Goal: Task Accomplishment & Management: Use online tool/utility

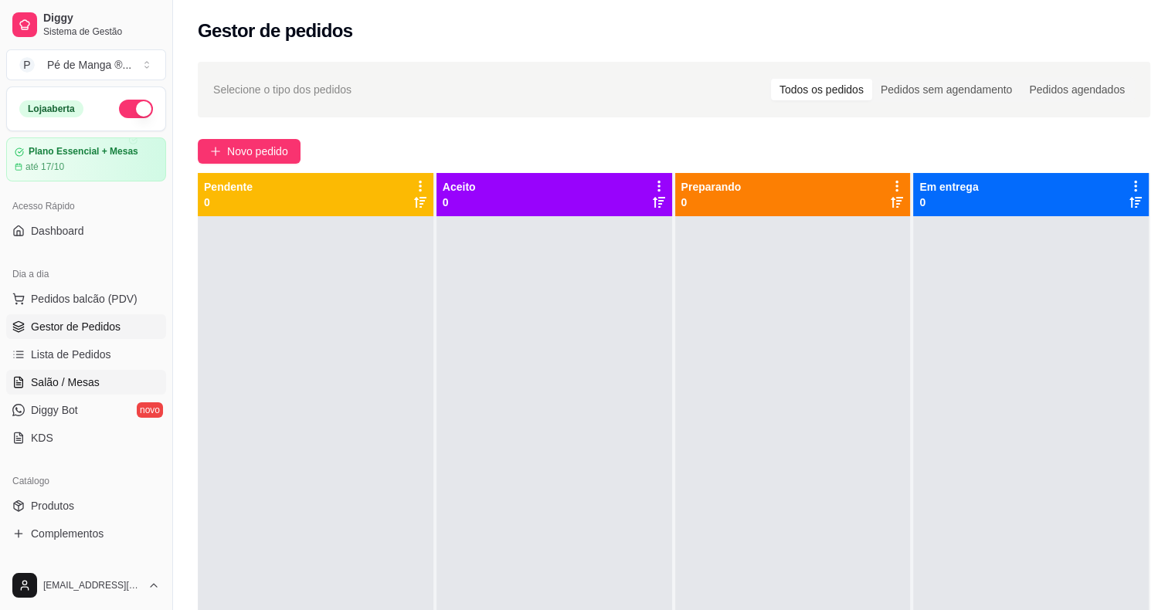
click at [66, 375] on span "Salão / Mesas" at bounding box center [65, 382] width 69 height 15
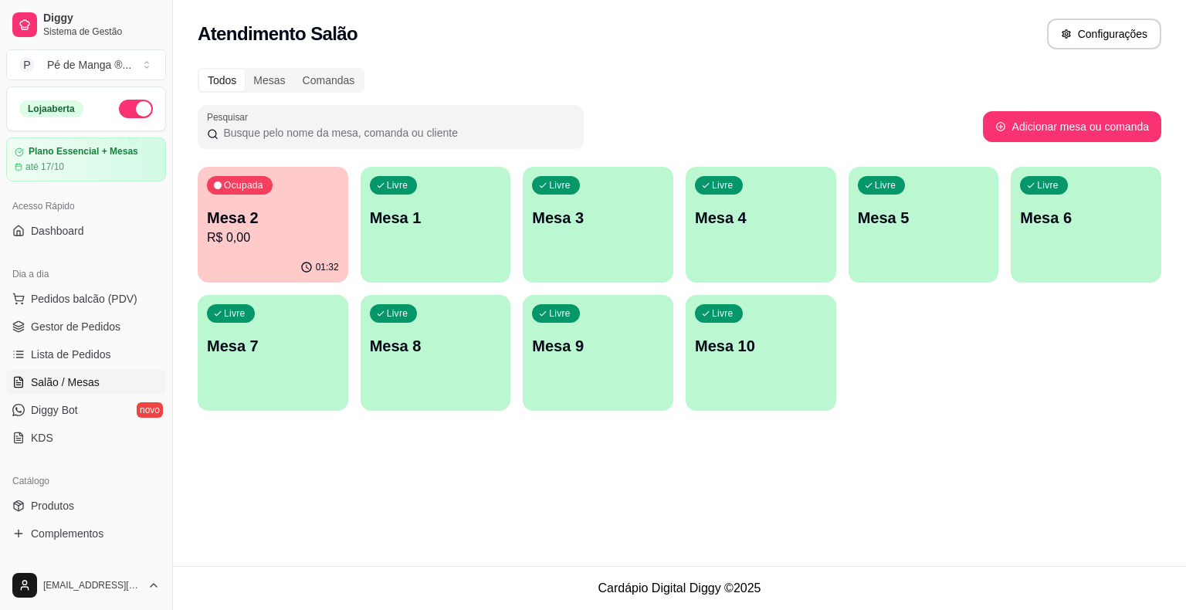
click at [304, 247] on div "Ocupada Mesa 2 R$ 0,00" at bounding box center [273, 210] width 151 height 86
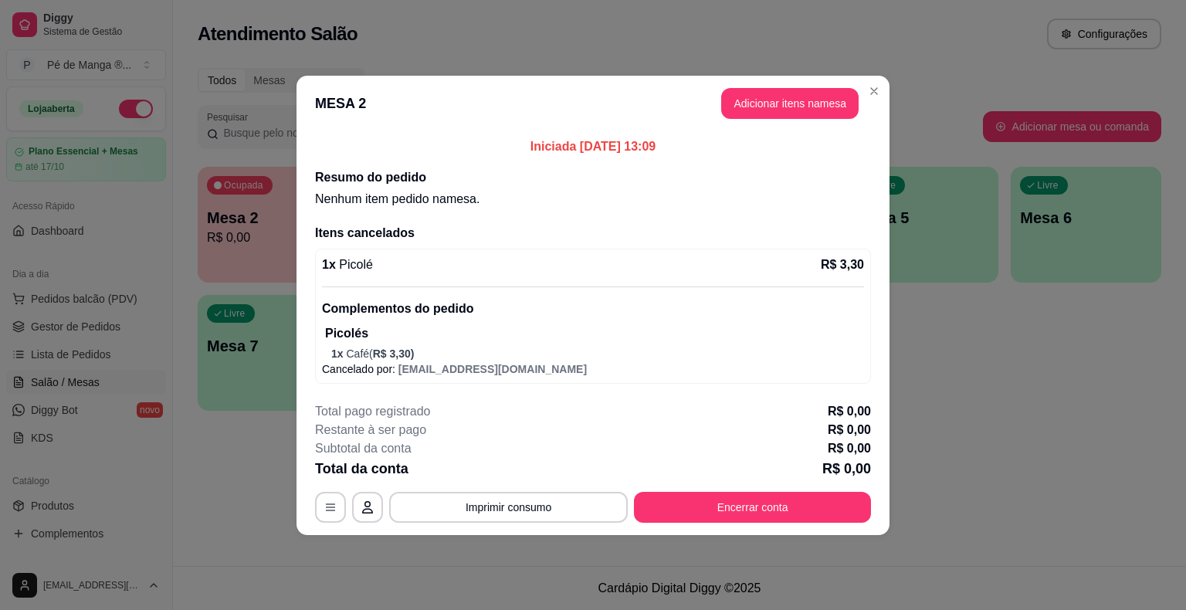
drag, startPoint x: 548, startPoint y: 317, endPoint x: 545, endPoint y: 325, distance: 9.3
click at [547, 320] on div "Complementos do pedido Picolés 1 x Café ( R$ 3,30 )" at bounding box center [593, 324] width 542 height 75
click at [511, 356] on p "1 x Café ( R$ 3,30 )" at bounding box center [597, 353] width 533 height 15
click at [417, 351] on p "1 x Café ( R$ 3,30 )" at bounding box center [597, 353] width 533 height 15
click at [720, 516] on button "Encerrar conta" at bounding box center [752, 507] width 237 height 31
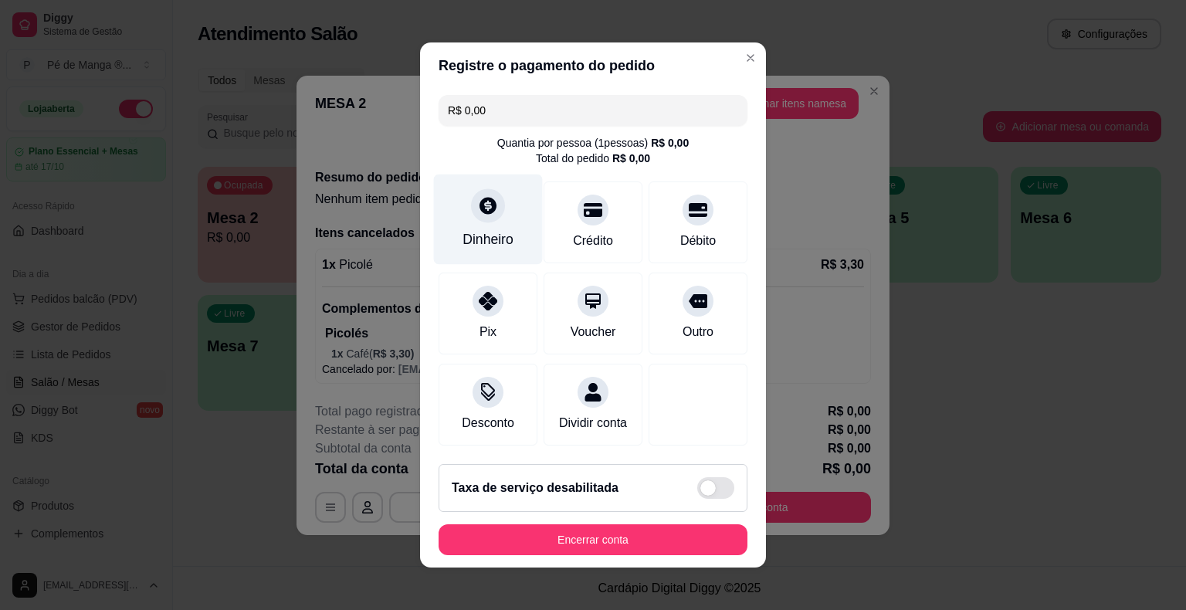
click at [484, 235] on div "Dinheiro" at bounding box center [488, 239] width 51 height 20
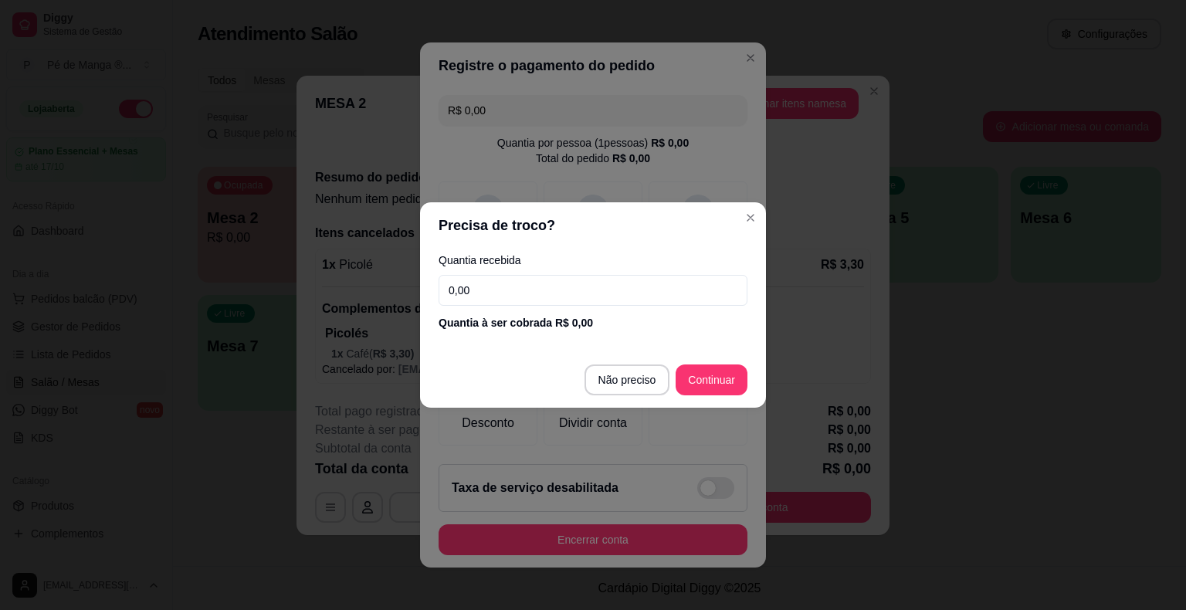
click at [521, 286] on input "0,00" at bounding box center [593, 290] width 309 height 31
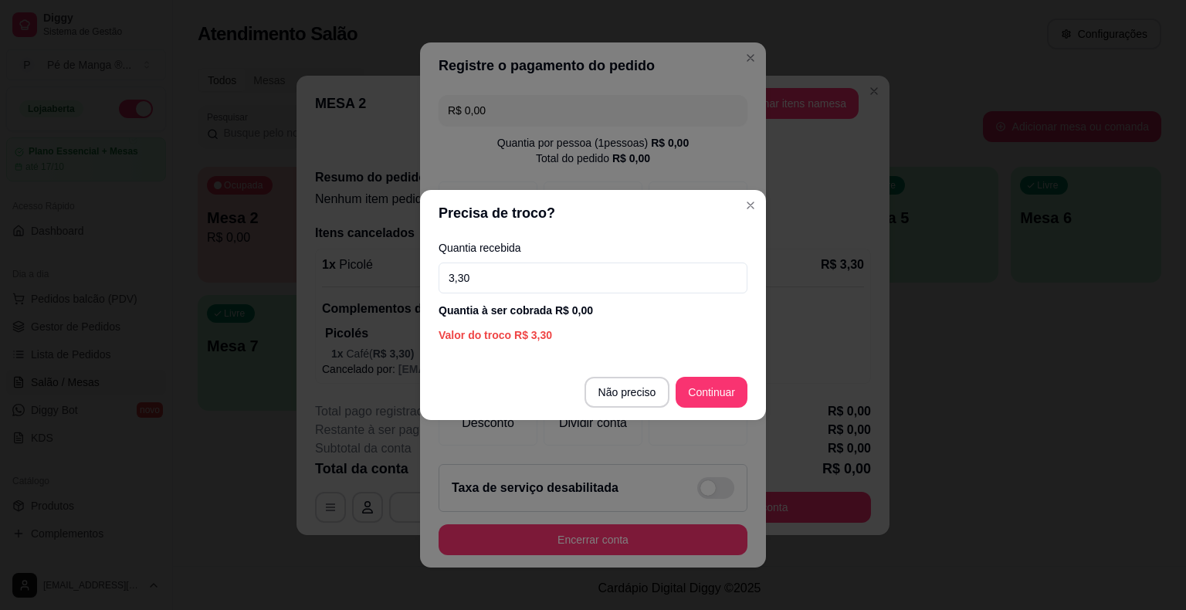
type input "3,30"
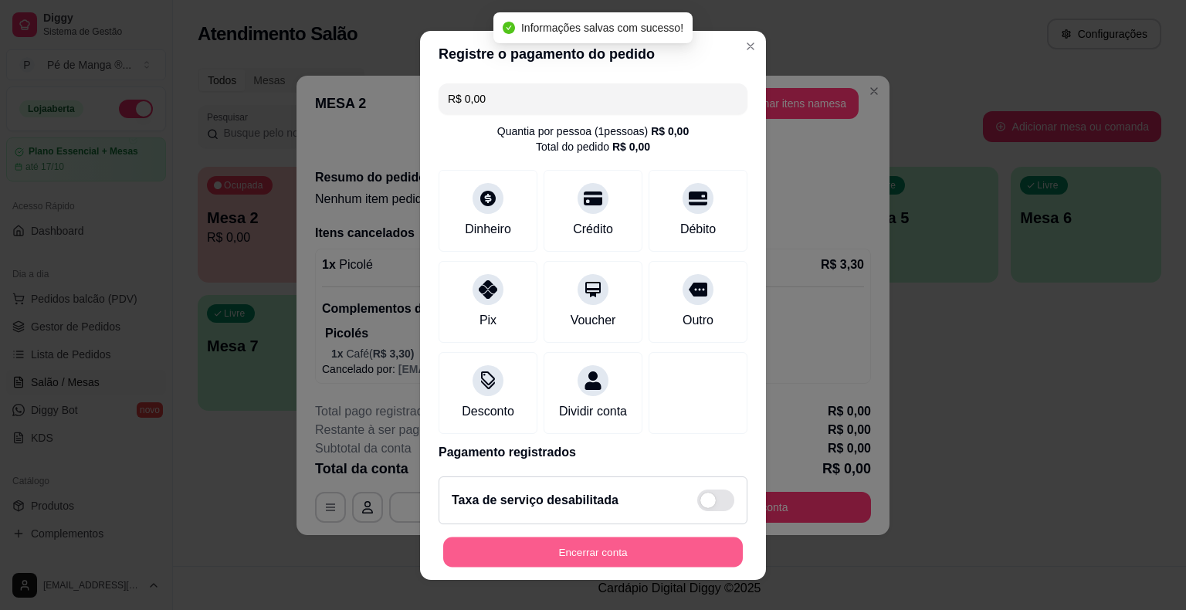
click at [612, 557] on button "Encerrar conta" at bounding box center [593, 552] width 300 height 30
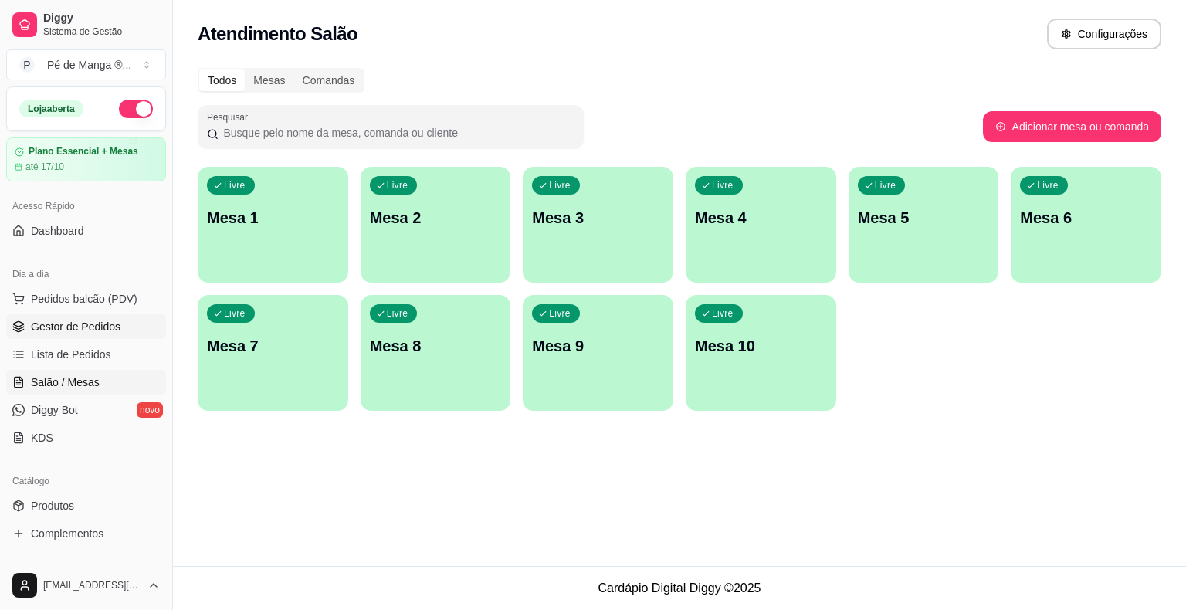
click at [56, 327] on span "Gestor de Pedidos" at bounding box center [76, 326] width 90 height 15
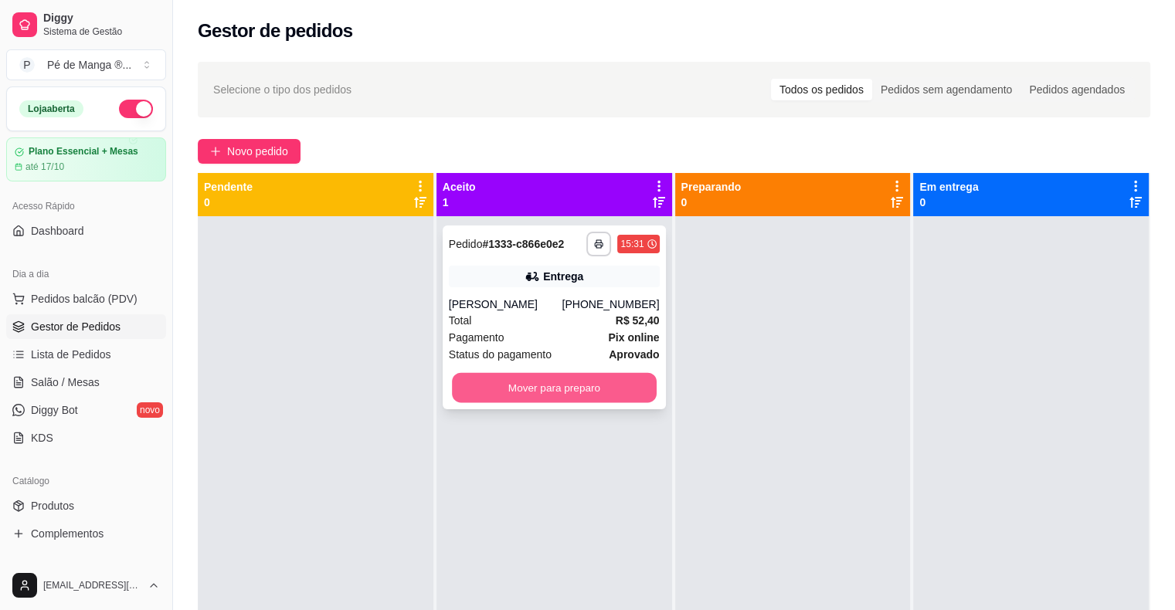
click at [553, 385] on button "Mover para preparo" at bounding box center [554, 388] width 205 height 30
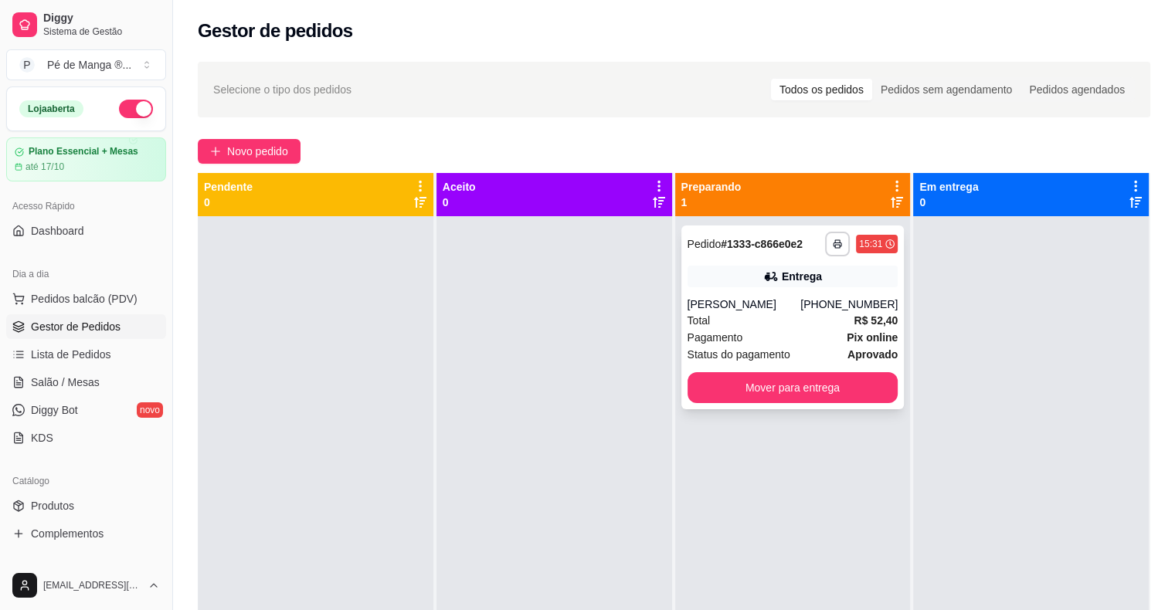
click at [766, 303] on div "[PERSON_NAME]" at bounding box center [744, 304] width 114 height 15
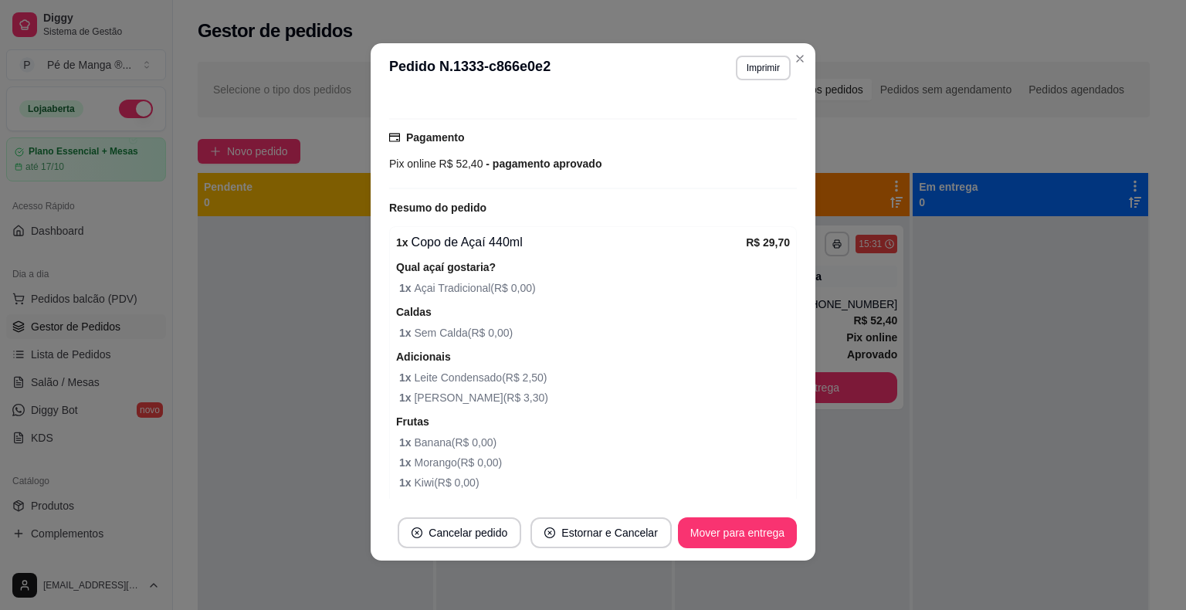
scroll to position [457, 0]
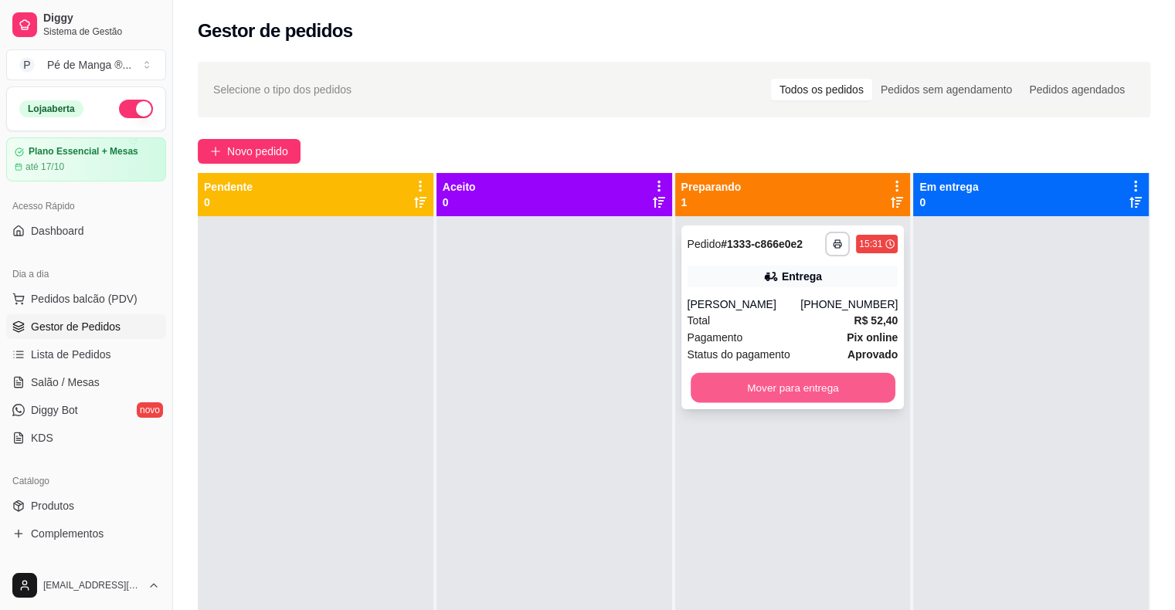
click at [831, 385] on button "Mover para entrega" at bounding box center [793, 388] width 205 height 30
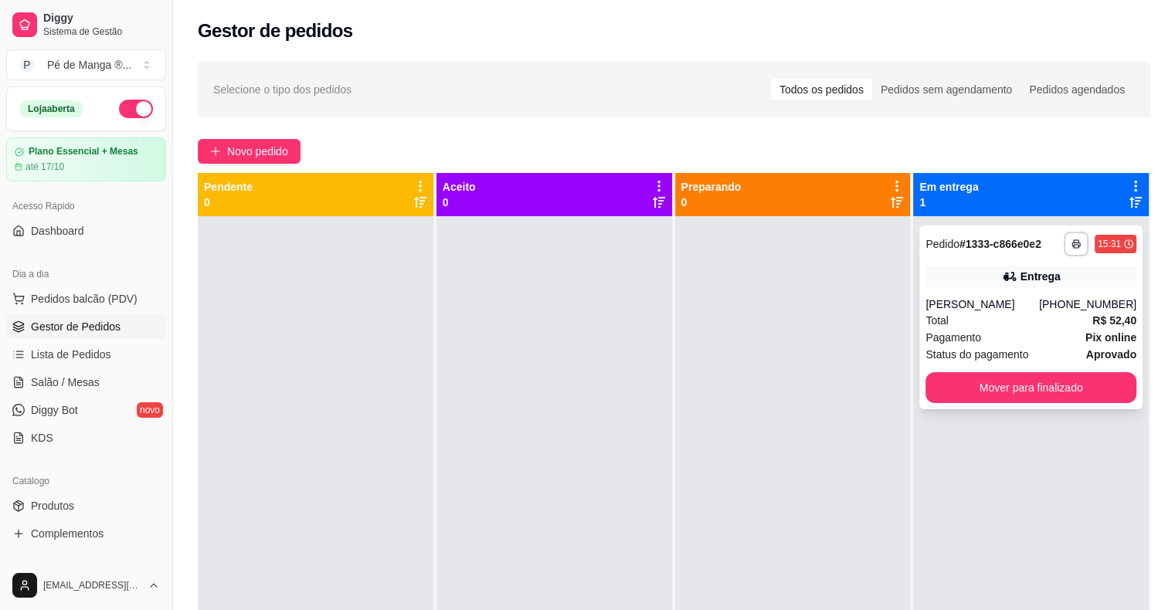
click at [1041, 323] on div "Total R$ 52,40" at bounding box center [1030, 320] width 211 height 17
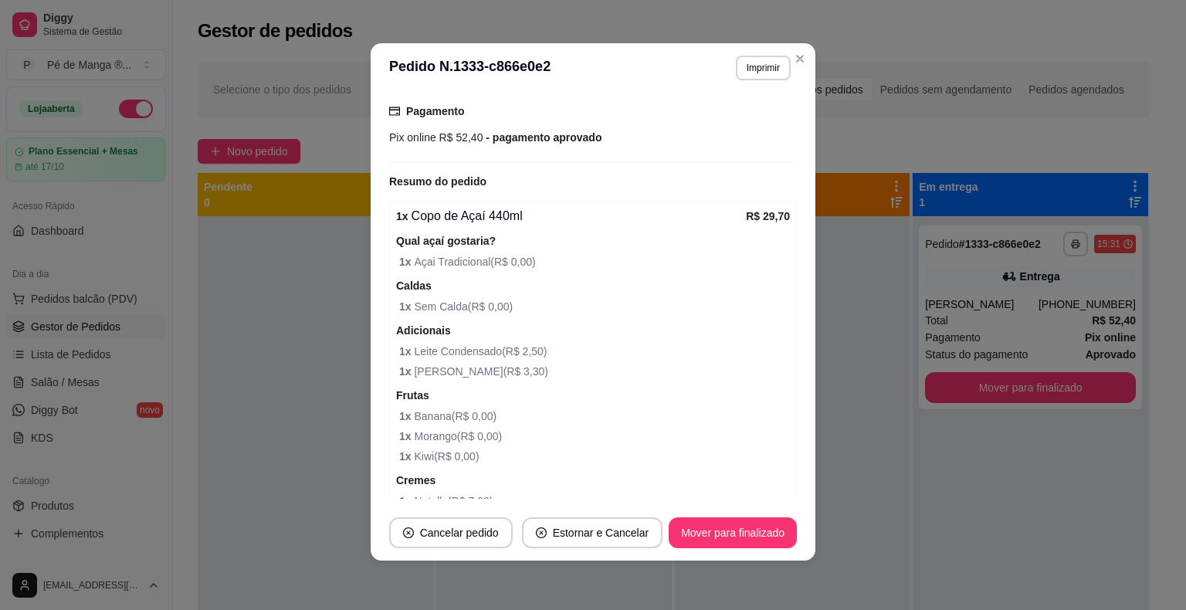
scroll to position [380, 0]
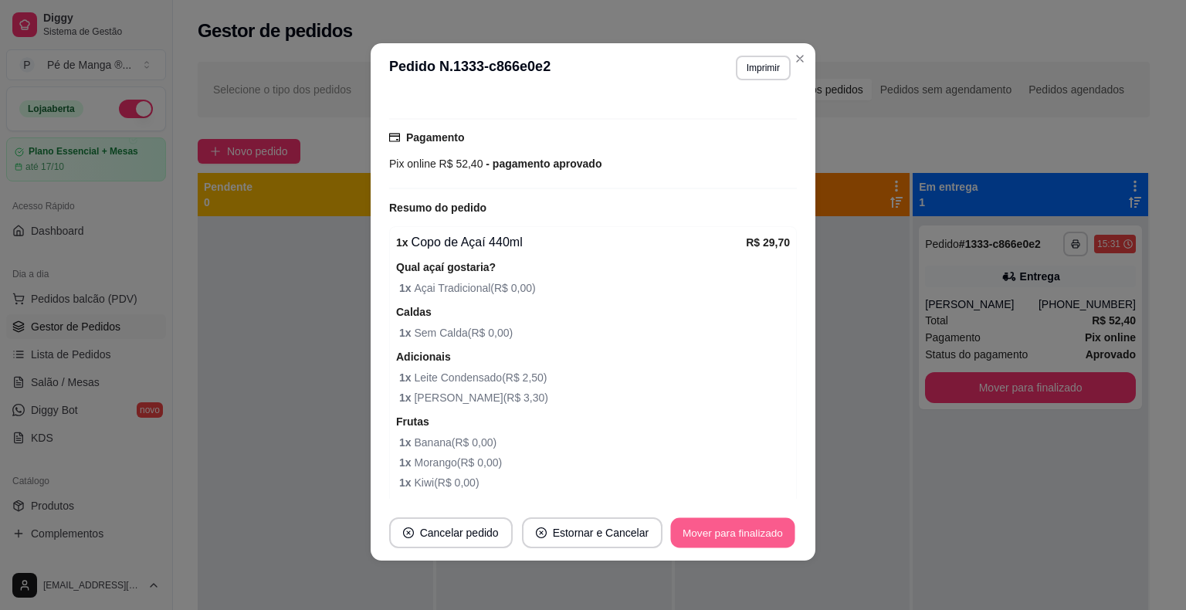
click at [733, 535] on button "Mover para finalizado" at bounding box center [733, 533] width 124 height 30
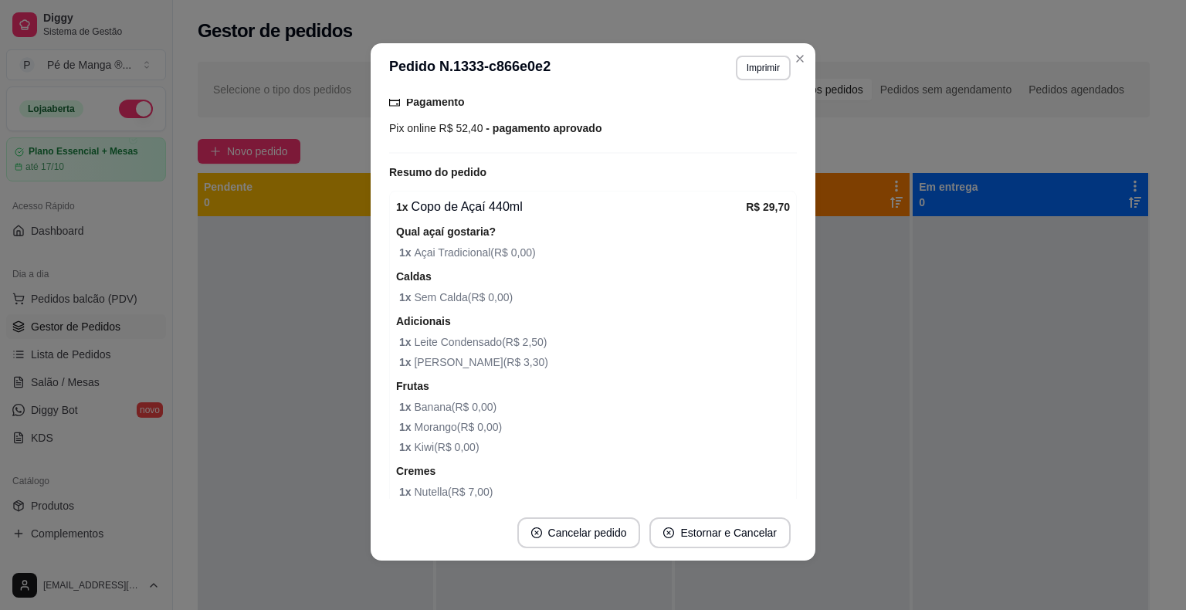
scroll to position [344, 0]
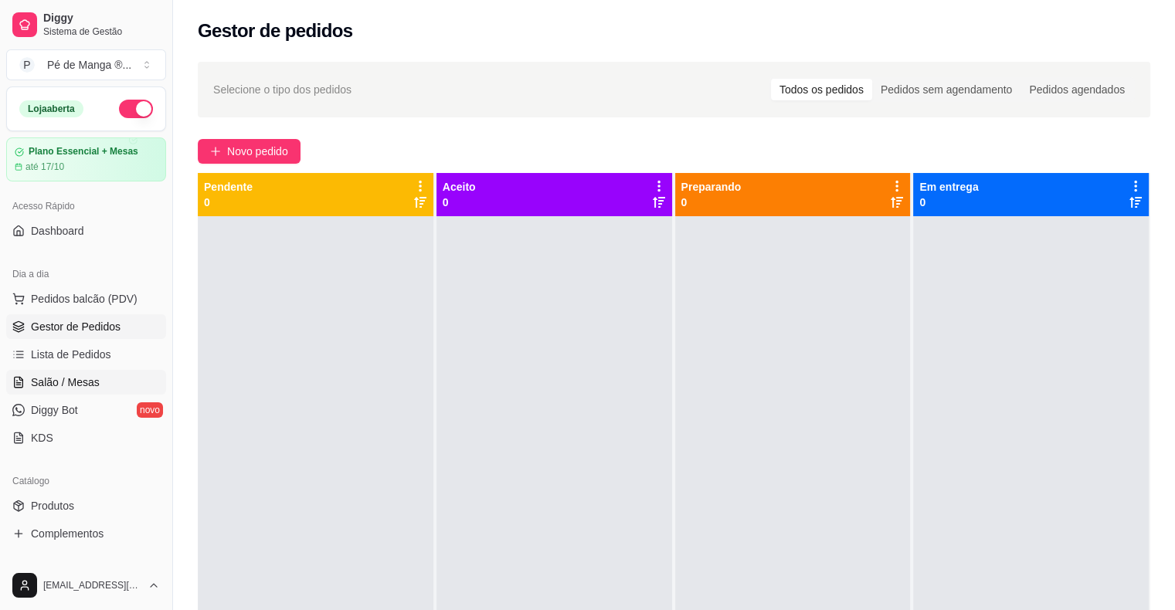
click at [28, 377] on link "Salão / Mesas" at bounding box center [86, 382] width 160 height 25
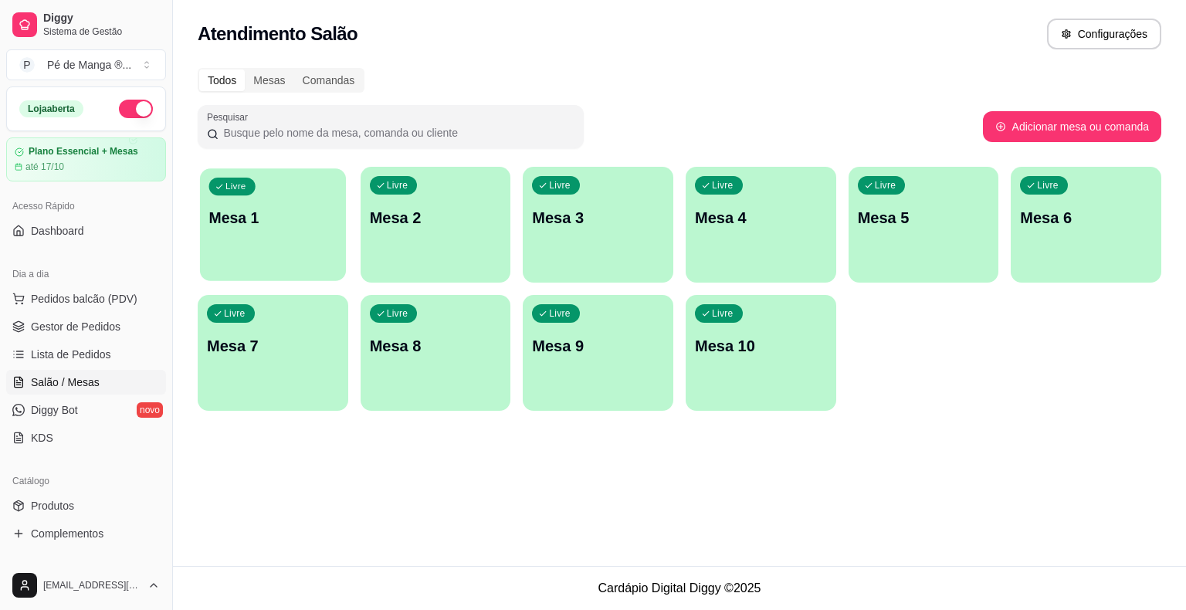
click at [273, 253] on div "Livre Mesa 1" at bounding box center [273, 215] width 146 height 94
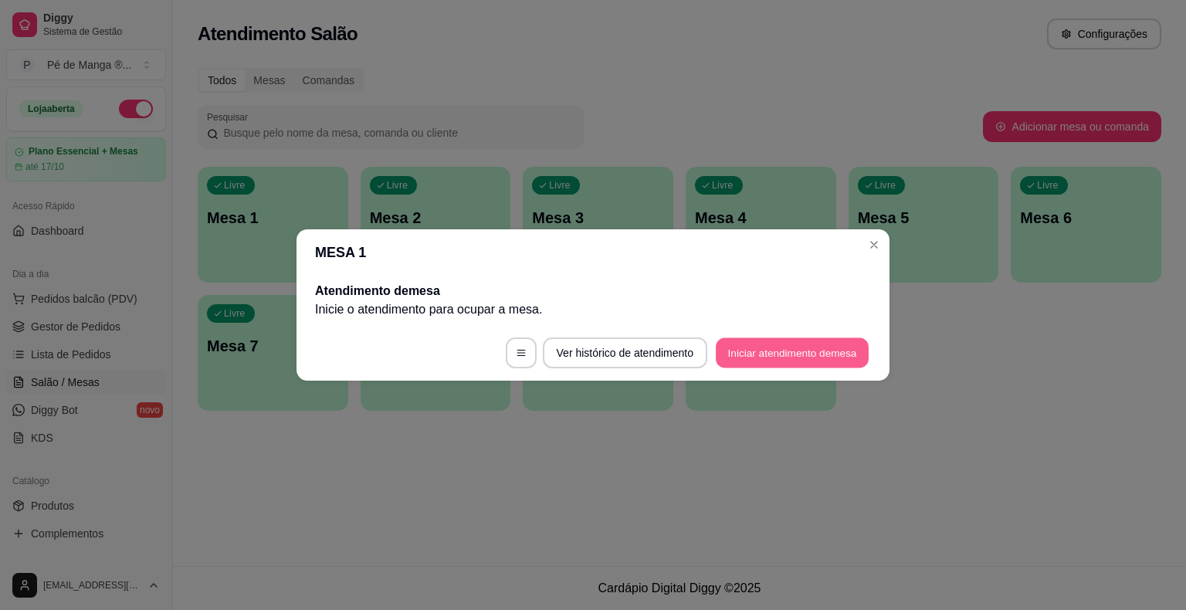
click at [794, 358] on button "Iniciar atendimento de mesa" at bounding box center [792, 353] width 153 height 30
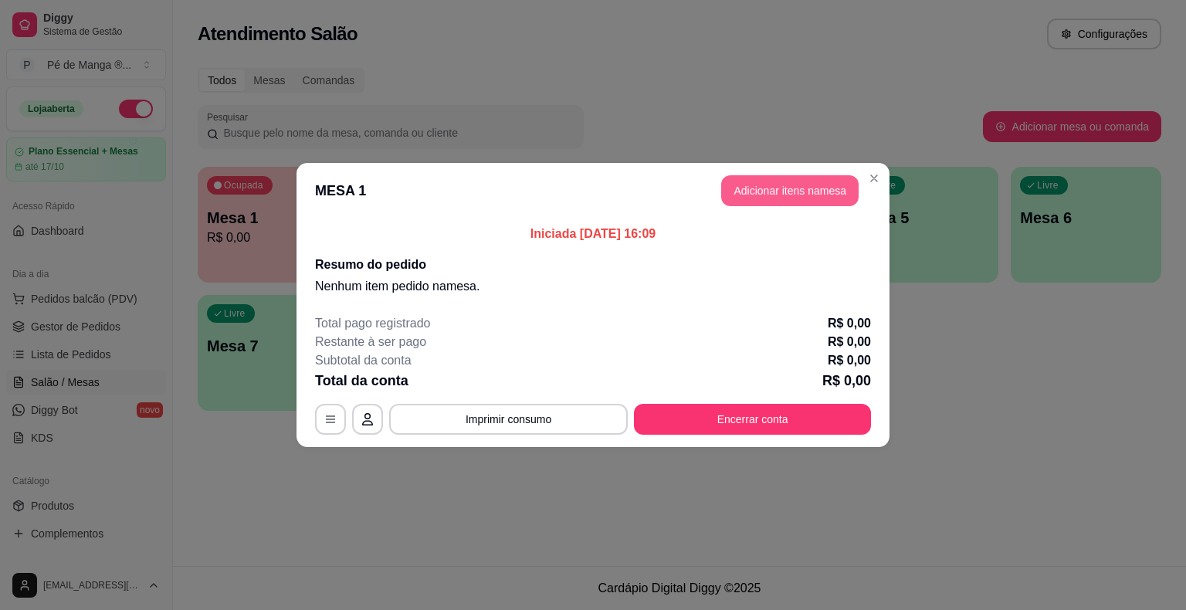
click at [763, 186] on button "Adicionar itens na mesa" at bounding box center [789, 190] width 137 height 31
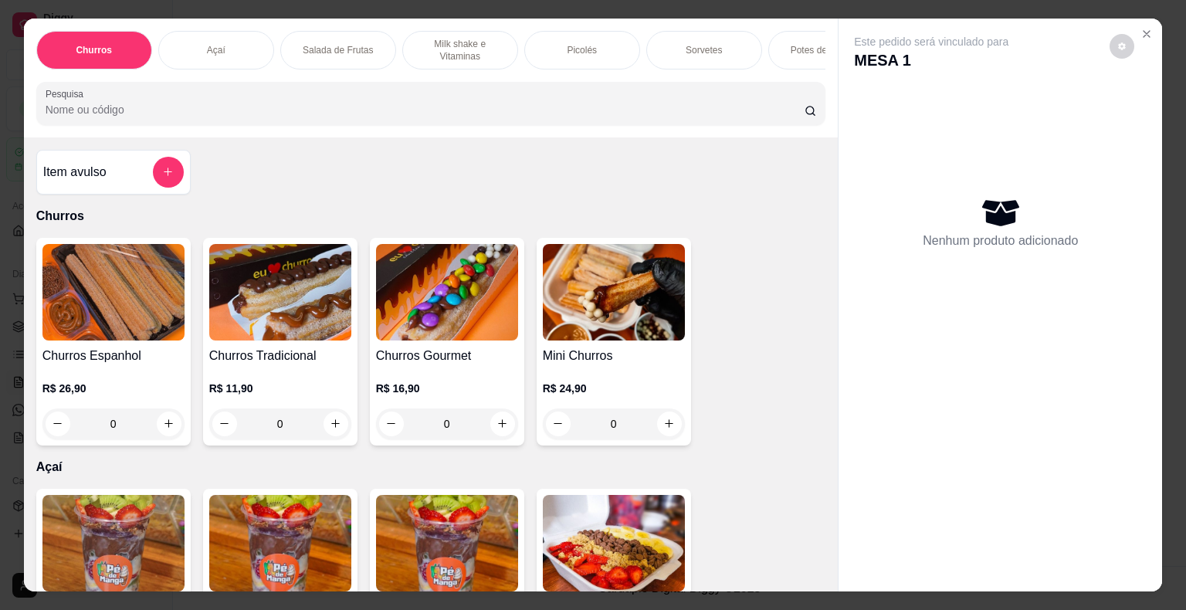
click at [724, 48] on div "Sorvetes" at bounding box center [705, 50] width 116 height 39
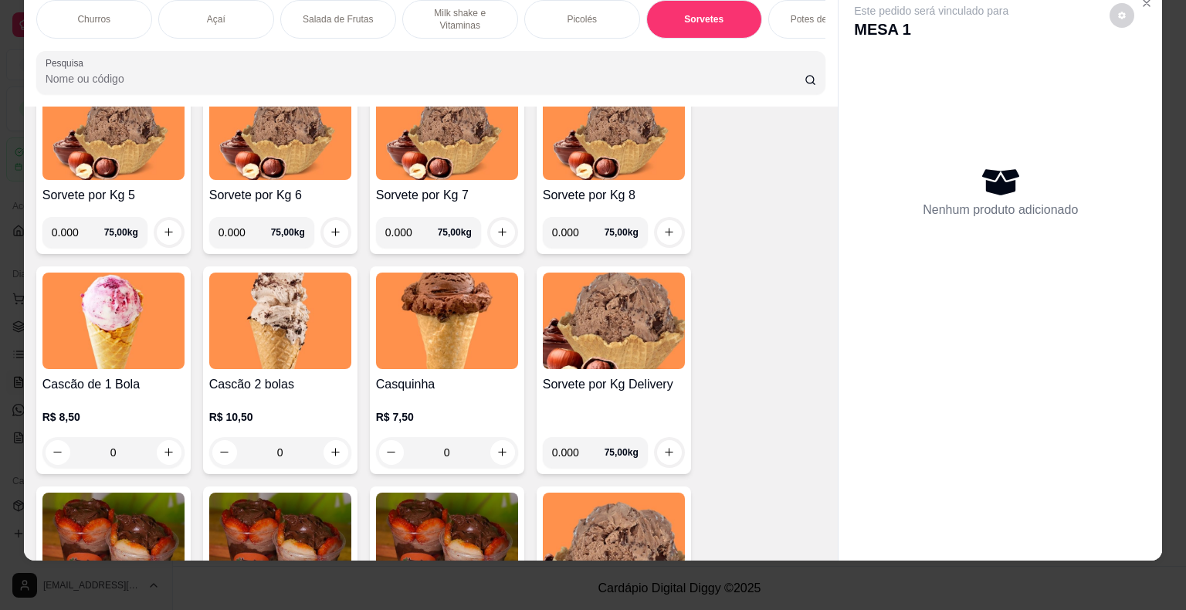
scroll to position [2073, 0]
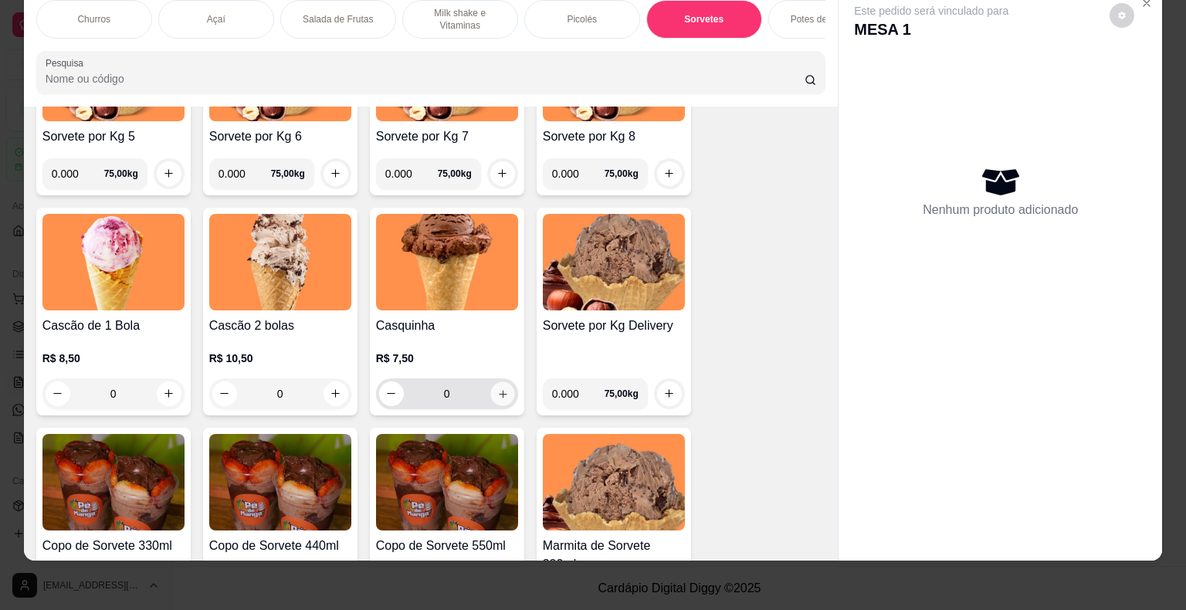
click at [497, 394] on icon "increase-product-quantity" at bounding box center [503, 394] width 12 height 12
type input "1"
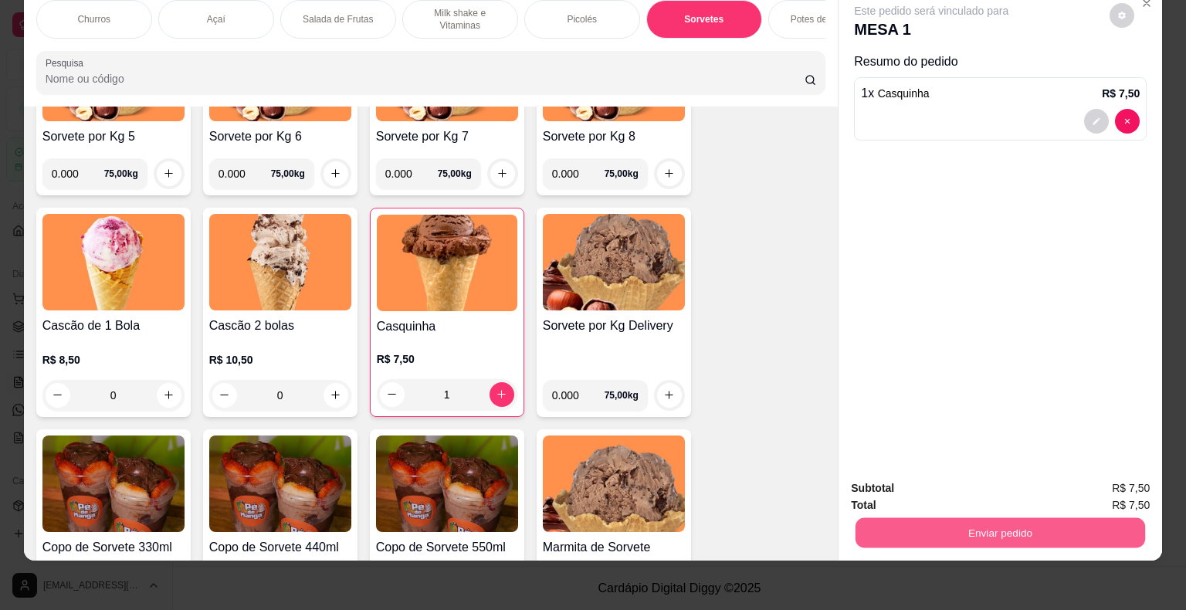
click at [976, 522] on button "Enviar pedido" at bounding box center [1001, 533] width 290 height 30
click at [975, 487] on button "Registrar cliente" at bounding box center [1006, 483] width 102 height 29
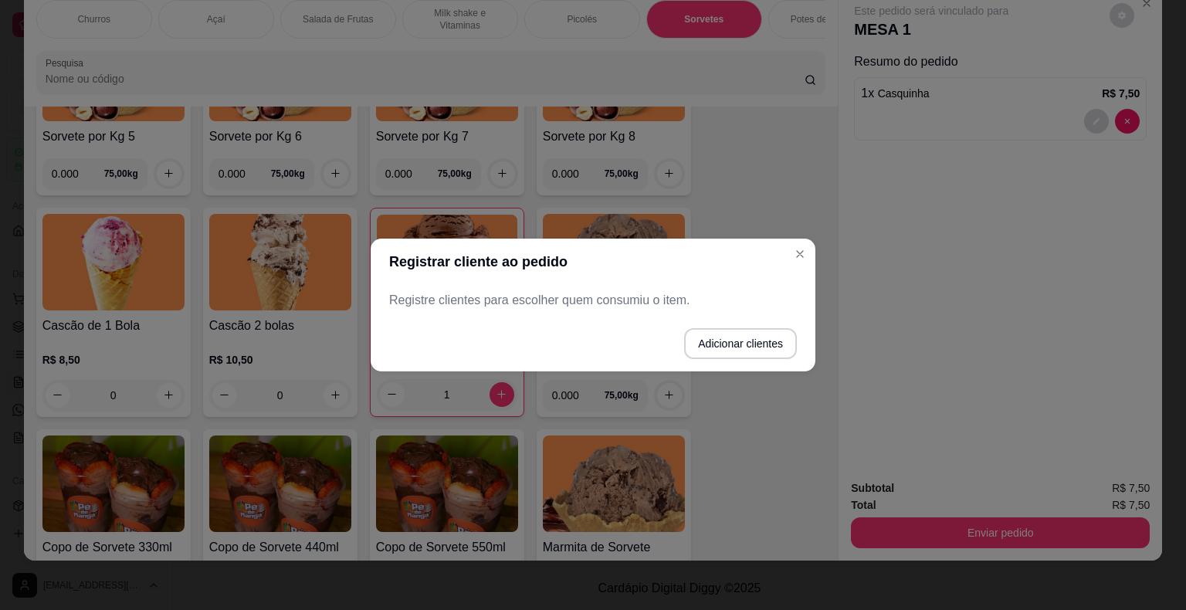
click at [803, 245] on div "Registrar cliente ao pedido Registre clientes para escolher quem consumiu o ite…" at bounding box center [593, 305] width 1186 height 610
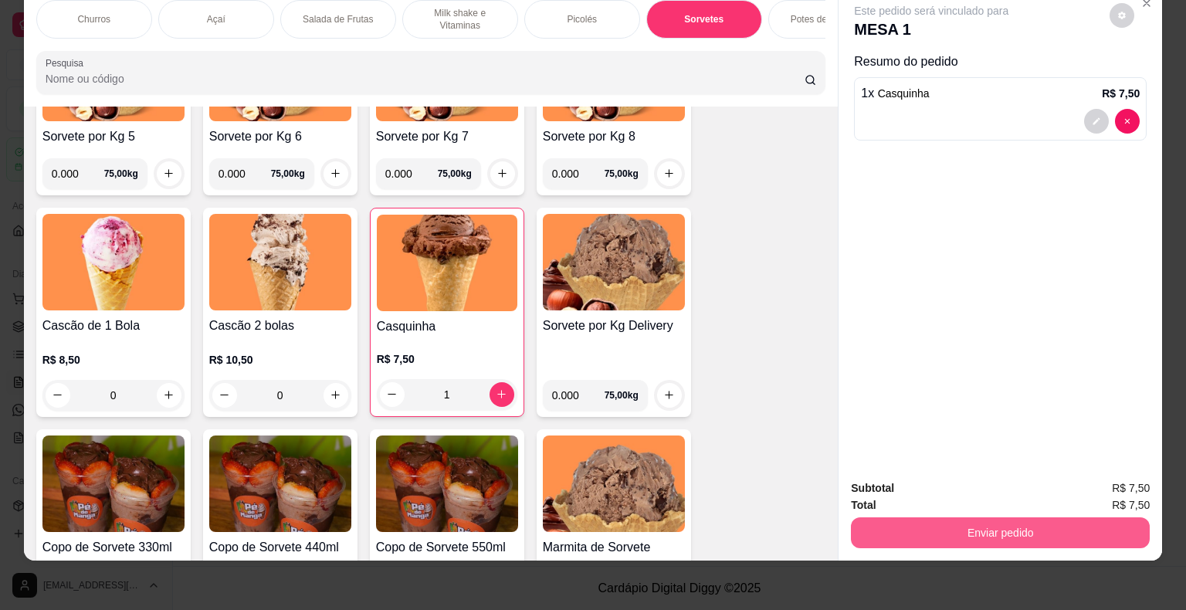
click at [932, 518] on button "Enviar pedido" at bounding box center [1000, 533] width 299 height 31
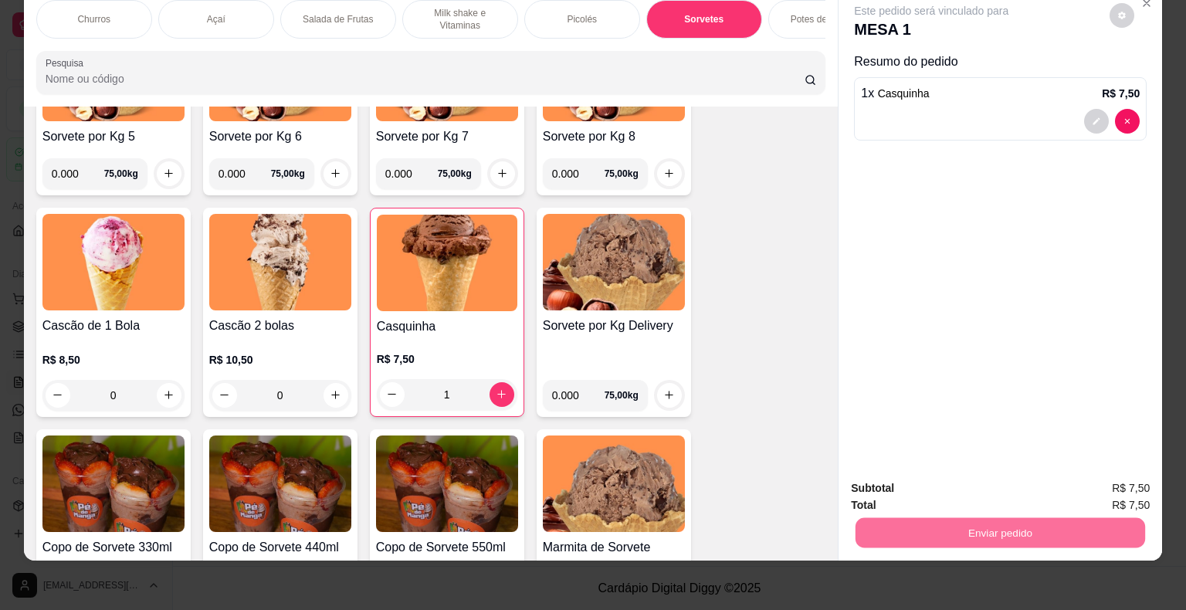
click at [1120, 477] on button "Enviar pedido" at bounding box center [1109, 483] width 85 height 29
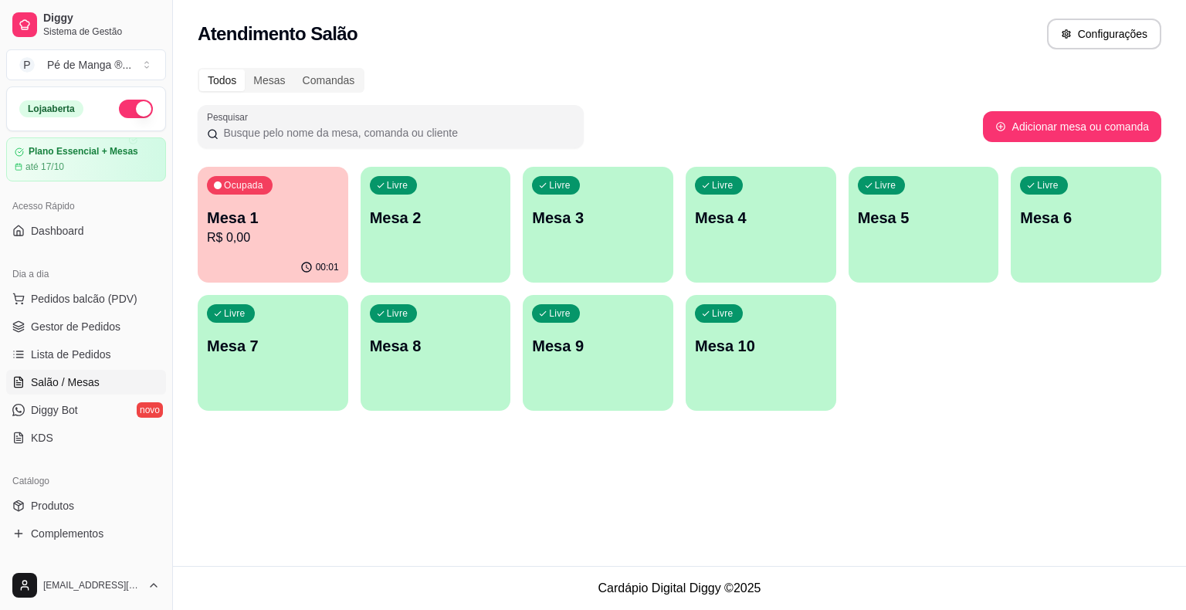
click at [411, 256] on div "Livre Mesa 2" at bounding box center [436, 215] width 151 height 97
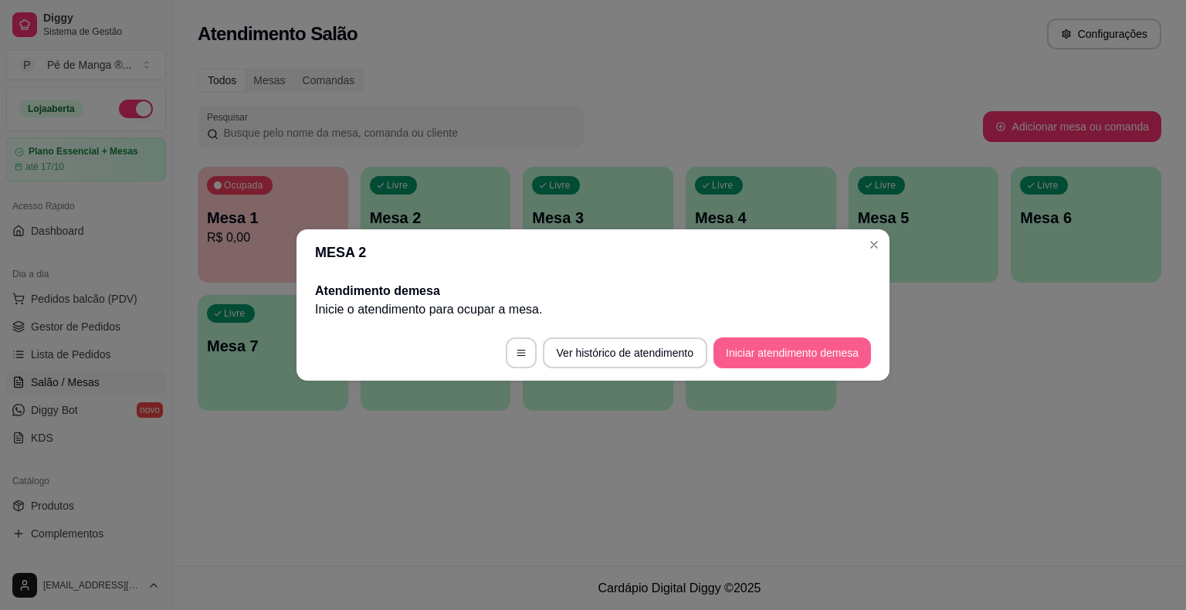
click at [769, 335] on footer "Ver histórico de atendimento Iniciar atendimento de mesa" at bounding box center [593, 353] width 593 height 56
click at [779, 343] on button "Iniciar atendimento de mesa" at bounding box center [792, 353] width 153 height 30
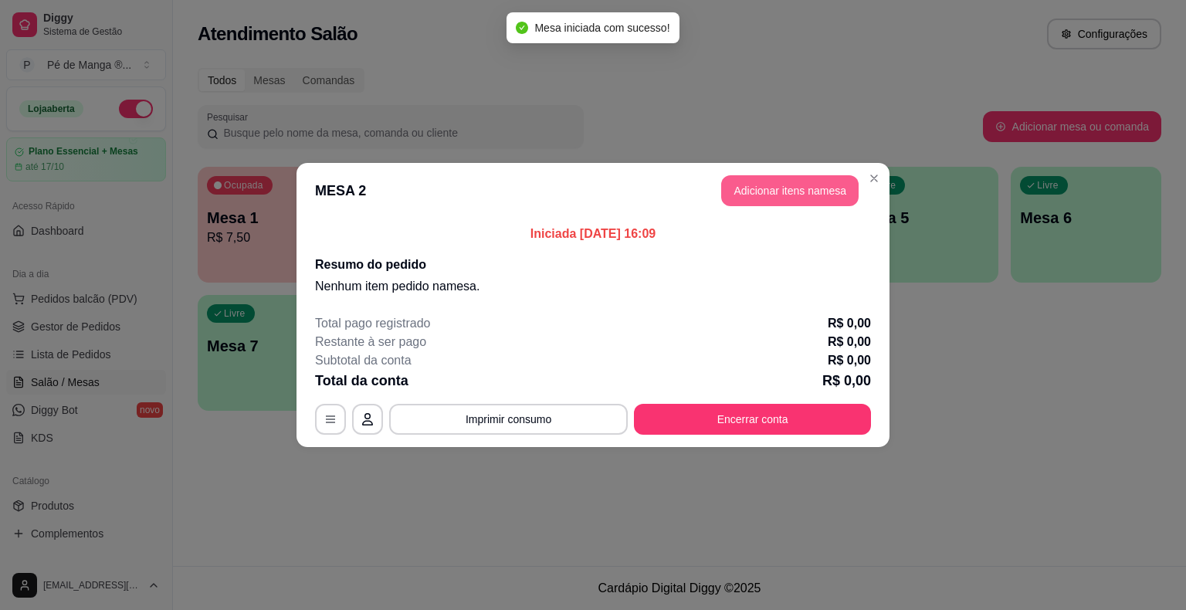
click at [786, 201] on button "Adicionar itens na mesa" at bounding box center [789, 190] width 137 height 31
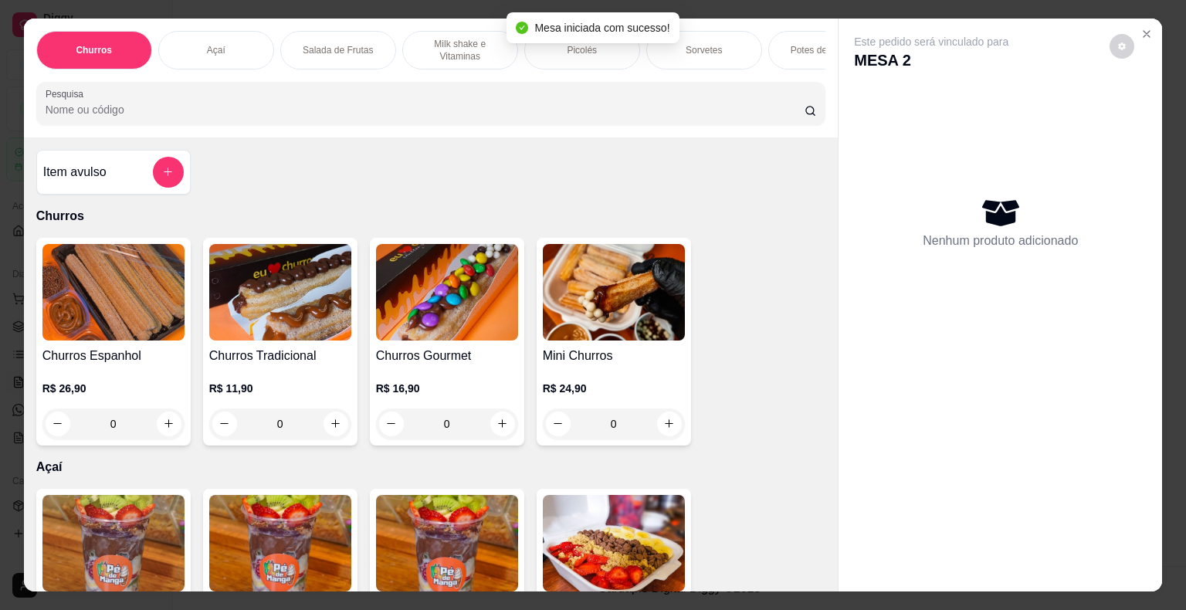
click at [699, 53] on div "Sorvetes" at bounding box center [705, 50] width 116 height 39
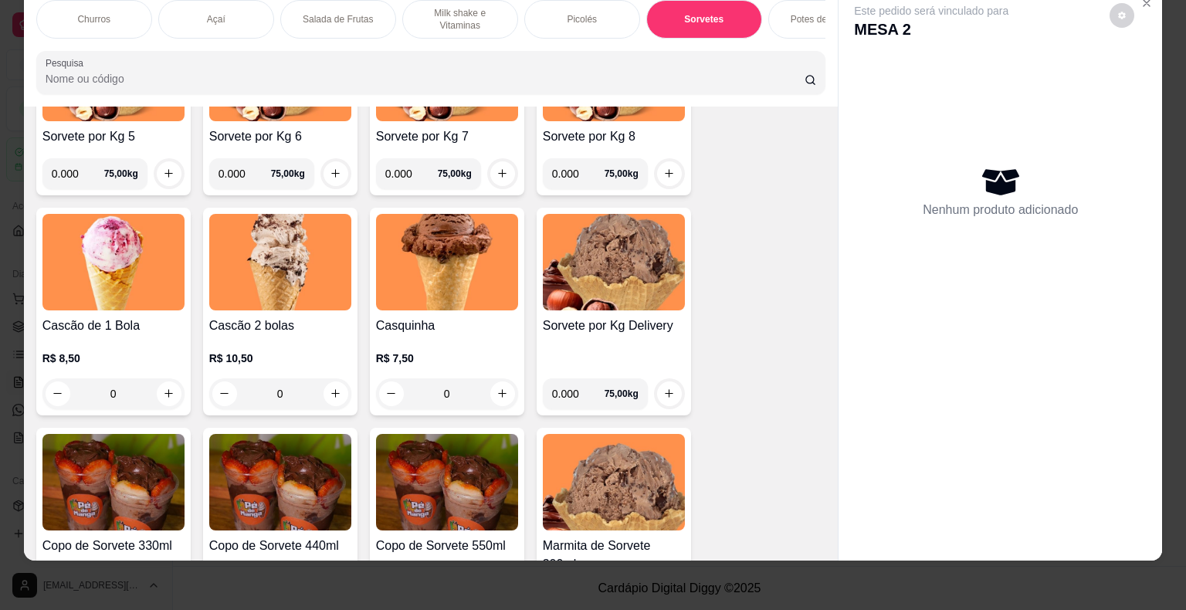
drag, startPoint x: 321, startPoint y: 398, endPoint x: 331, endPoint y: 392, distance: 10.7
click at [331, 392] on div "0" at bounding box center [280, 393] width 142 height 31
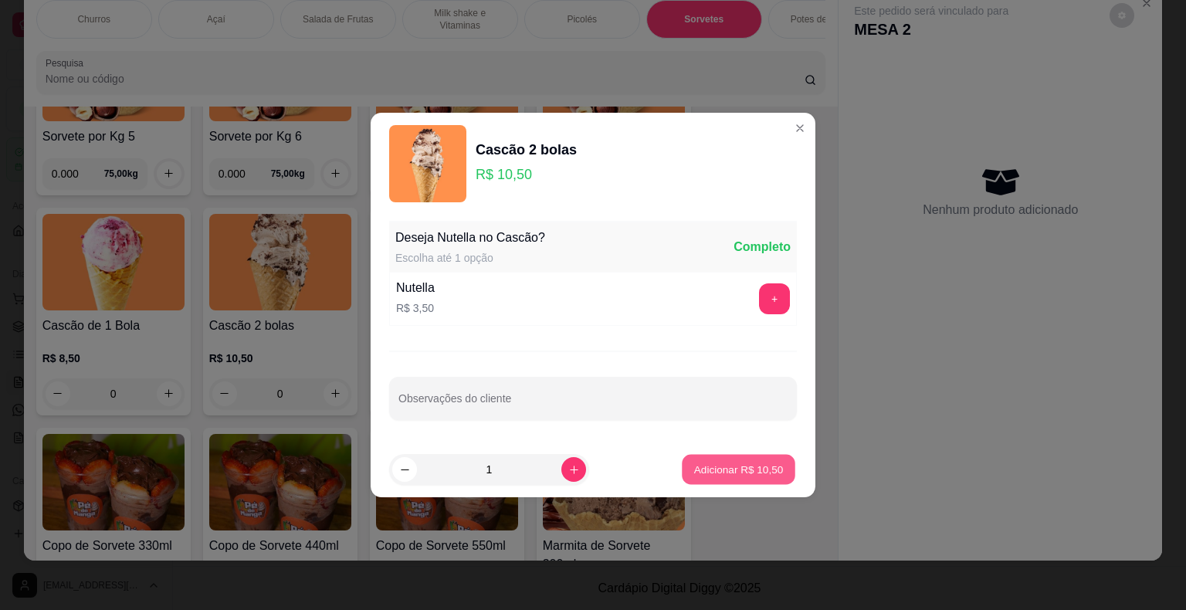
click at [701, 465] on p "Adicionar R$ 10,50" at bounding box center [739, 469] width 90 height 15
type input "1"
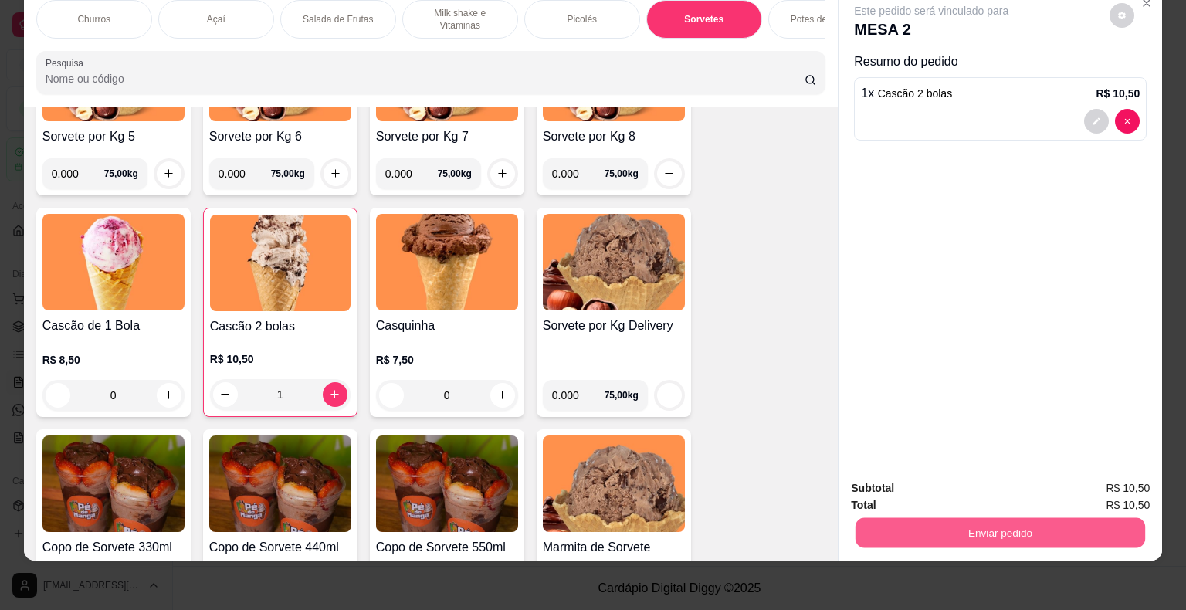
click at [917, 518] on button "Enviar pedido" at bounding box center [1001, 533] width 290 height 30
click at [1098, 484] on button "Enviar pedido" at bounding box center [1109, 483] width 85 height 29
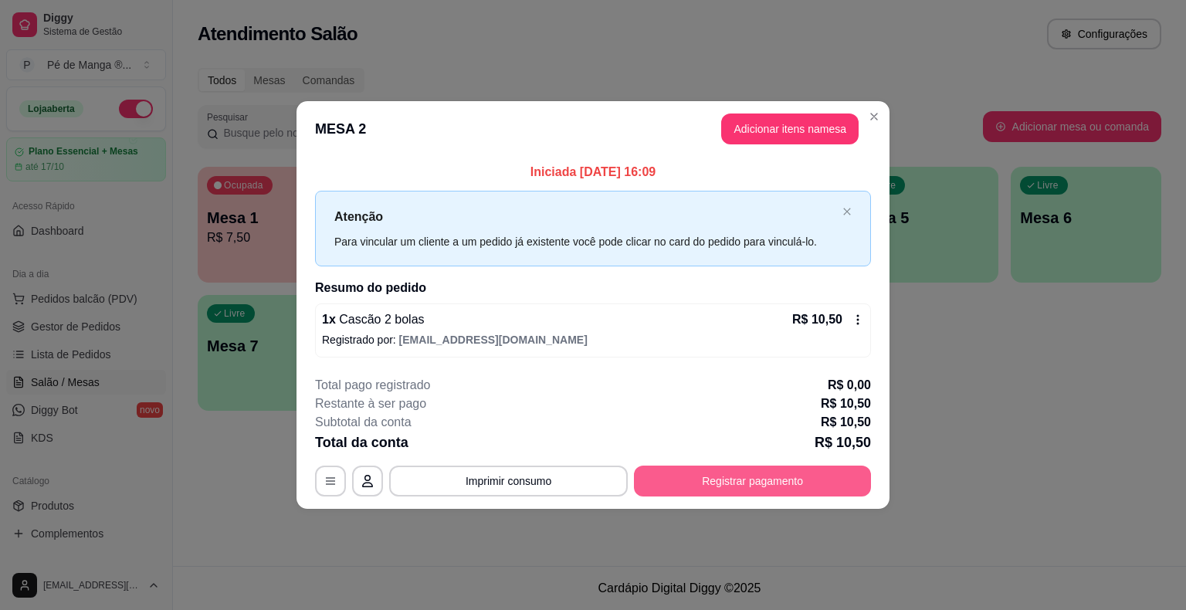
click at [716, 482] on button "Registrar pagamento" at bounding box center [752, 481] width 237 height 31
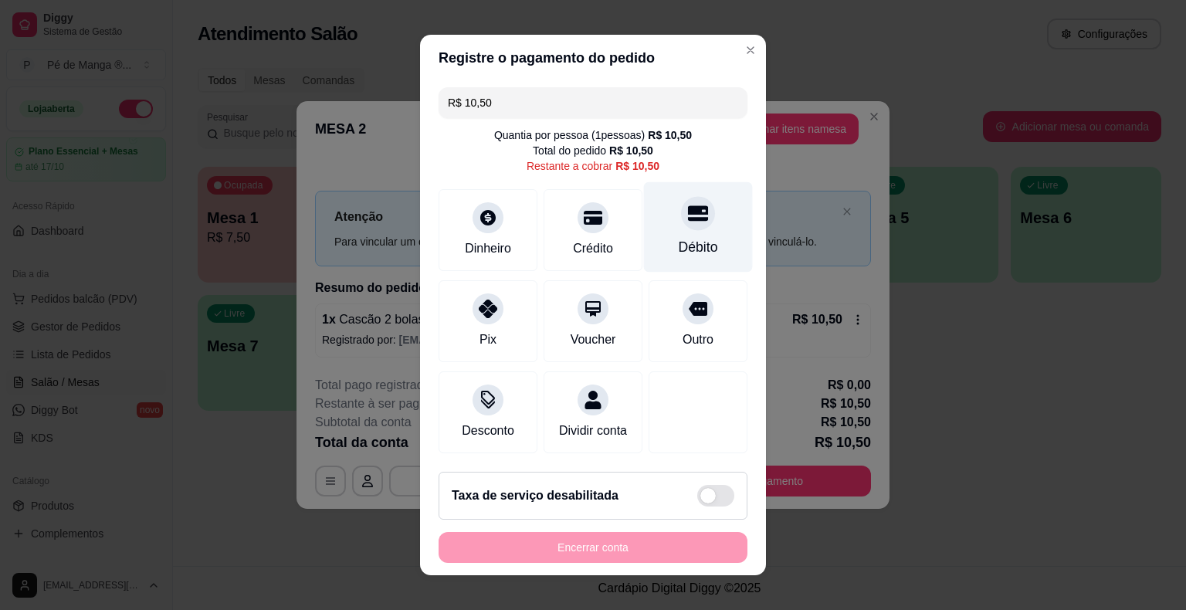
click at [680, 236] on div "Débito" at bounding box center [698, 227] width 109 height 90
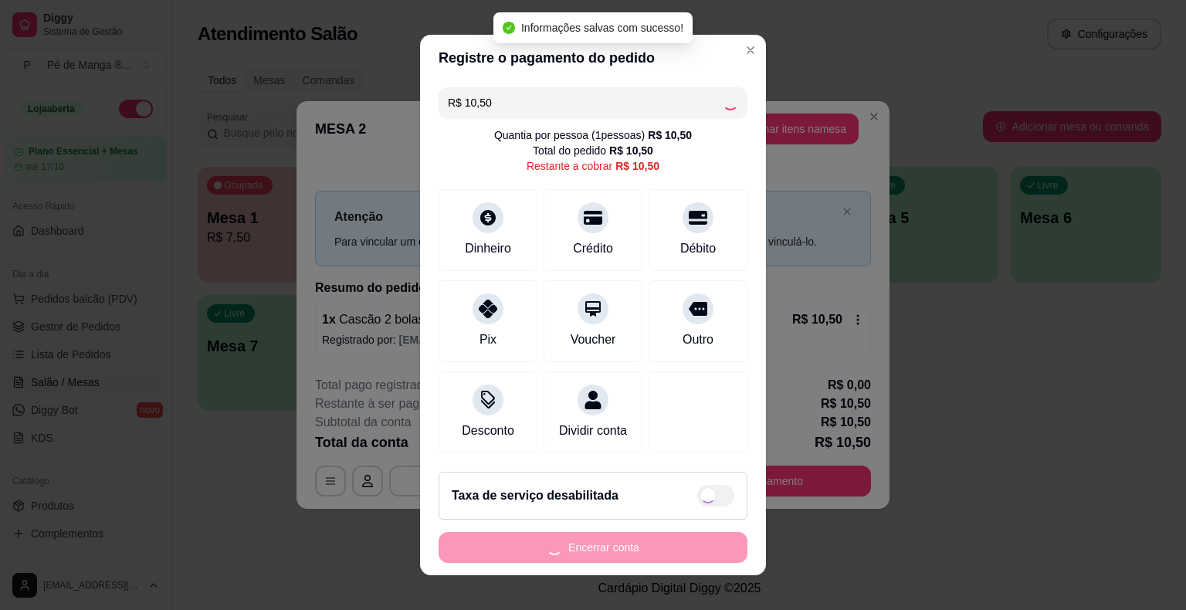
type input "R$ 0,00"
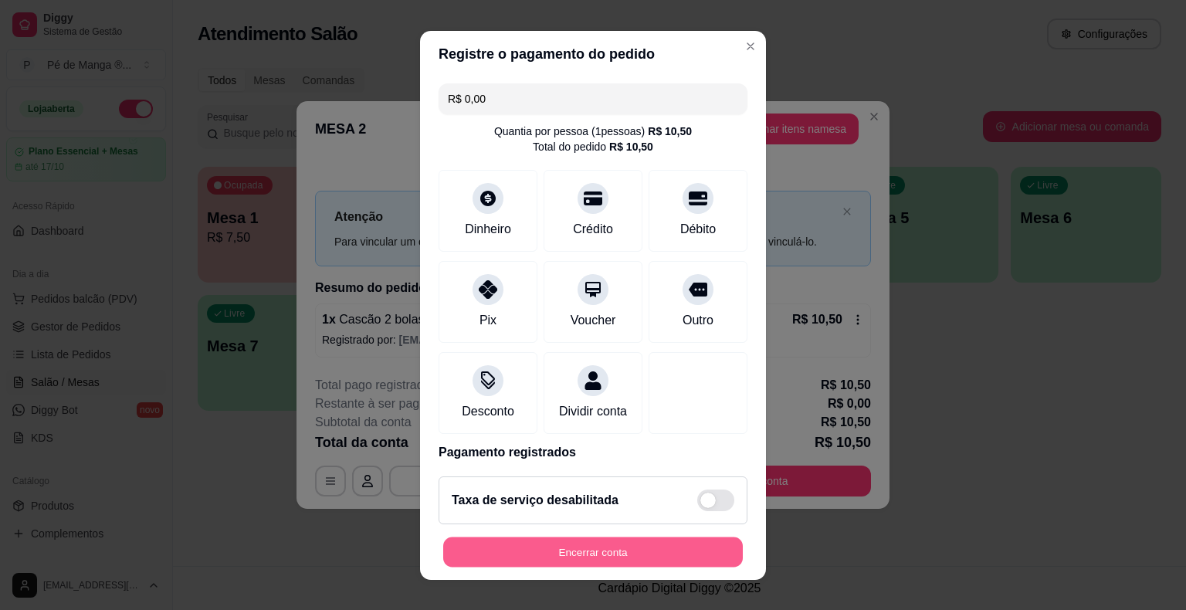
click at [612, 548] on button "Encerrar conta" at bounding box center [593, 552] width 300 height 30
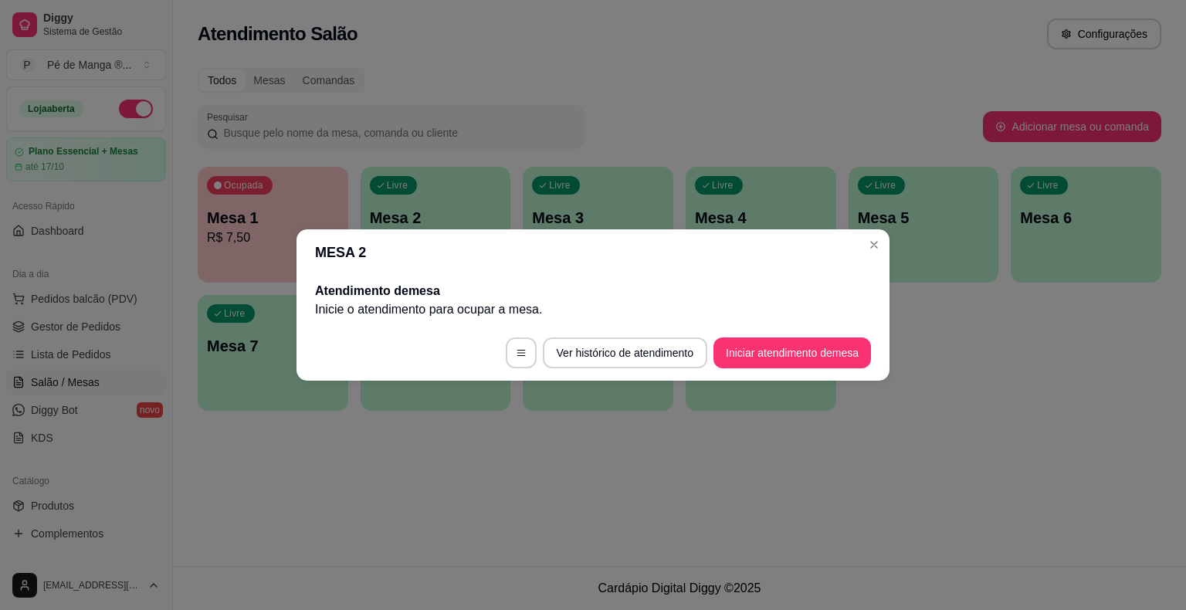
click at [786, 370] on footer "Ver histórico de atendimento Iniciar atendimento de mesa" at bounding box center [593, 353] width 593 height 56
click at [785, 360] on button "Iniciar atendimento de mesa" at bounding box center [792, 353] width 153 height 30
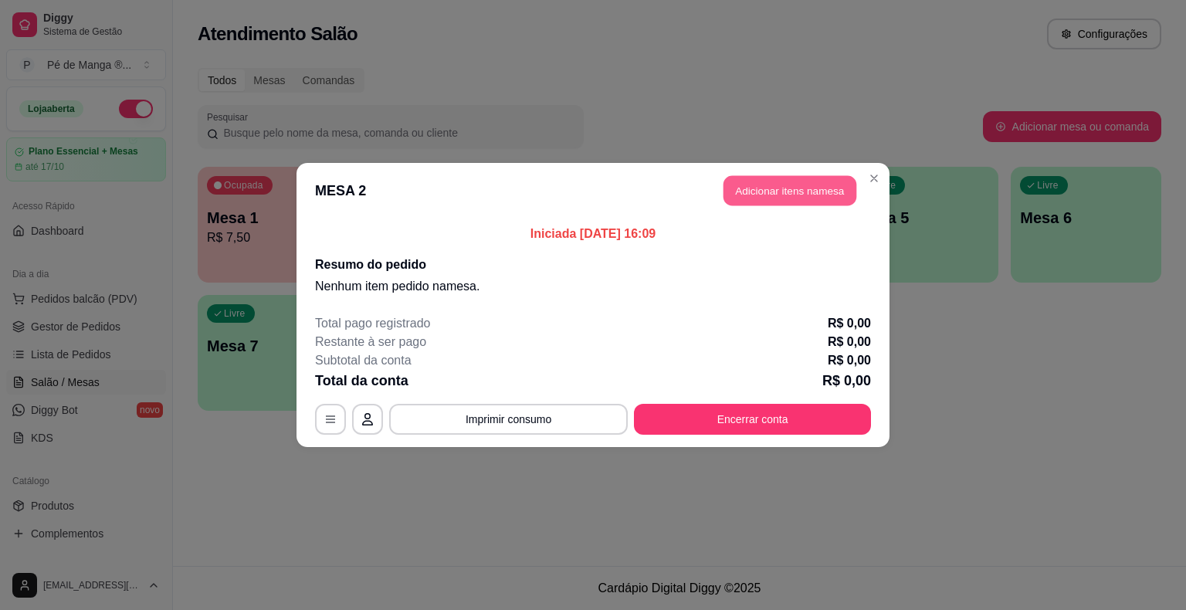
click at [792, 176] on button "Adicionar itens na mesa" at bounding box center [790, 191] width 133 height 30
click at [771, 187] on button "Adicionar itens na mesa" at bounding box center [790, 191] width 133 height 30
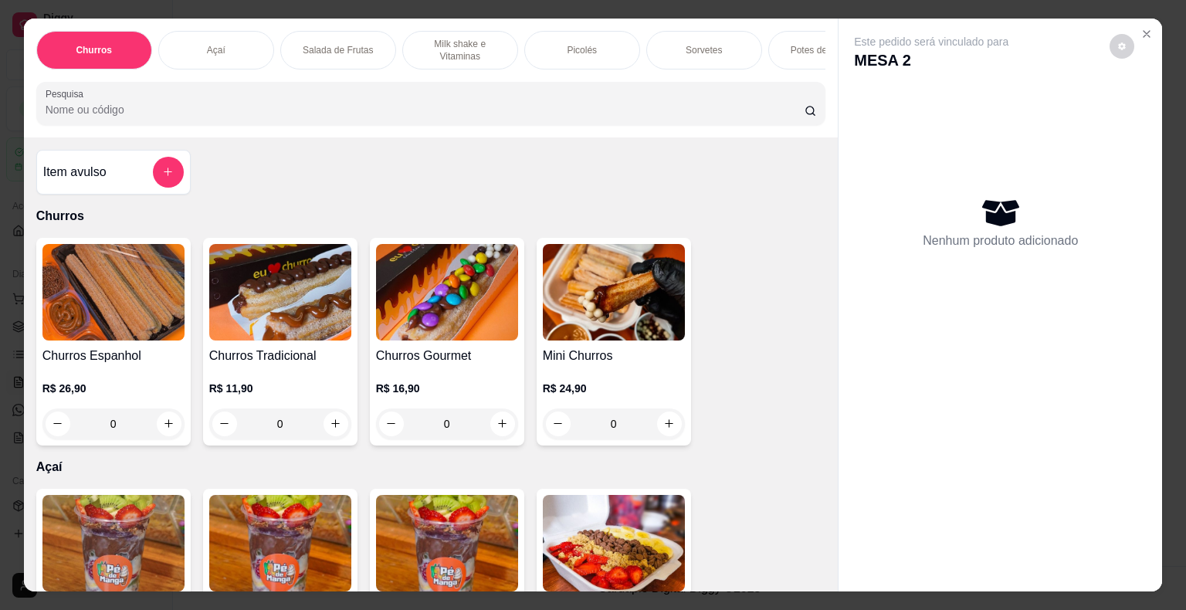
drag, startPoint x: 440, startPoint y: 46, endPoint x: 439, endPoint y: 55, distance: 8.6
click at [440, 49] on p "Milk shake e Vitaminas" at bounding box center [461, 50] width 90 height 25
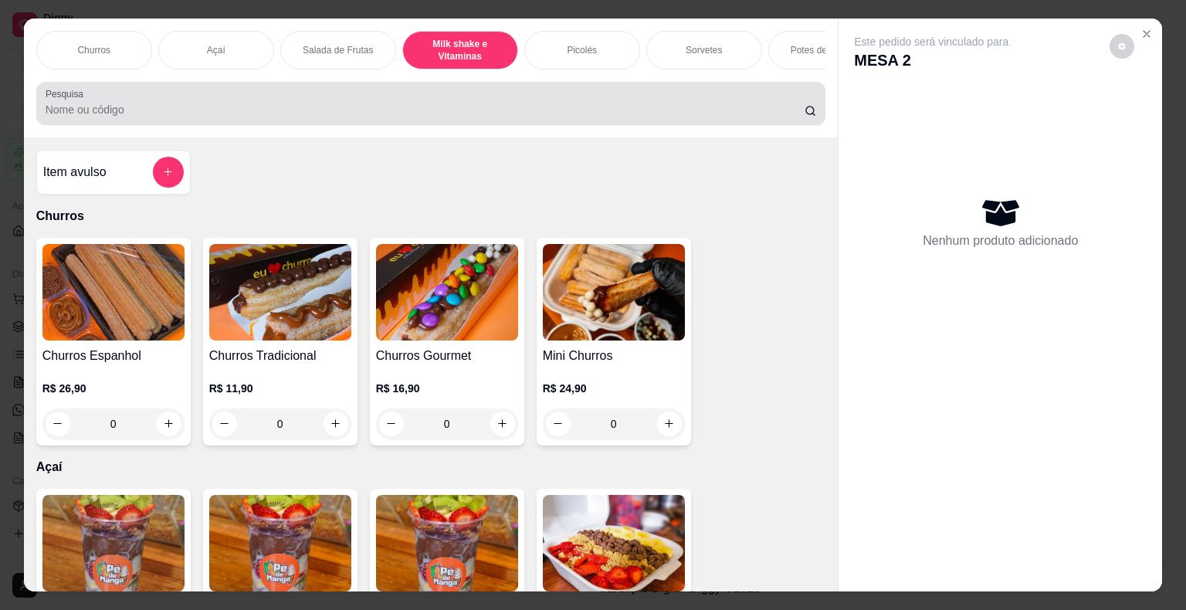
scroll to position [37, 0]
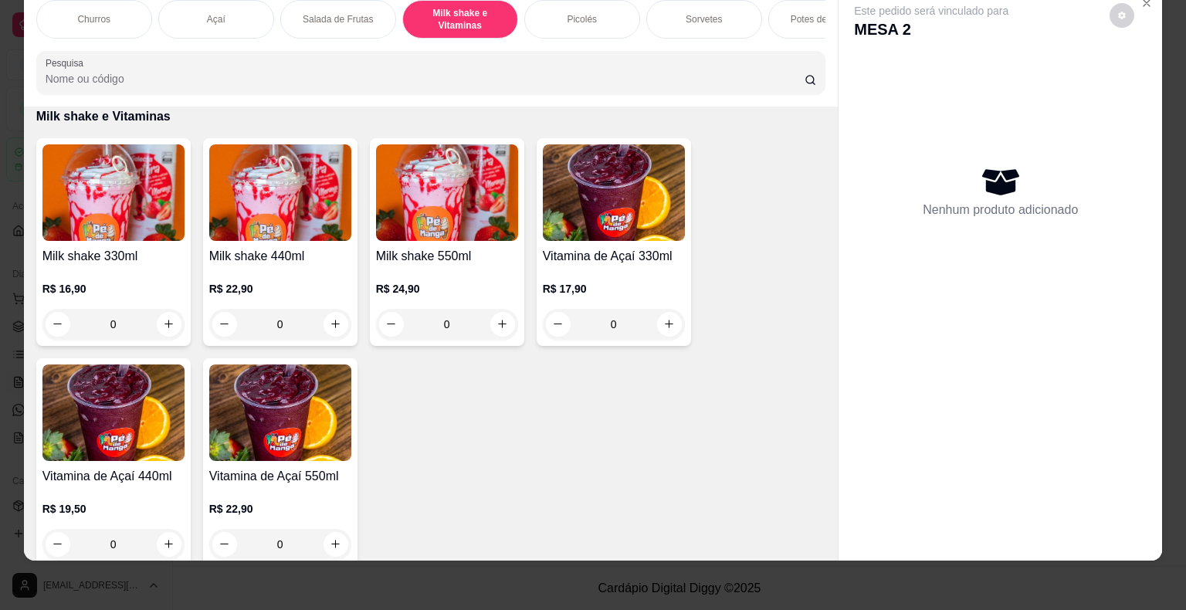
click at [164, 321] on div "0" at bounding box center [113, 324] width 142 height 31
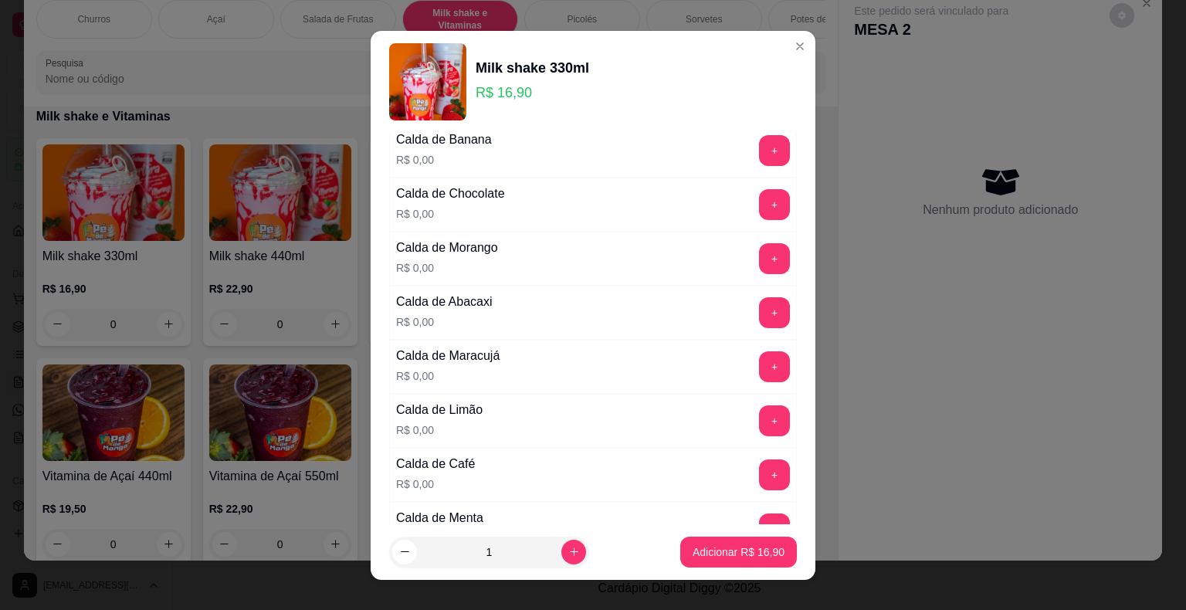
scroll to position [0, 0]
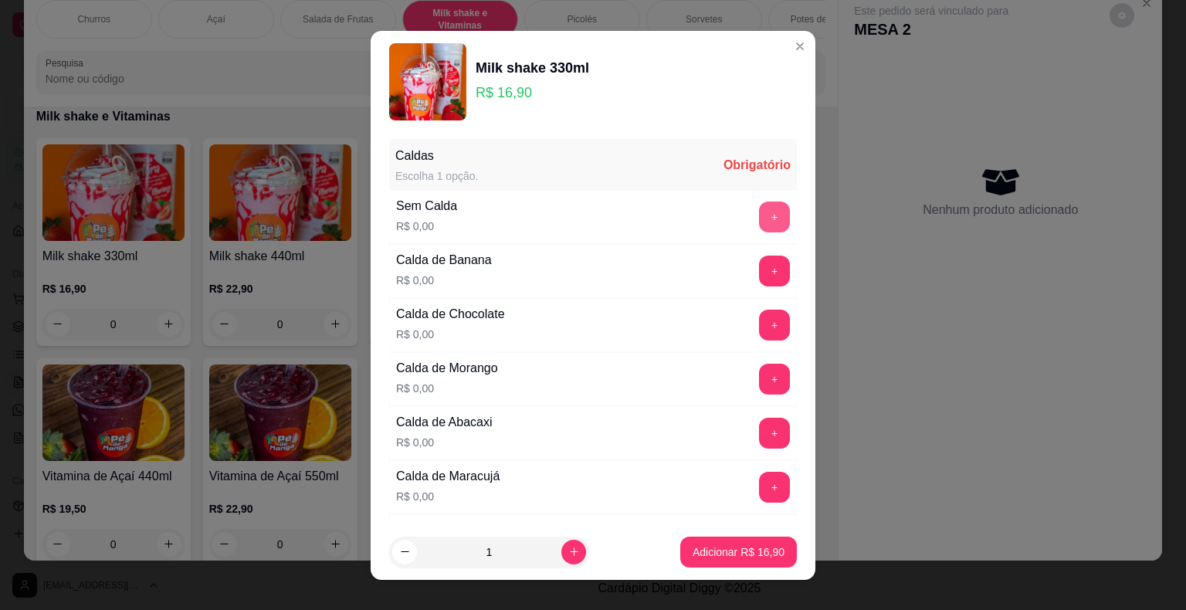
click at [759, 215] on button "+" at bounding box center [774, 217] width 31 height 31
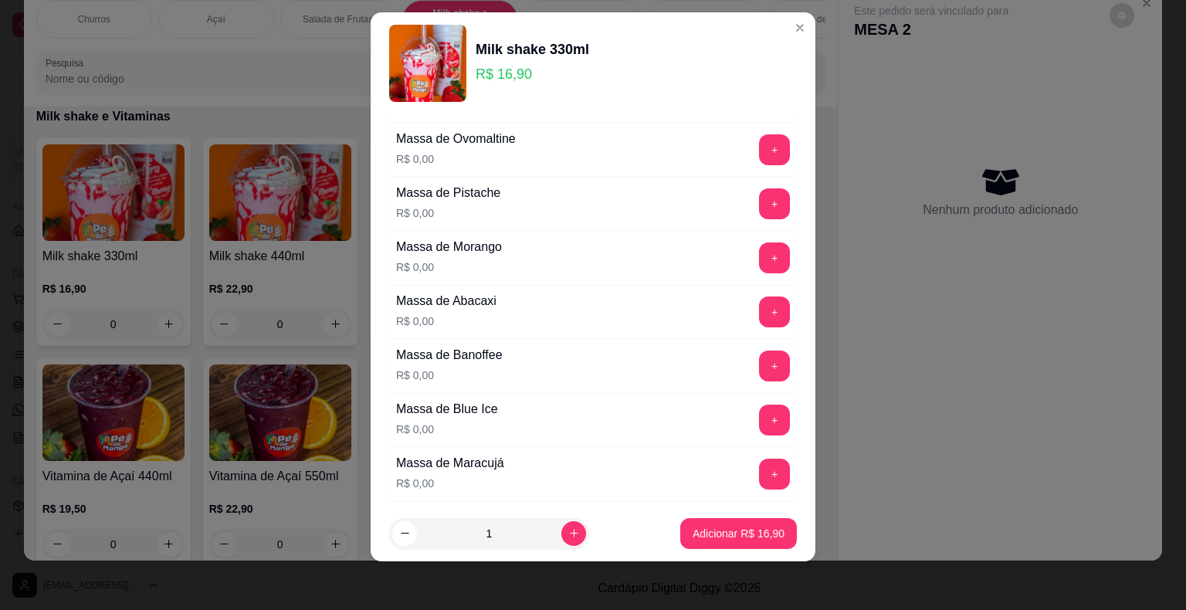
scroll to position [1045, 0]
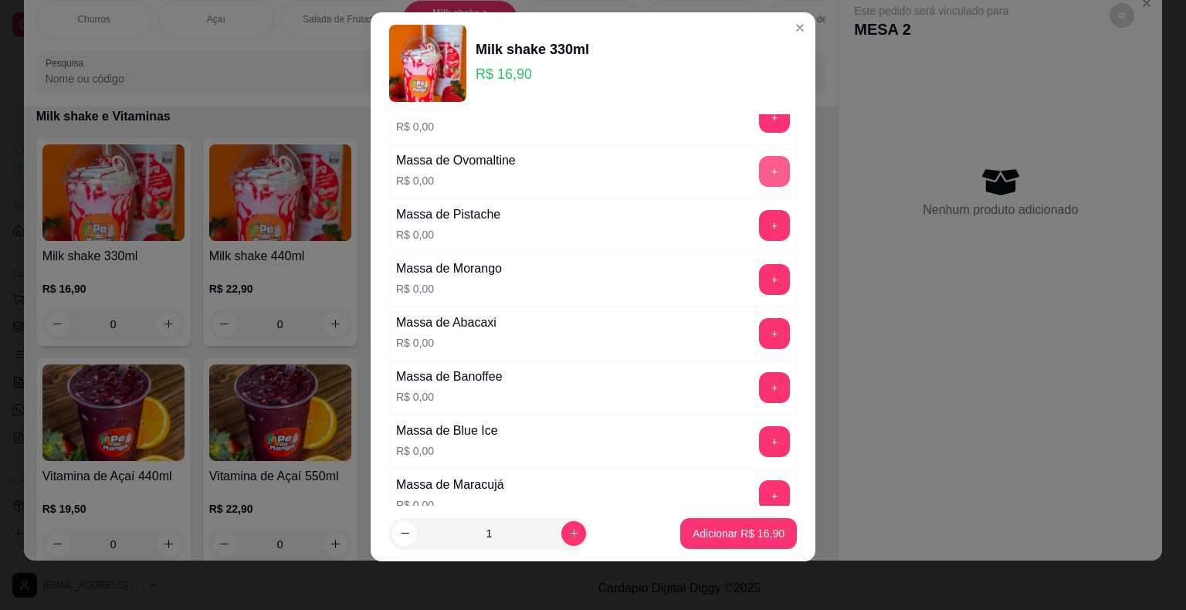
click at [759, 170] on button "+" at bounding box center [774, 171] width 31 height 31
click at [704, 536] on button "Adicionar R$ 16,90" at bounding box center [739, 533] width 114 height 30
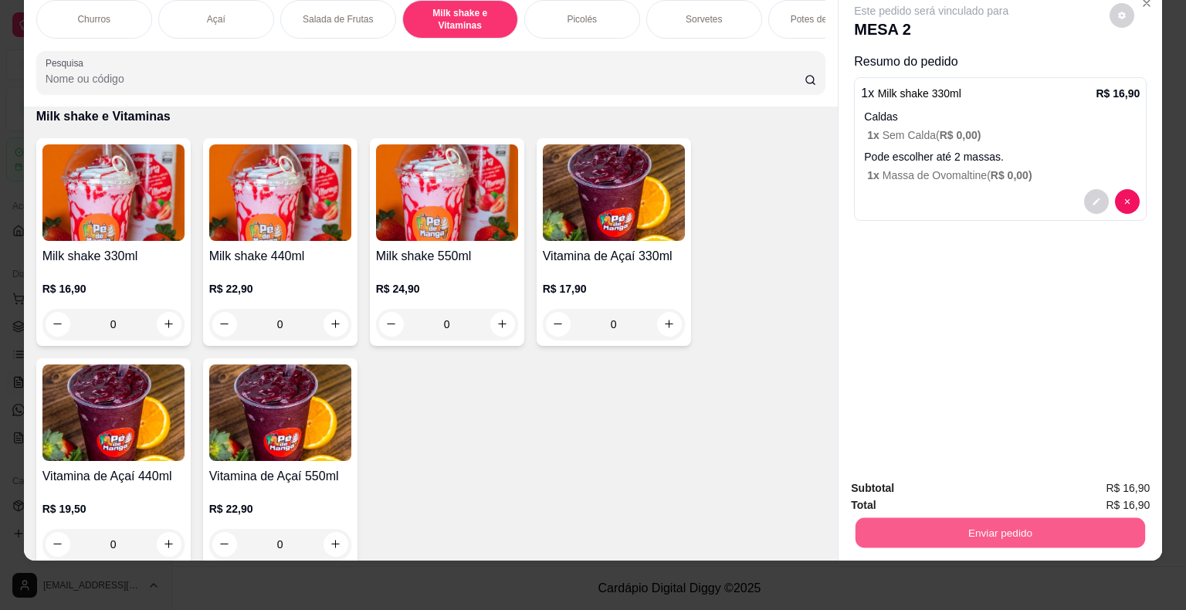
click at [961, 514] on div "Enviar pedido" at bounding box center [1000, 531] width 299 height 35
click at [932, 523] on button "Enviar pedido" at bounding box center [1000, 533] width 299 height 31
click at [1142, 480] on button "Enviar pedido" at bounding box center [1109, 483] width 85 height 29
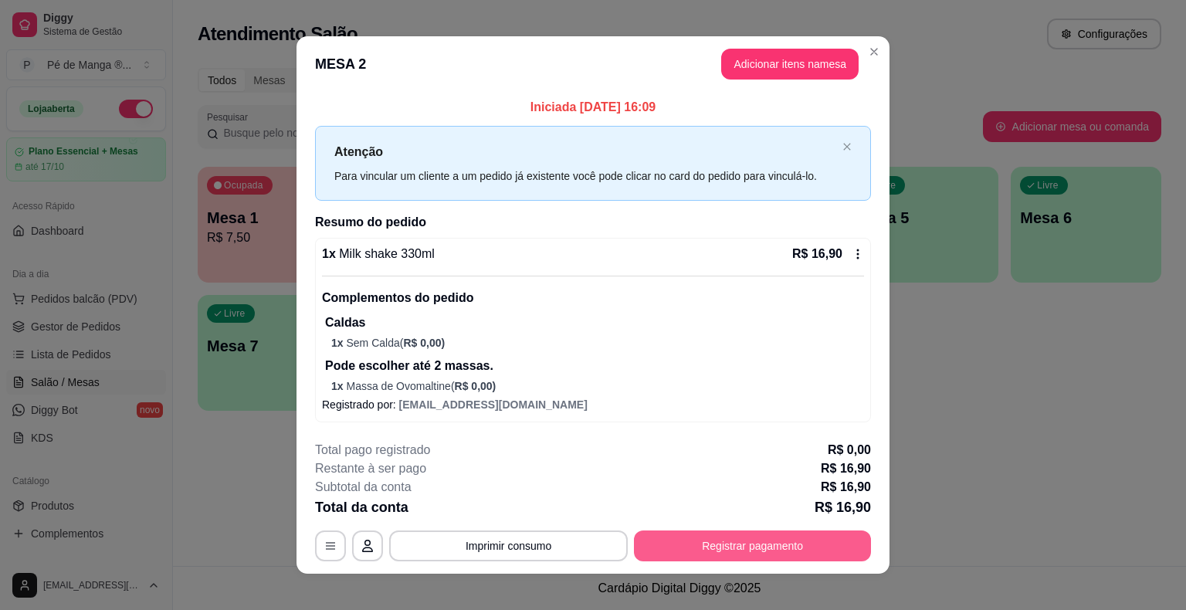
click at [701, 542] on button "Registrar pagamento" at bounding box center [752, 546] width 237 height 31
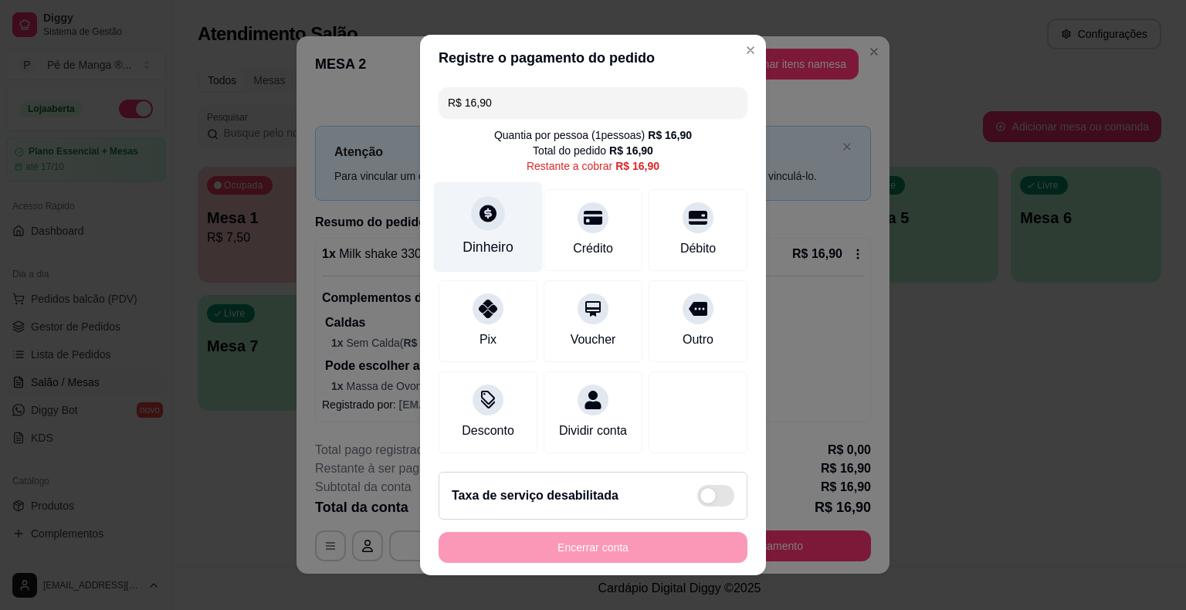
drag, startPoint x: 429, startPoint y: 243, endPoint x: 442, endPoint y: 239, distance: 12.9
click at [430, 242] on div "R$ 16,90 Quantia por pessoa ( 1 pessoas) R$ 16,90 Total do pedido R$ 16,90 Rest…" at bounding box center [593, 270] width 346 height 378
click at [450, 238] on div "Dinheiro" at bounding box center [488, 227] width 109 height 90
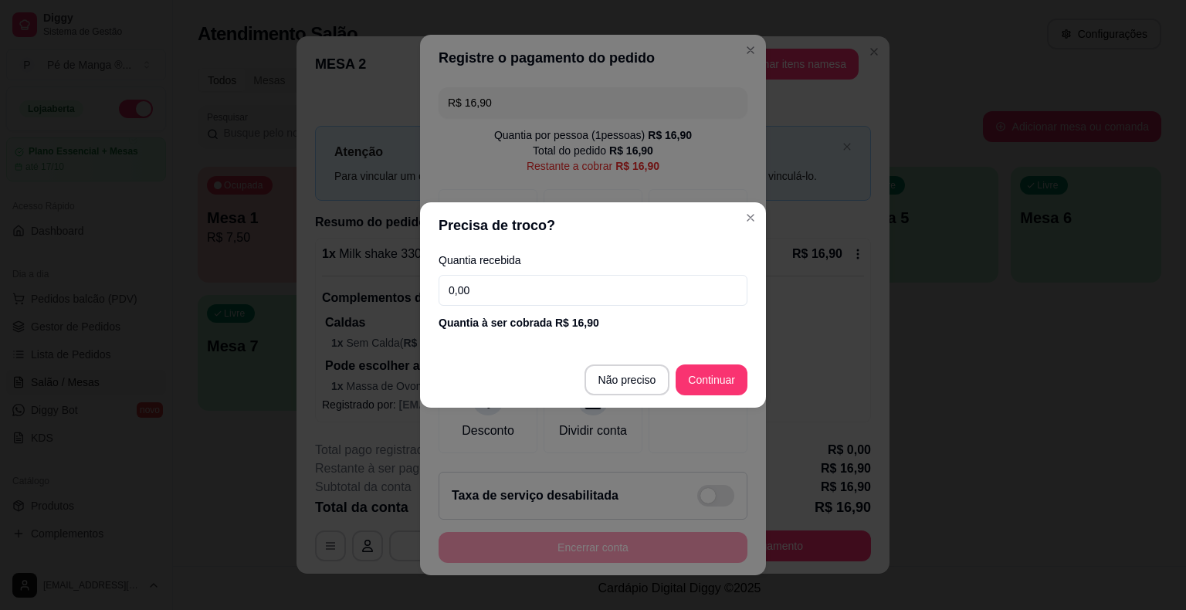
click at [521, 284] on input "0,00" at bounding box center [593, 290] width 309 height 31
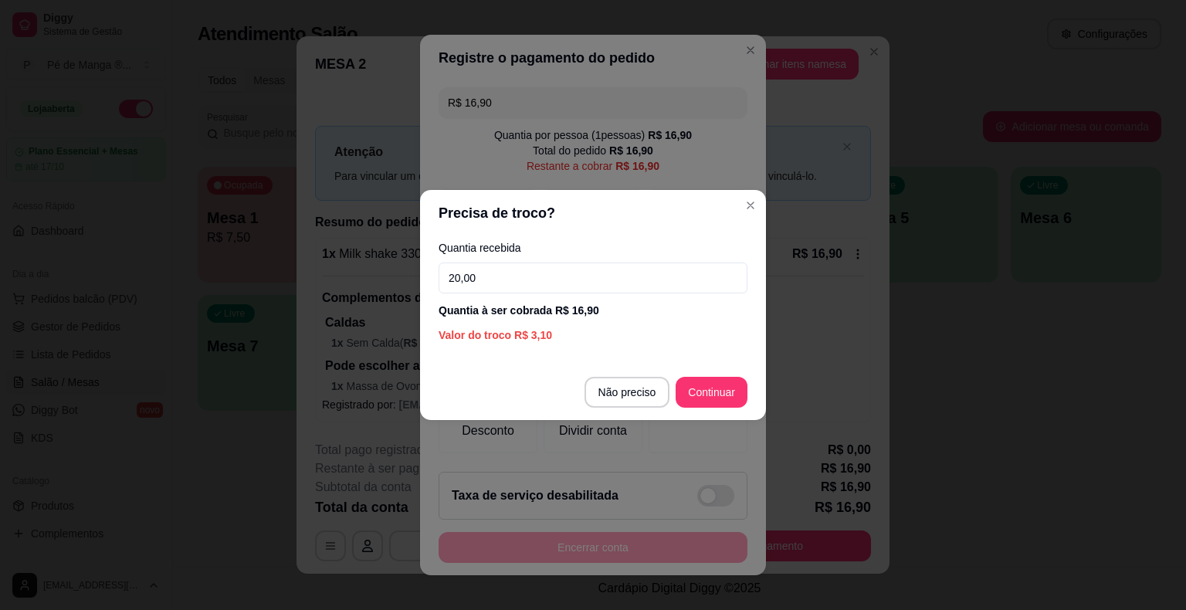
type input "20,00"
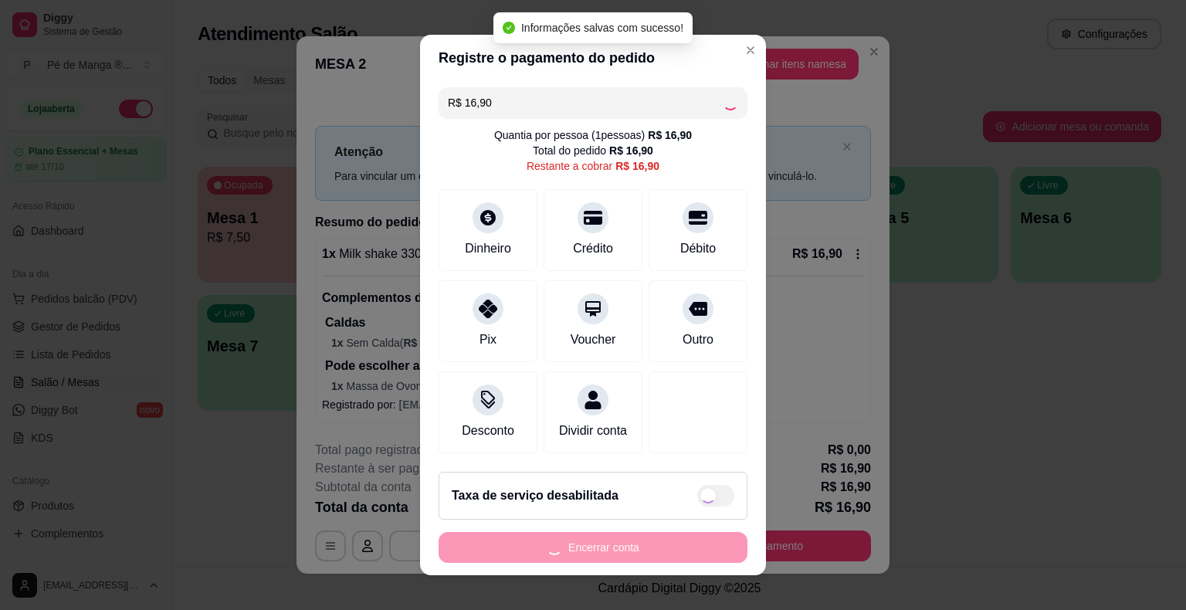
type input "R$ 0,00"
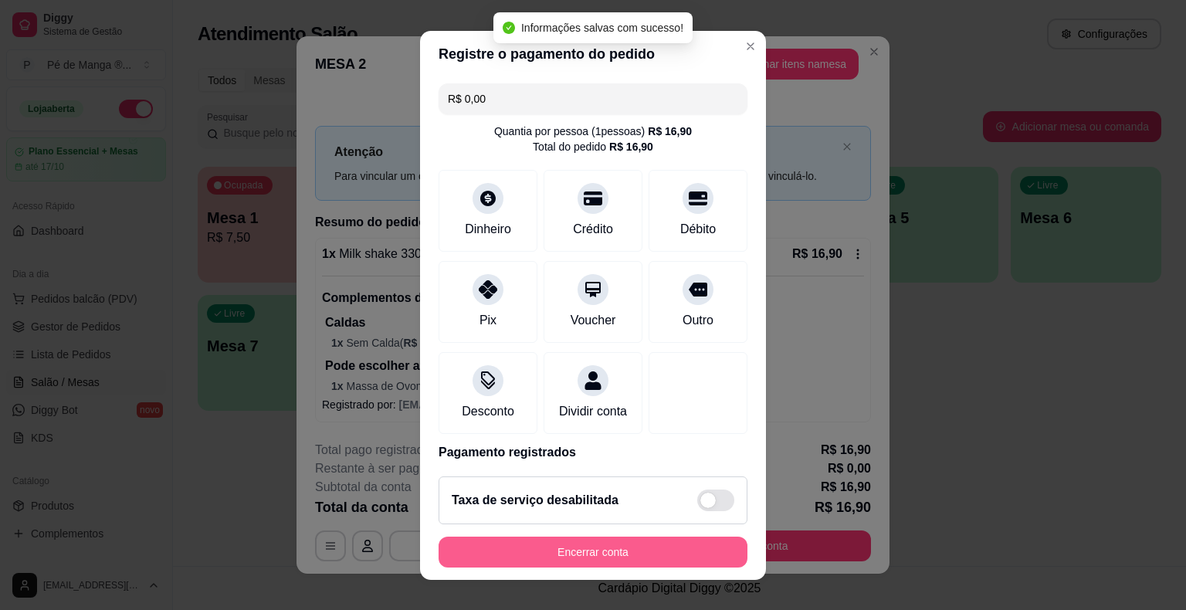
click at [609, 552] on button "Encerrar conta" at bounding box center [593, 552] width 309 height 31
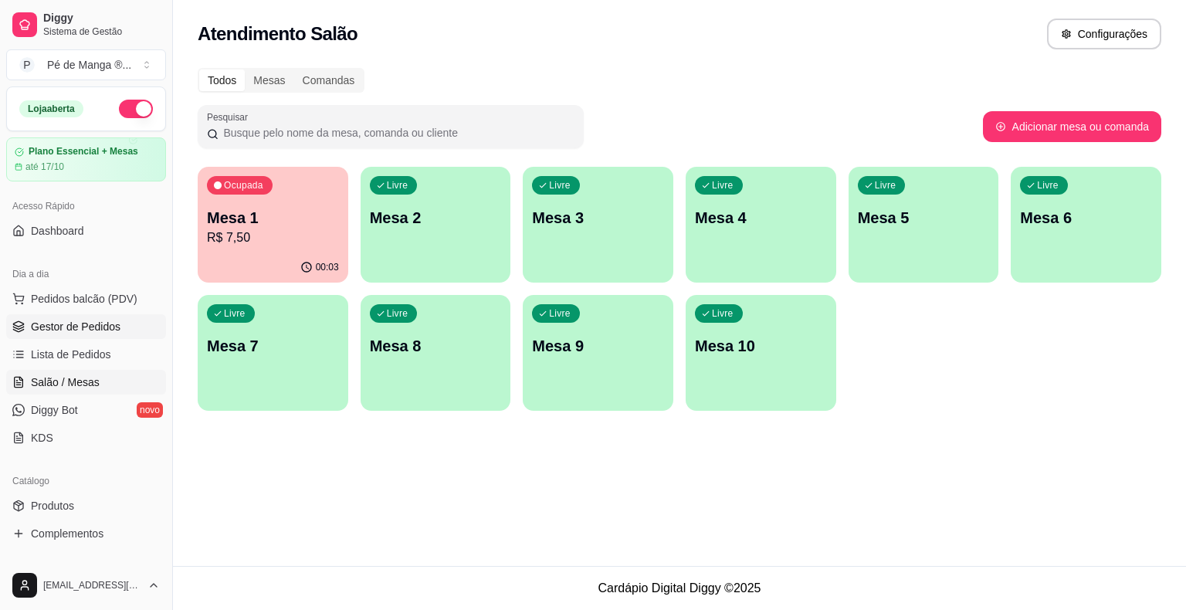
click at [105, 320] on span "Gestor de Pedidos" at bounding box center [76, 326] width 90 height 15
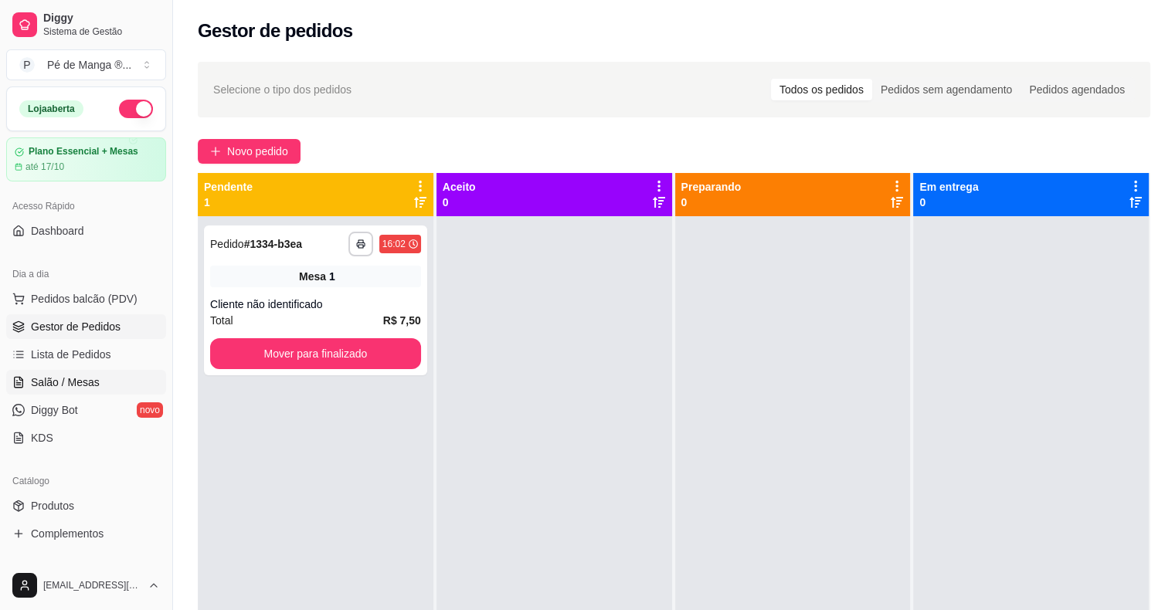
click at [83, 378] on span "Salão / Mesas" at bounding box center [65, 382] width 69 height 15
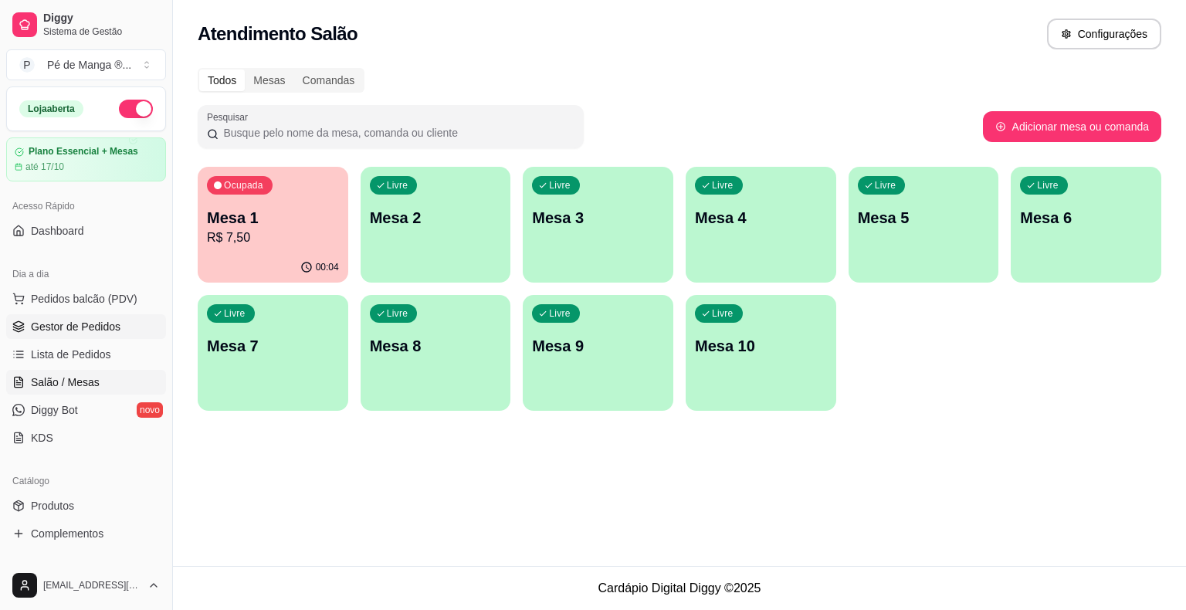
click at [49, 329] on span "Gestor de Pedidos" at bounding box center [76, 326] width 90 height 15
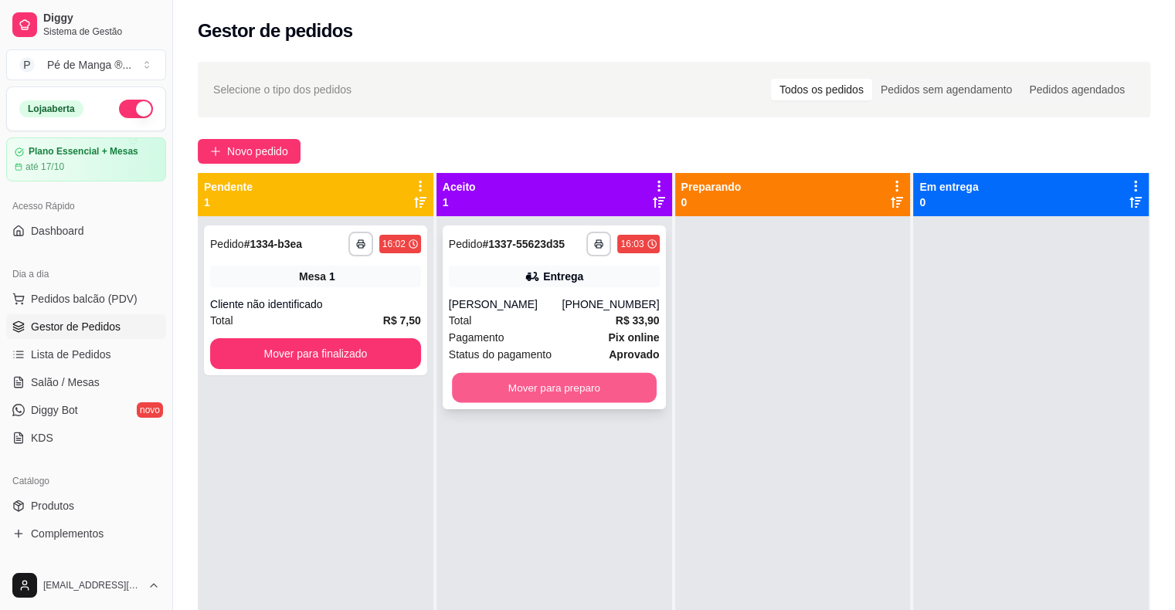
click at [488, 391] on button "Mover para preparo" at bounding box center [554, 388] width 205 height 30
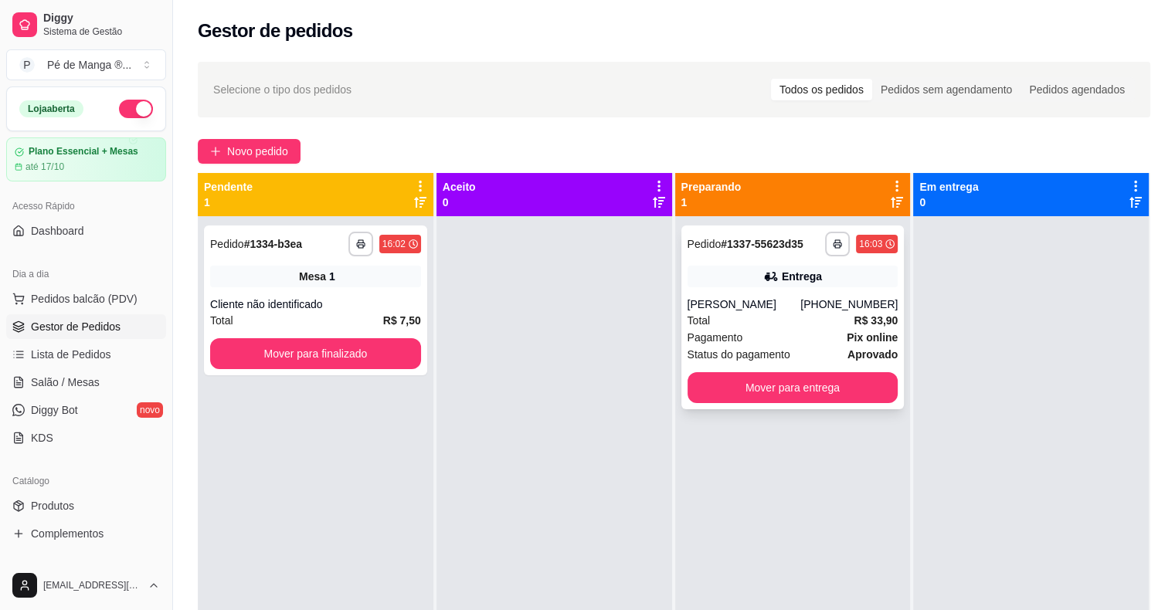
click at [702, 336] on span "Pagamento" at bounding box center [715, 337] width 56 height 17
click at [78, 382] on span "Salão / Mesas" at bounding box center [65, 382] width 69 height 15
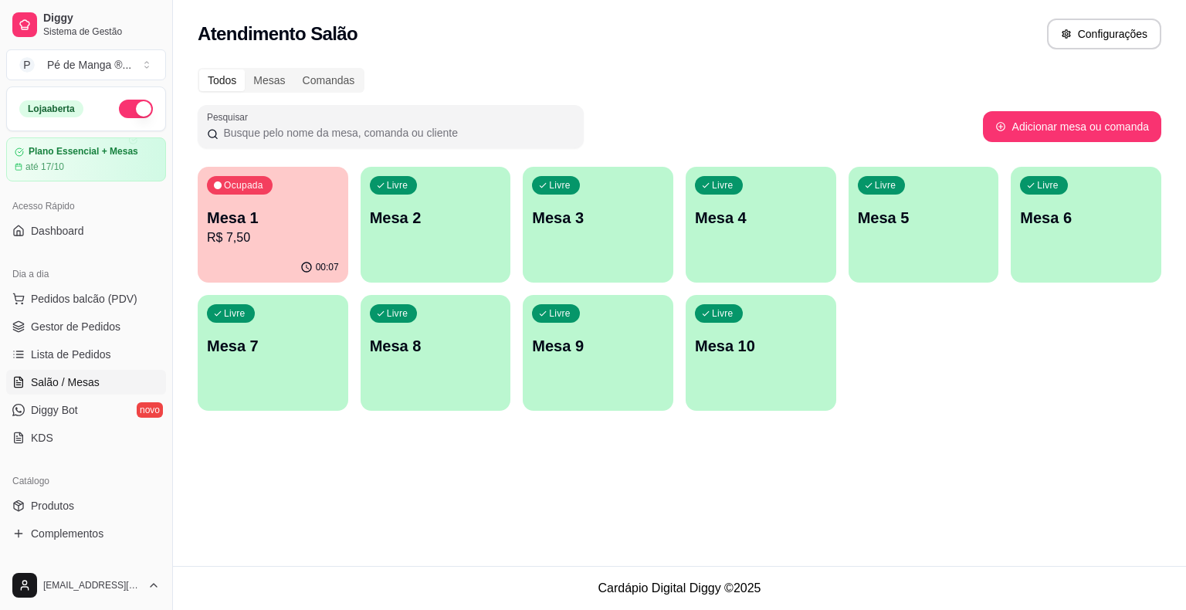
click at [372, 241] on div "Livre Mesa 2" at bounding box center [436, 215] width 151 height 97
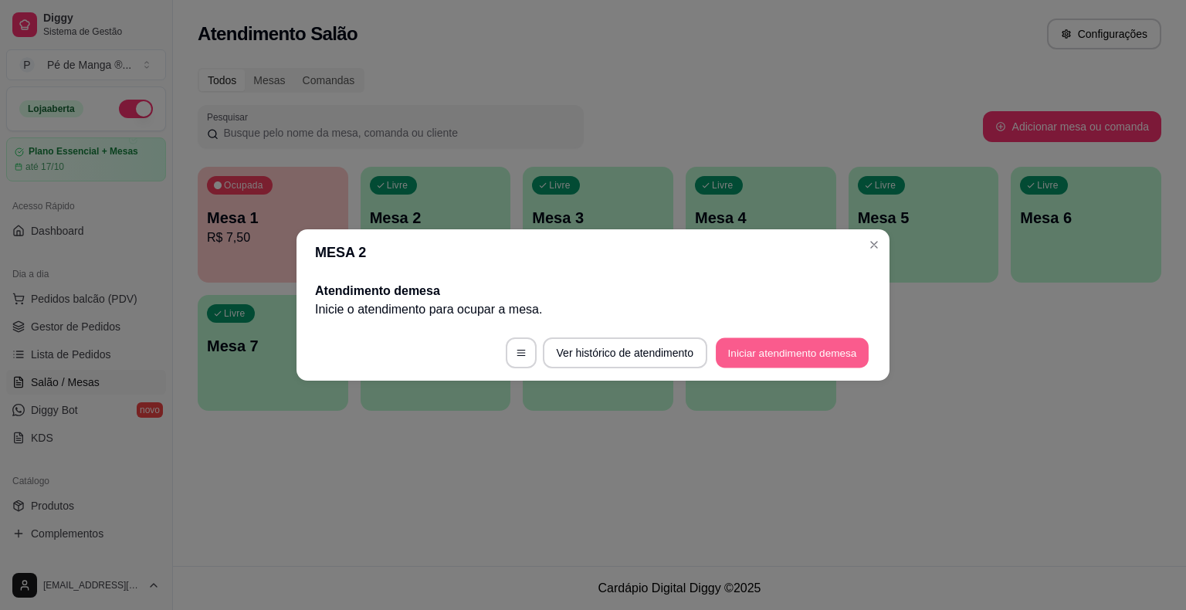
click at [735, 344] on button "Iniciar atendimento de mesa" at bounding box center [792, 353] width 153 height 30
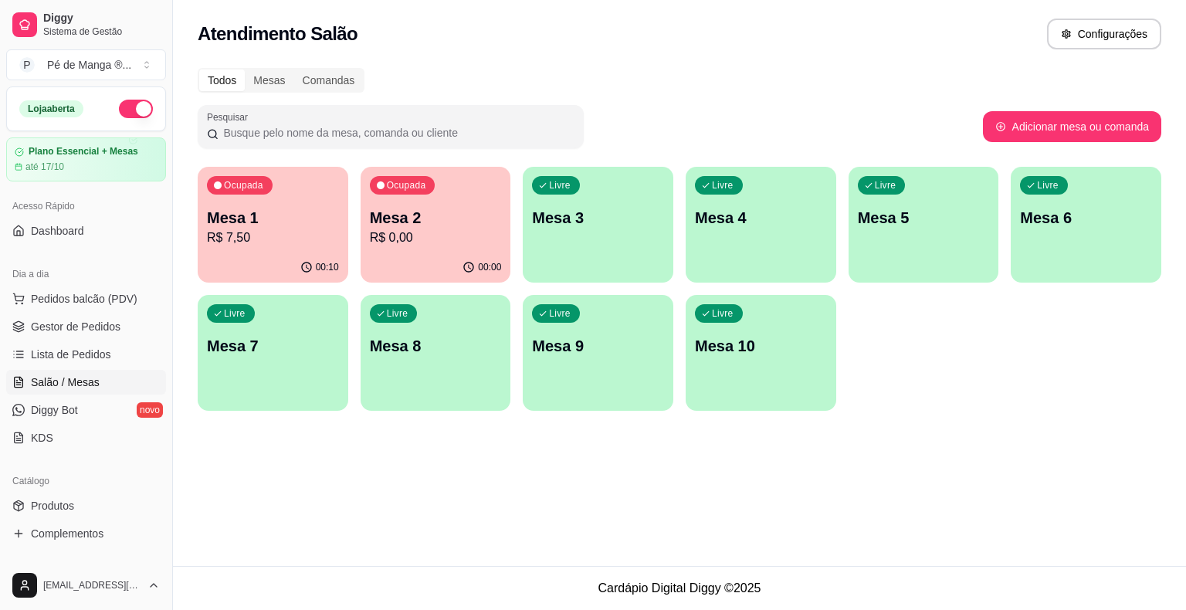
click at [324, 244] on p "R$ 7,50" at bounding box center [273, 238] width 132 height 19
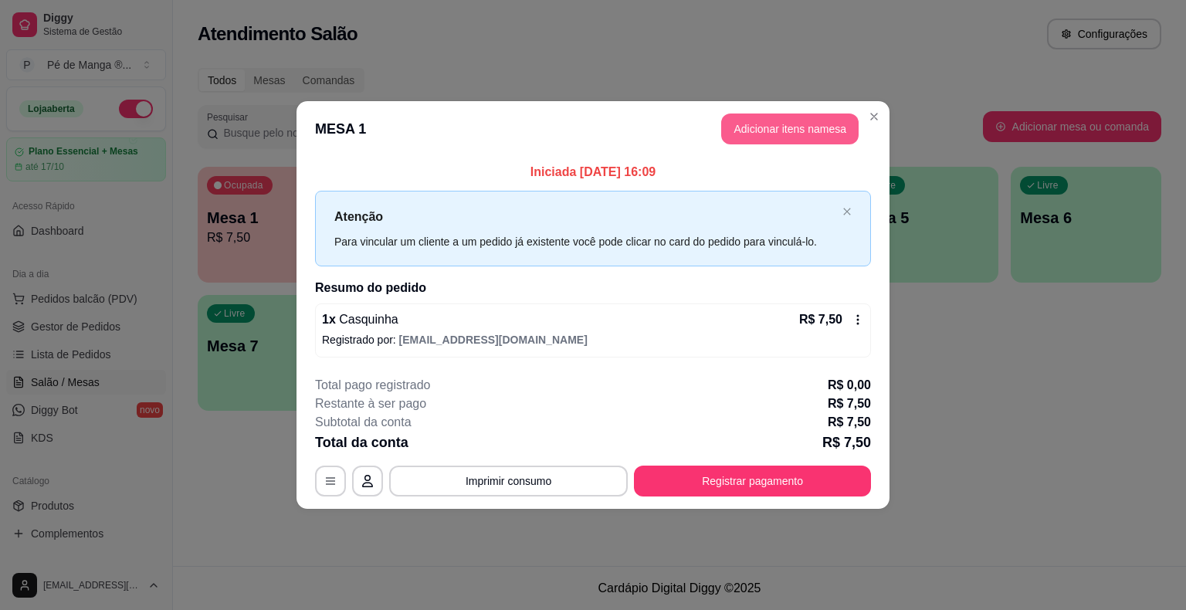
click at [799, 156] on header "MESA 1 Adicionar itens na mesa" at bounding box center [593, 129] width 593 height 56
click at [787, 138] on button "Adicionar itens na mesa" at bounding box center [789, 129] width 137 height 31
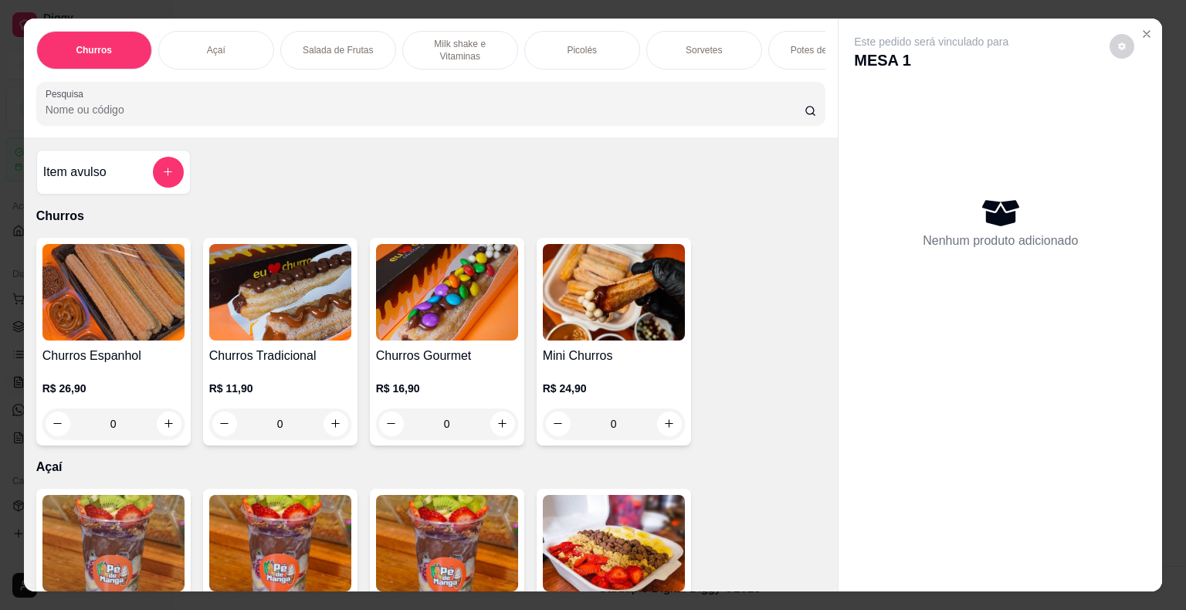
click at [704, 44] on p "Sorvetes" at bounding box center [704, 50] width 36 height 12
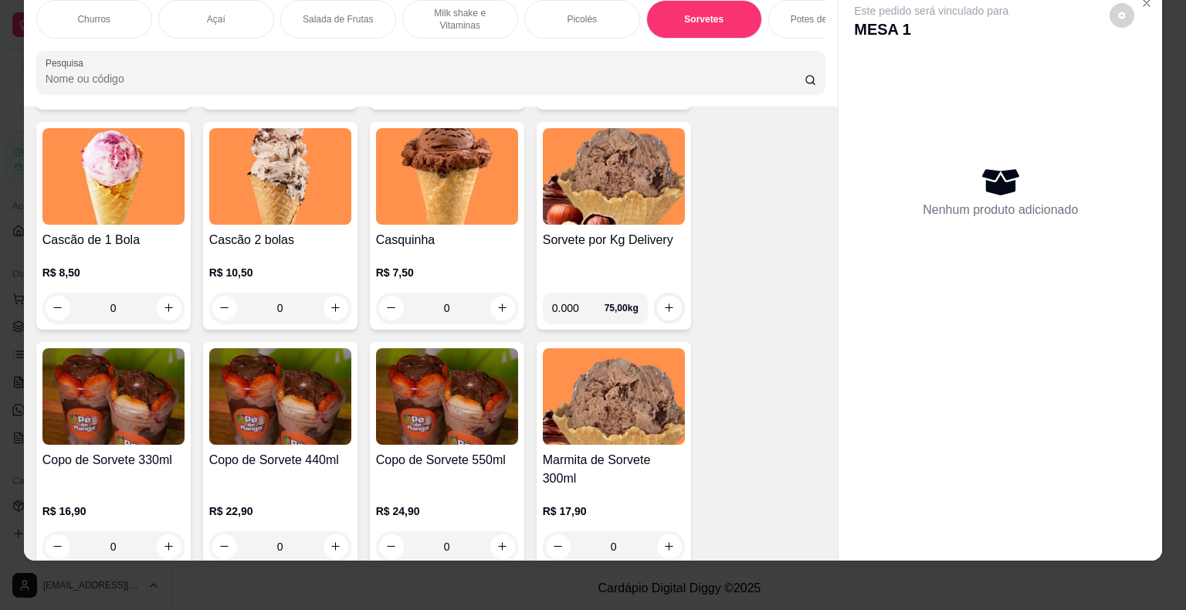
scroll to position [2073, 0]
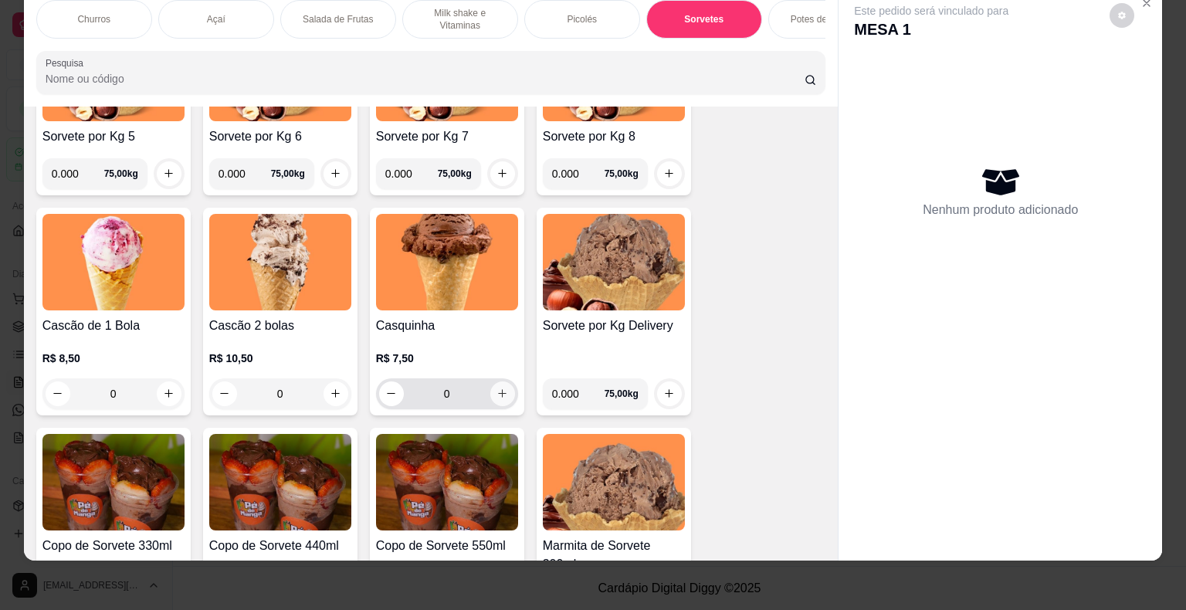
click at [497, 397] on icon "increase-product-quantity" at bounding box center [503, 394] width 12 height 12
type input "1"
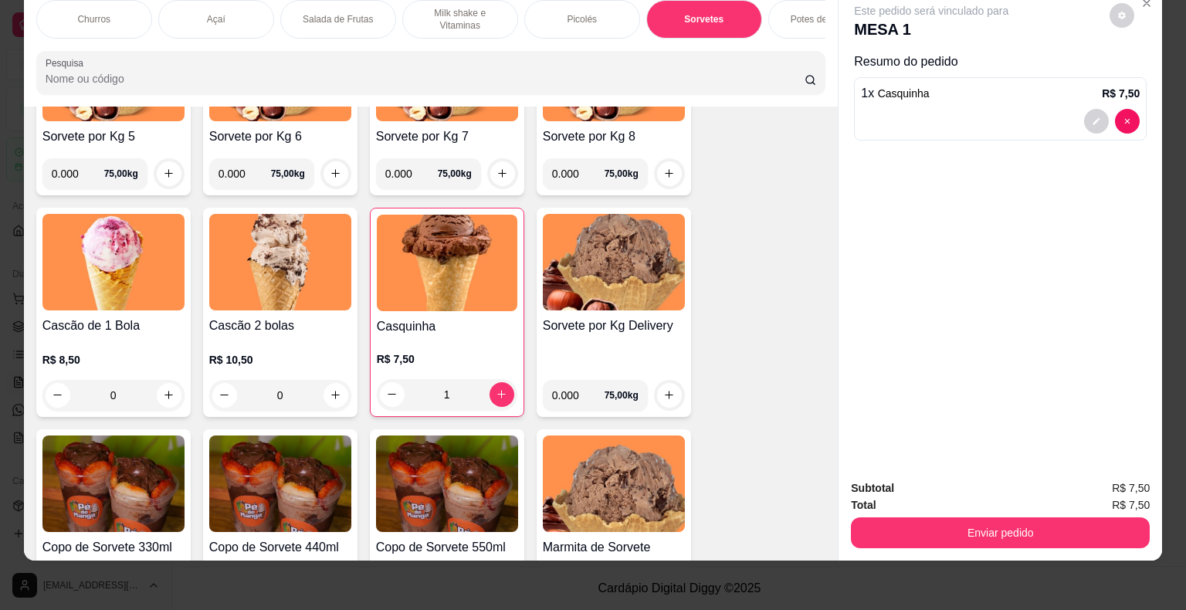
drag, startPoint x: 970, startPoint y: 547, endPoint x: 969, endPoint y: 538, distance: 8.6
click at [968, 547] on div "Subtotal R$ 7,50 Total R$ 7,50 Enviar pedido" at bounding box center [1001, 513] width 324 height 93
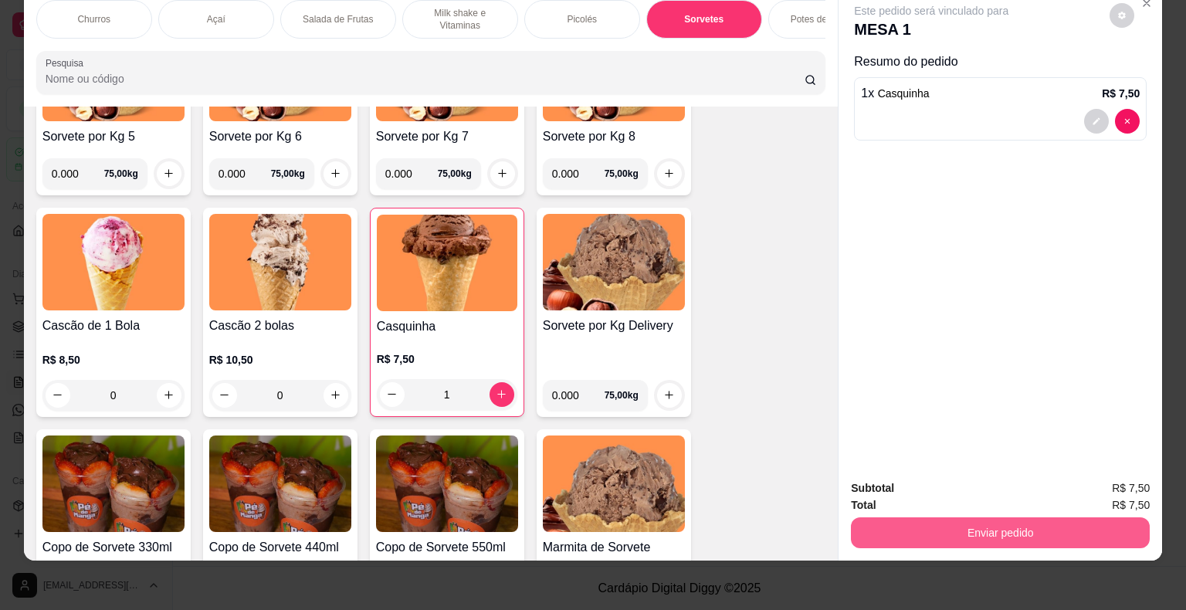
click at [969, 531] on button "Enviar pedido" at bounding box center [1000, 533] width 299 height 31
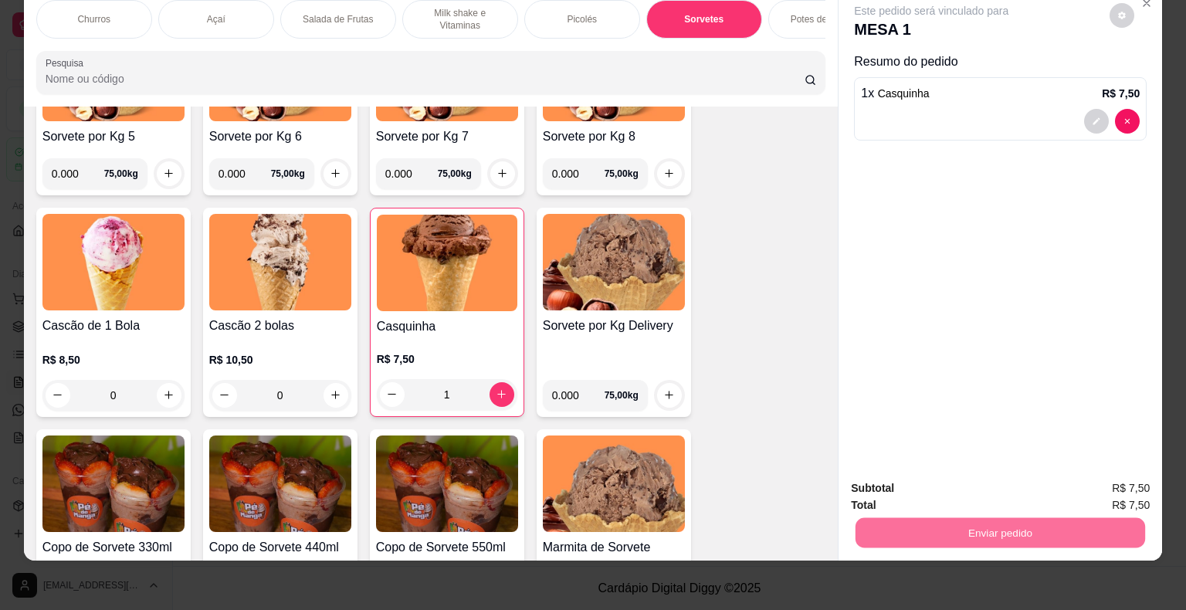
click at [989, 486] on button "Registrar cliente" at bounding box center [1006, 483] width 99 height 29
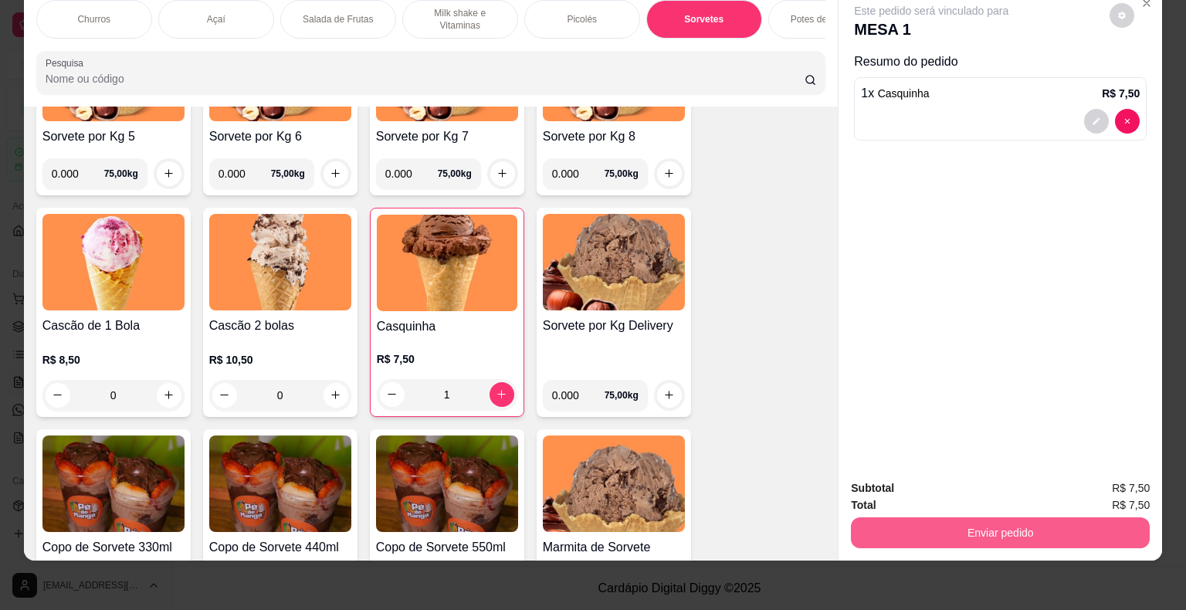
click at [962, 514] on div "Enviar pedido" at bounding box center [1000, 531] width 299 height 35
click at [1040, 524] on button "Enviar pedido" at bounding box center [1000, 533] width 299 height 31
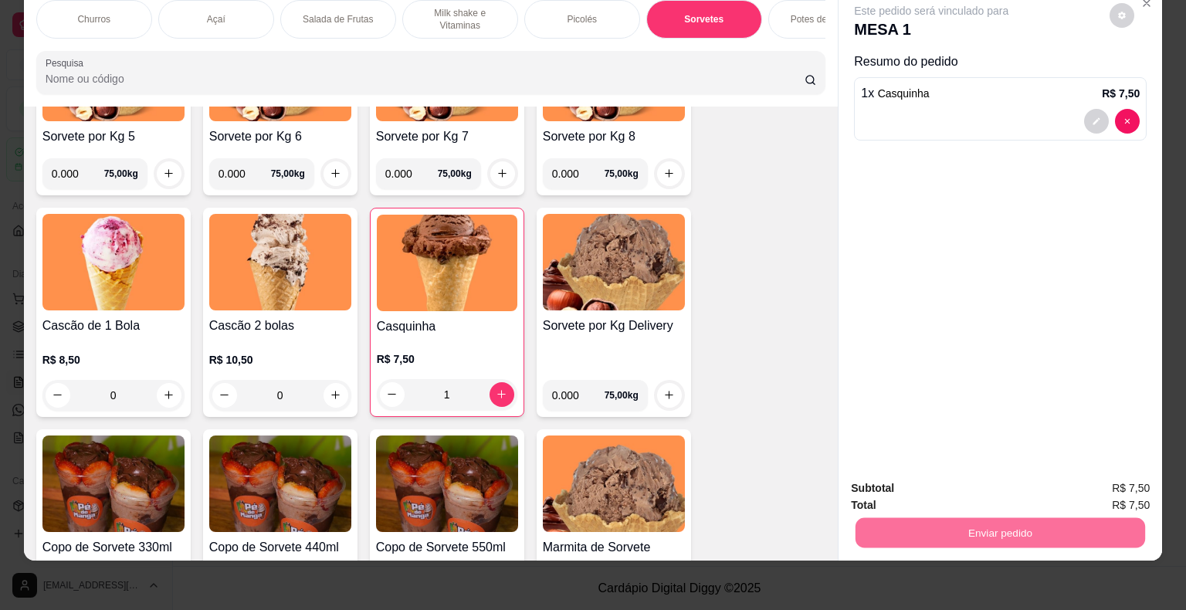
click at [1109, 478] on button "Enviar pedido" at bounding box center [1110, 483] width 87 height 29
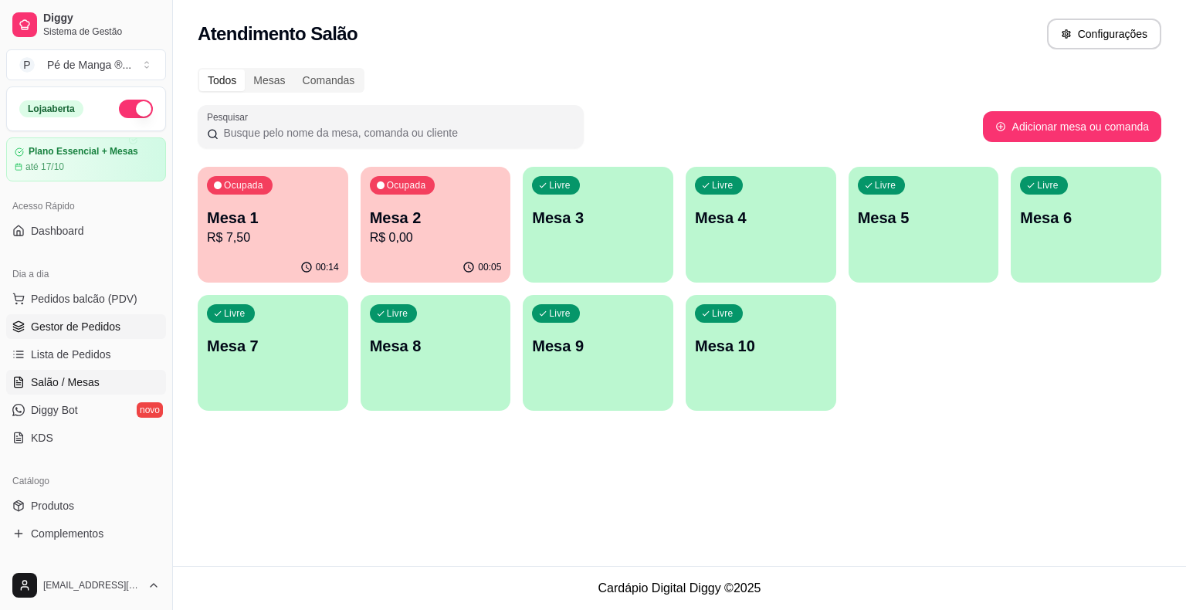
click at [93, 320] on span "Gestor de Pedidos" at bounding box center [76, 326] width 90 height 15
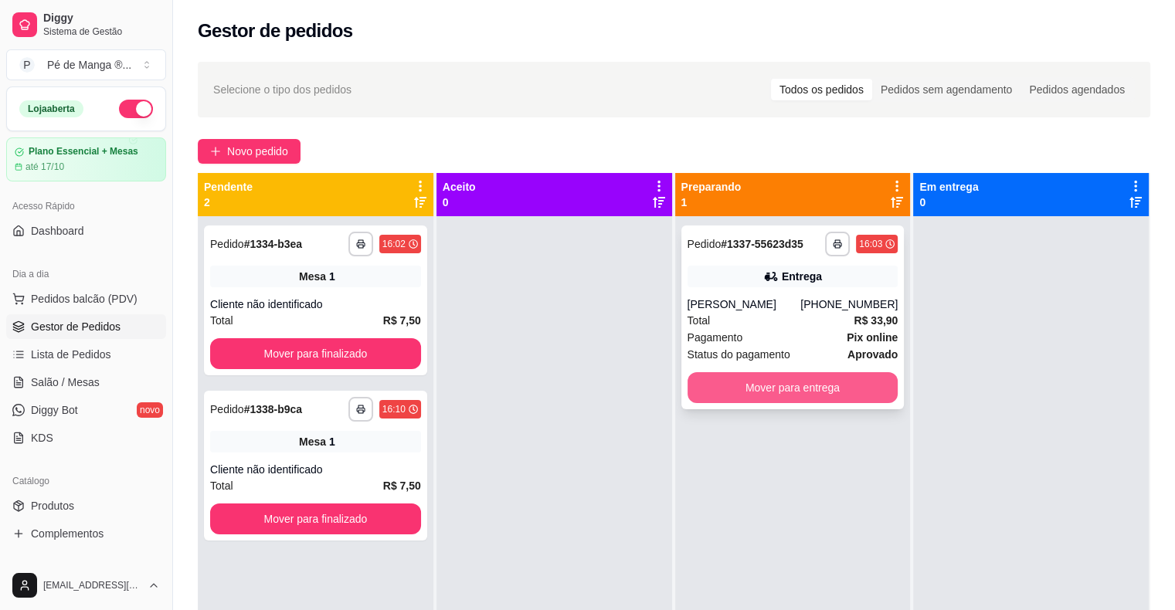
click at [776, 381] on button "Mover para entrega" at bounding box center [792, 387] width 211 height 31
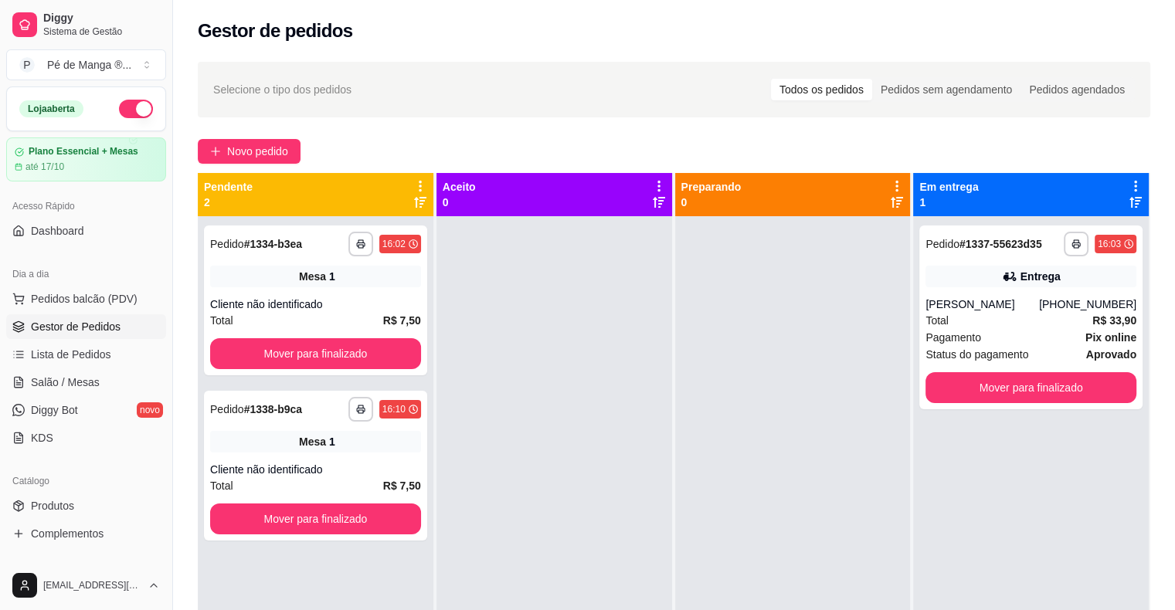
click at [819, 400] on div at bounding box center [793, 521] width 236 height 610
click at [1054, 398] on button "Mover para finalizado" at bounding box center [1030, 387] width 211 height 31
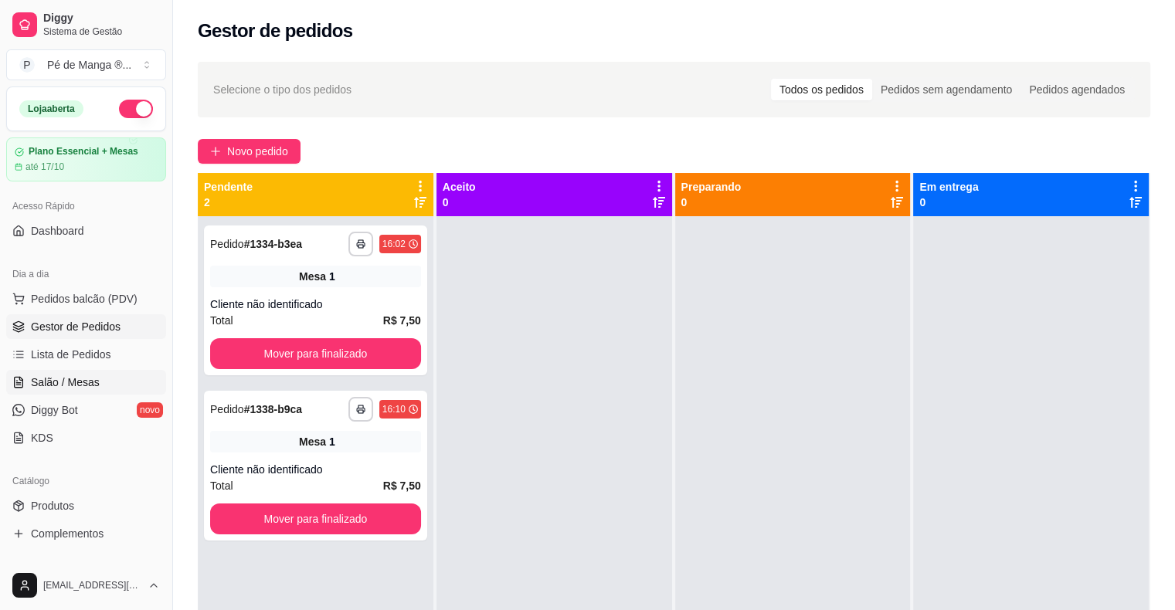
click at [70, 380] on span "Salão / Mesas" at bounding box center [65, 382] width 69 height 15
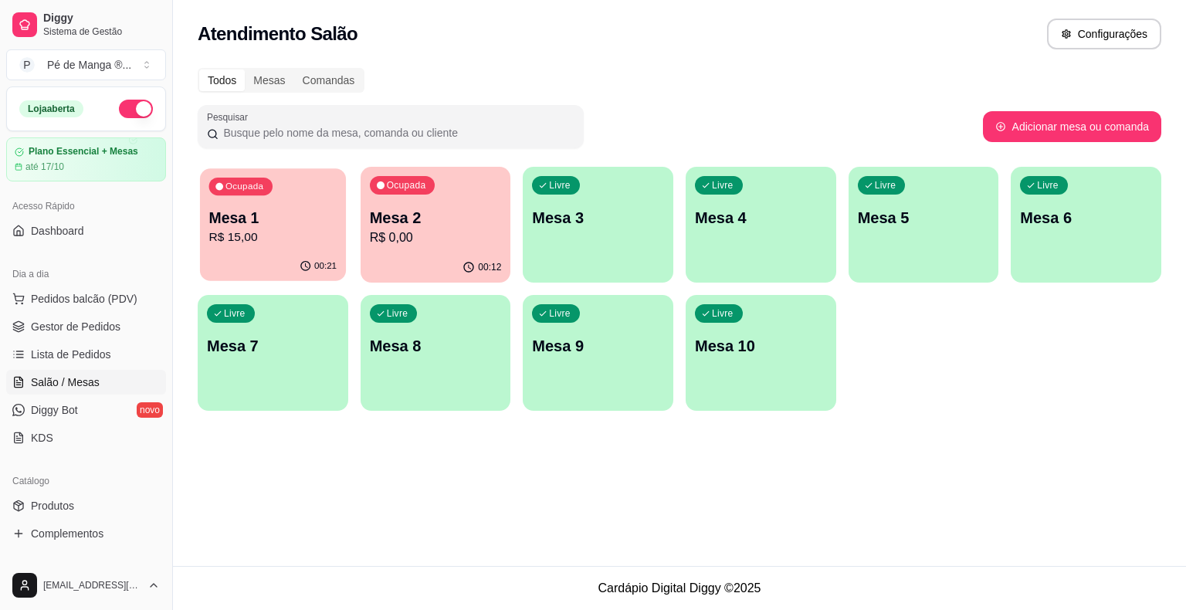
click at [306, 247] on div "Ocupada Mesa 1 R$ 15,00" at bounding box center [273, 209] width 146 height 83
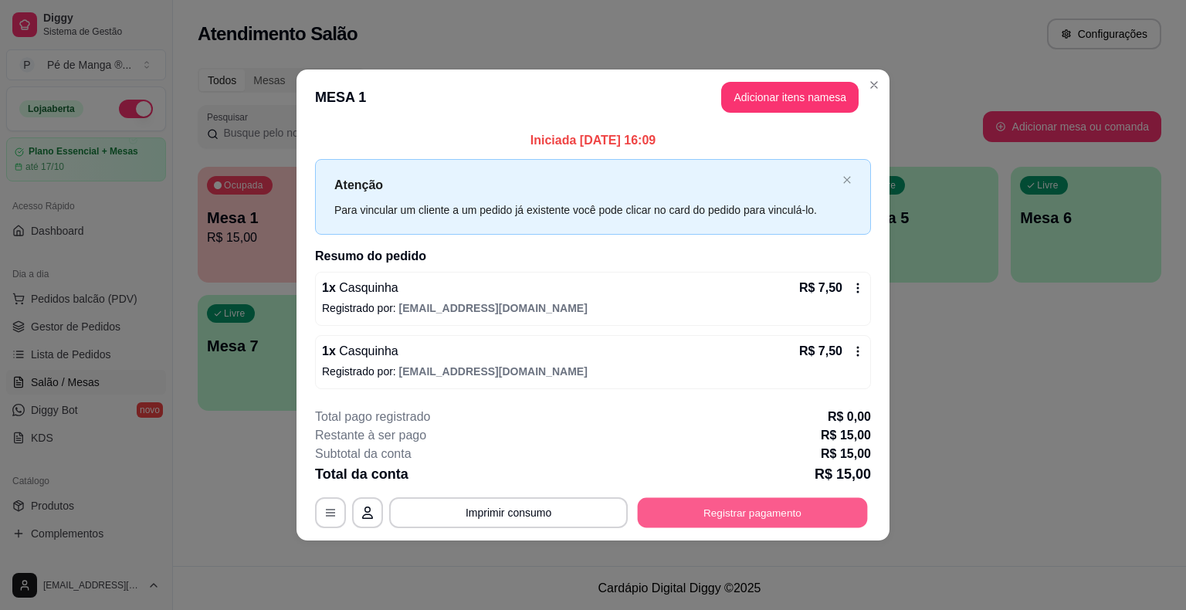
click at [760, 508] on button "Registrar pagamento" at bounding box center [753, 512] width 230 height 30
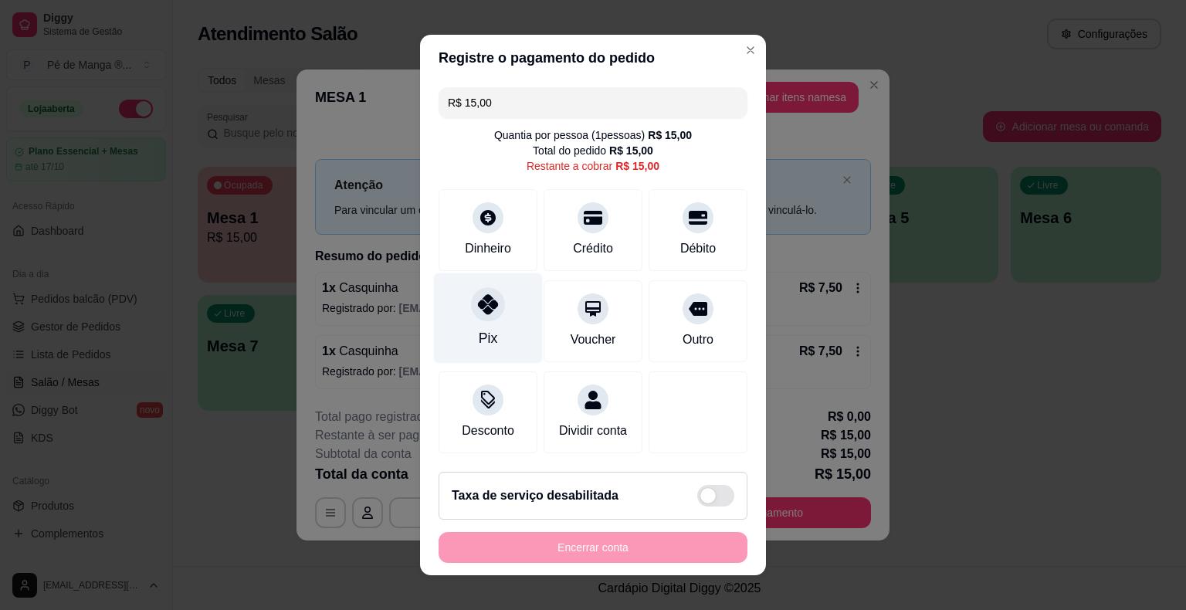
click at [485, 332] on div "Pix" at bounding box center [488, 338] width 19 height 20
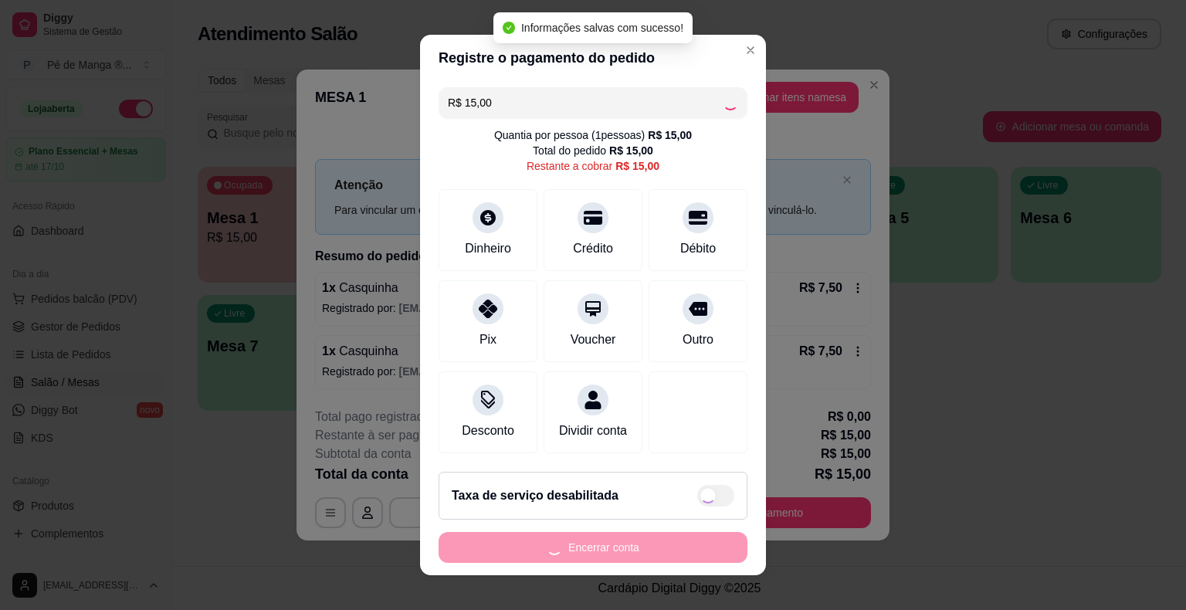
type input "R$ 0,00"
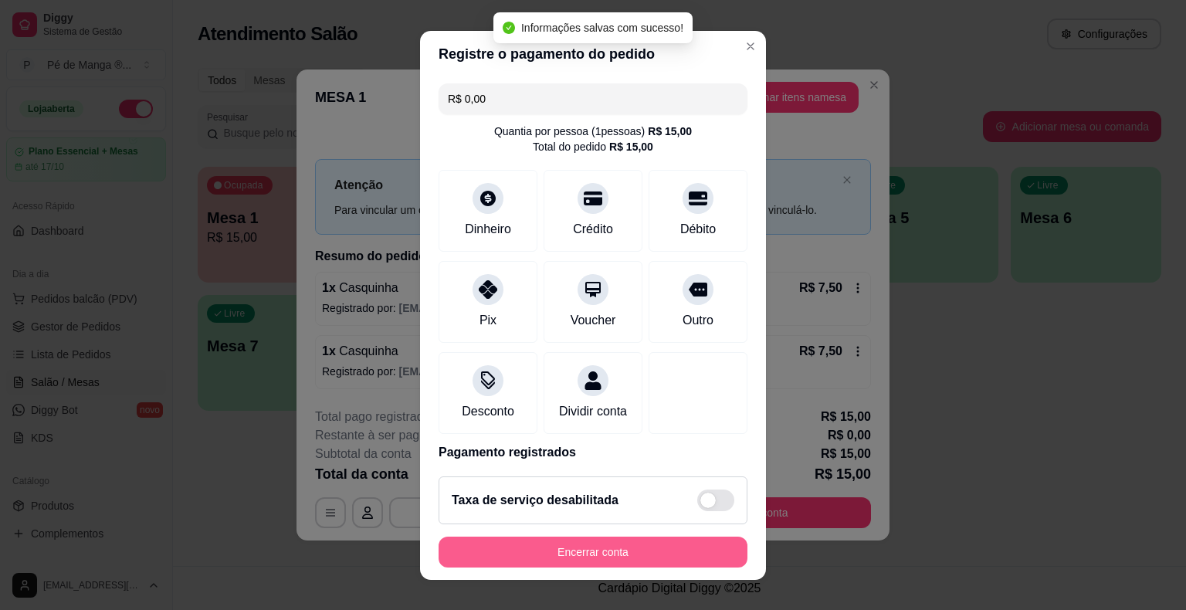
click at [577, 548] on button "Encerrar conta" at bounding box center [593, 552] width 309 height 31
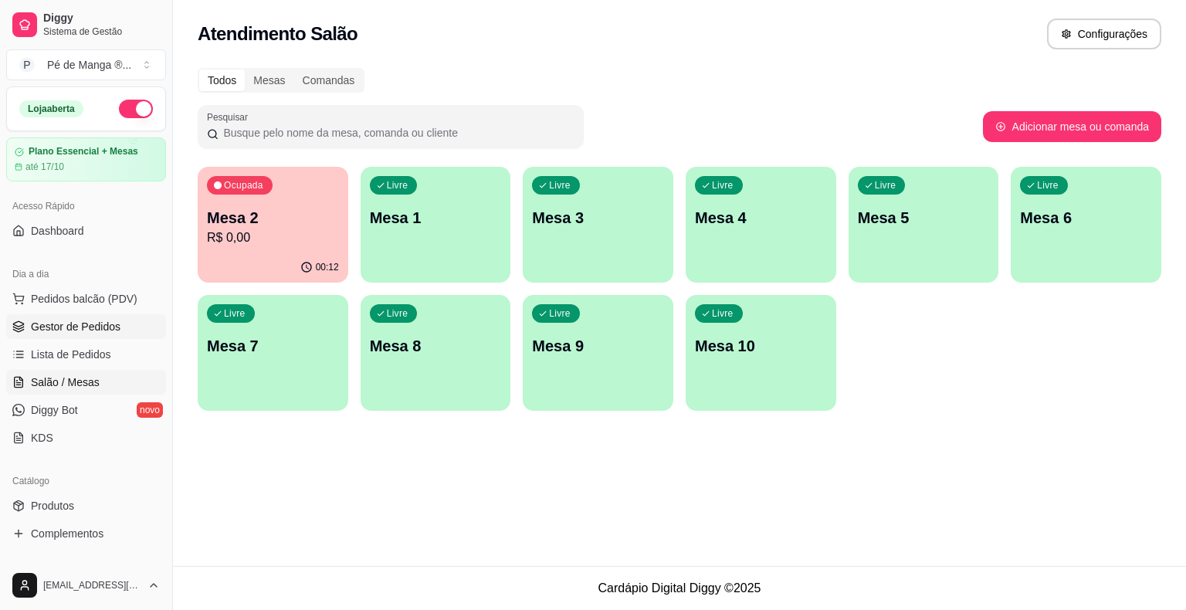
click at [29, 320] on link "Gestor de Pedidos" at bounding box center [86, 326] width 160 height 25
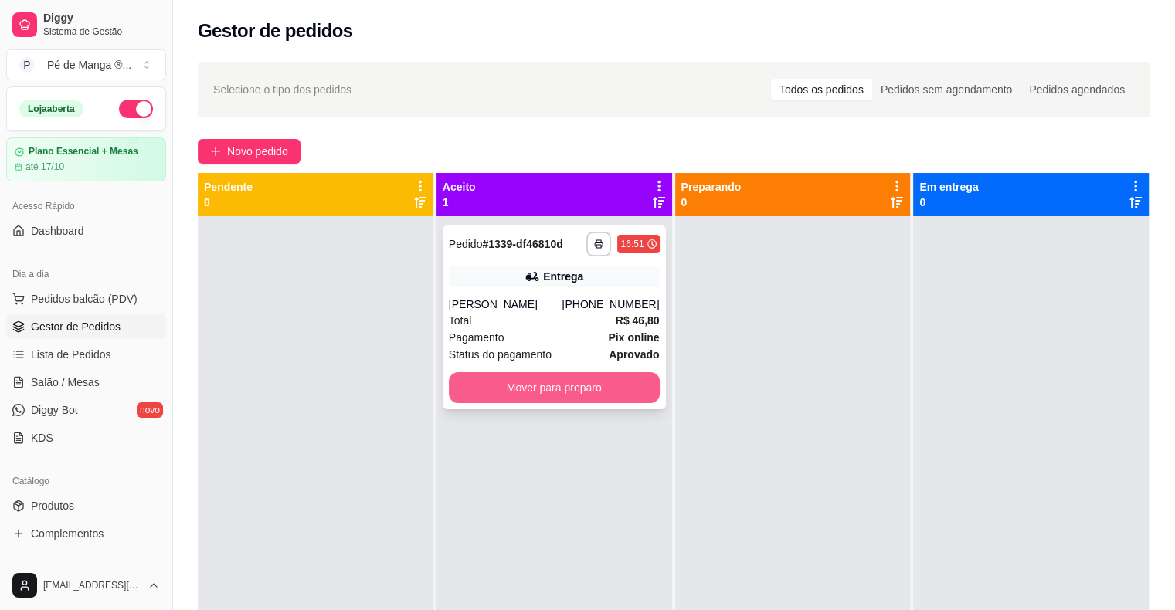
click at [566, 391] on button "Mover para preparo" at bounding box center [554, 387] width 211 height 31
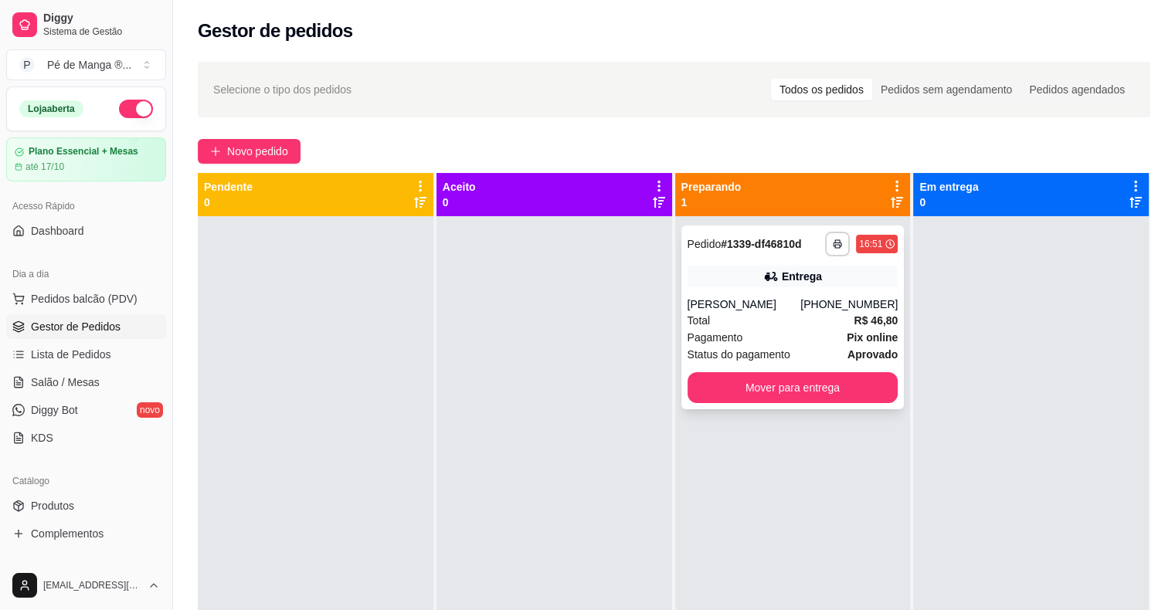
click at [765, 323] on div "Total R$ 46,80" at bounding box center [792, 320] width 211 height 17
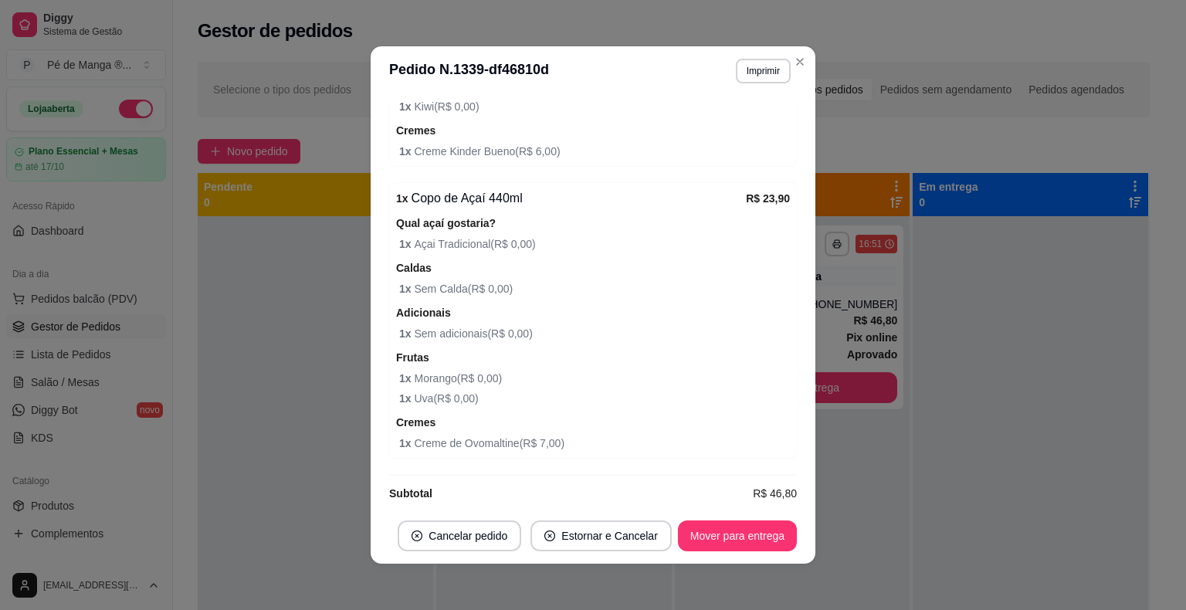
scroll to position [770, 0]
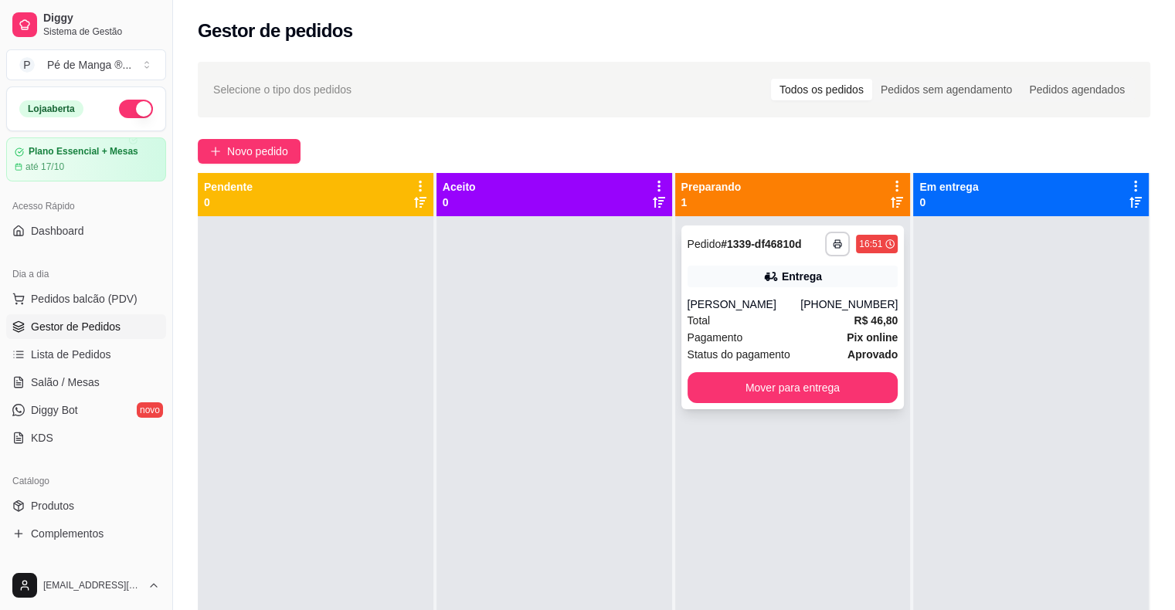
click at [797, 320] on div "Total R$ 46,80" at bounding box center [792, 320] width 211 height 17
click at [715, 341] on span "Pagamento" at bounding box center [715, 337] width 56 height 17
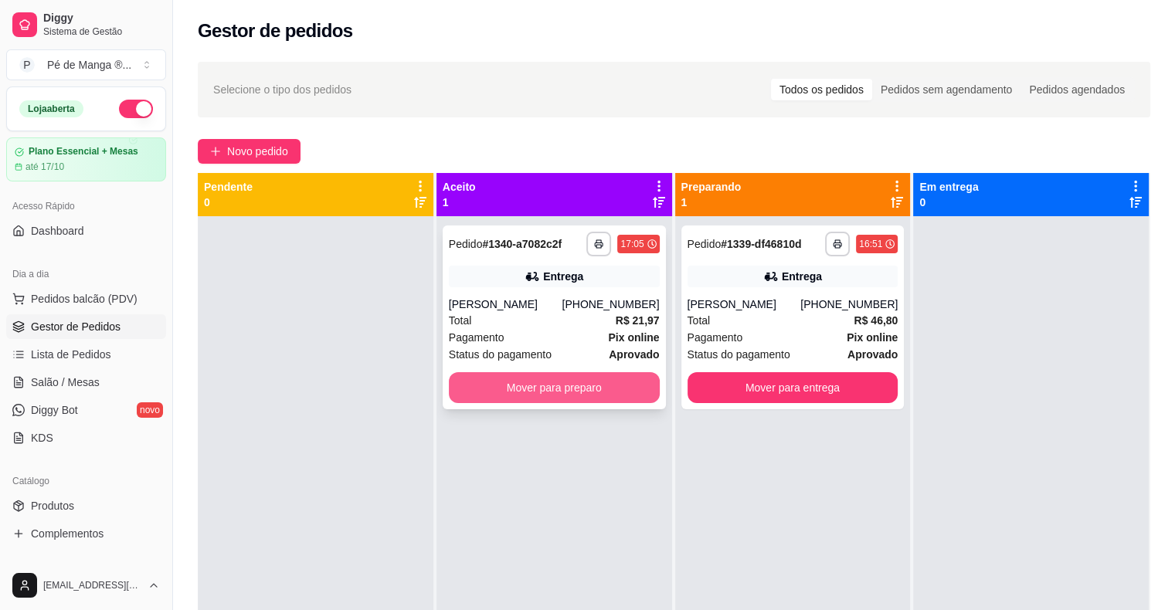
click at [550, 391] on button "Mover para preparo" at bounding box center [554, 387] width 211 height 31
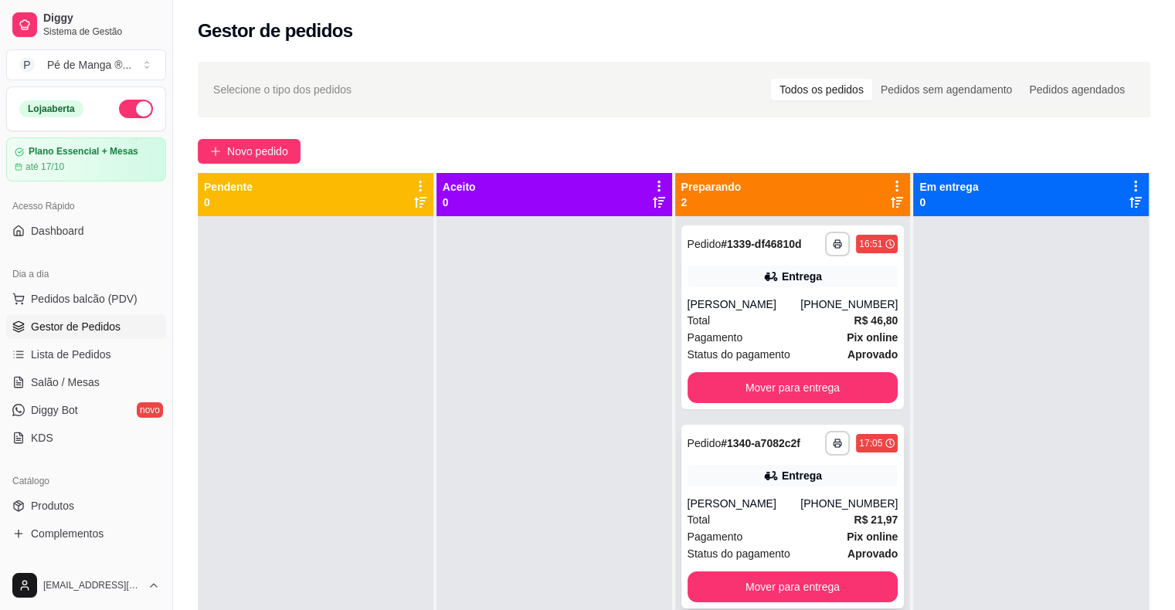
click at [752, 494] on div "**********" at bounding box center [792, 517] width 223 height 184
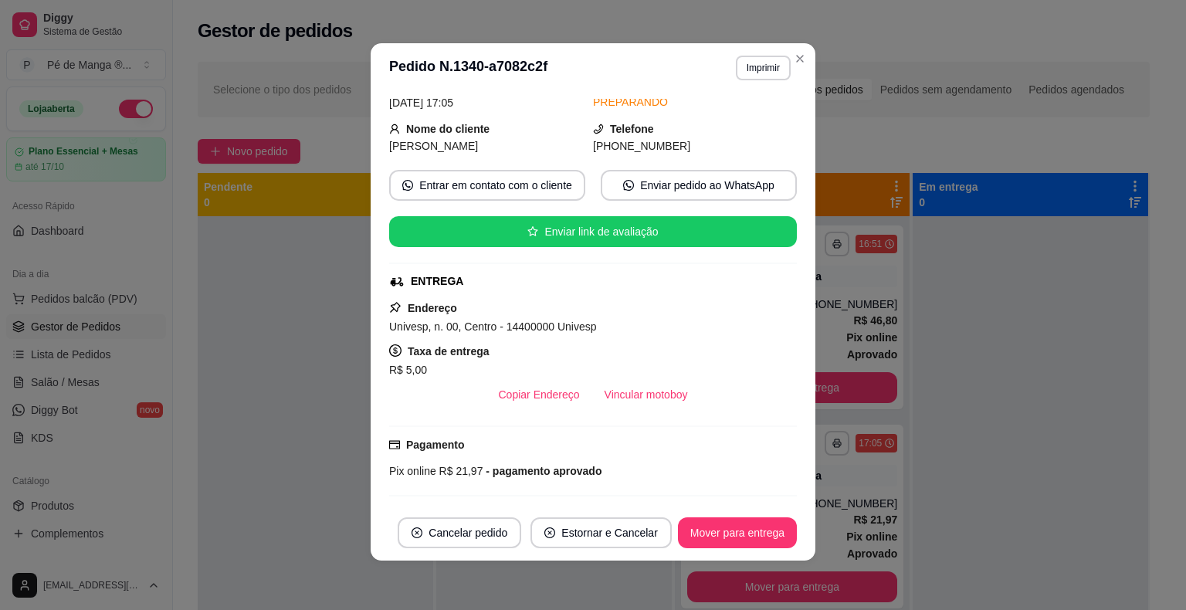
scroll to position [65, 0]
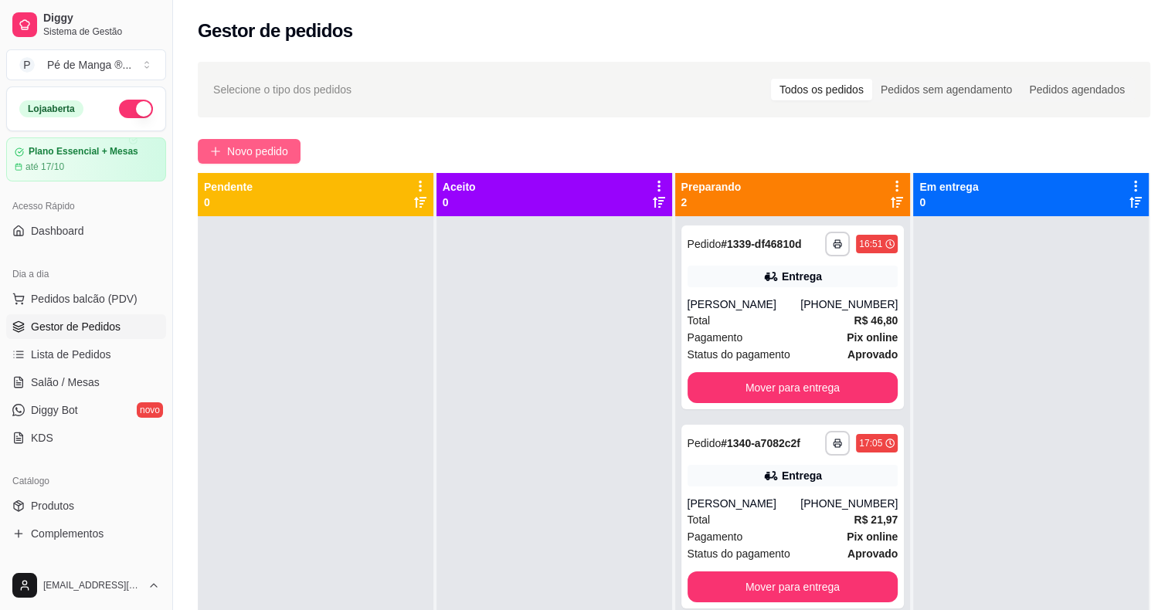
click at [276, 144] on span "Novo pedido" at bounding box center [257, 151] width 61 height 17
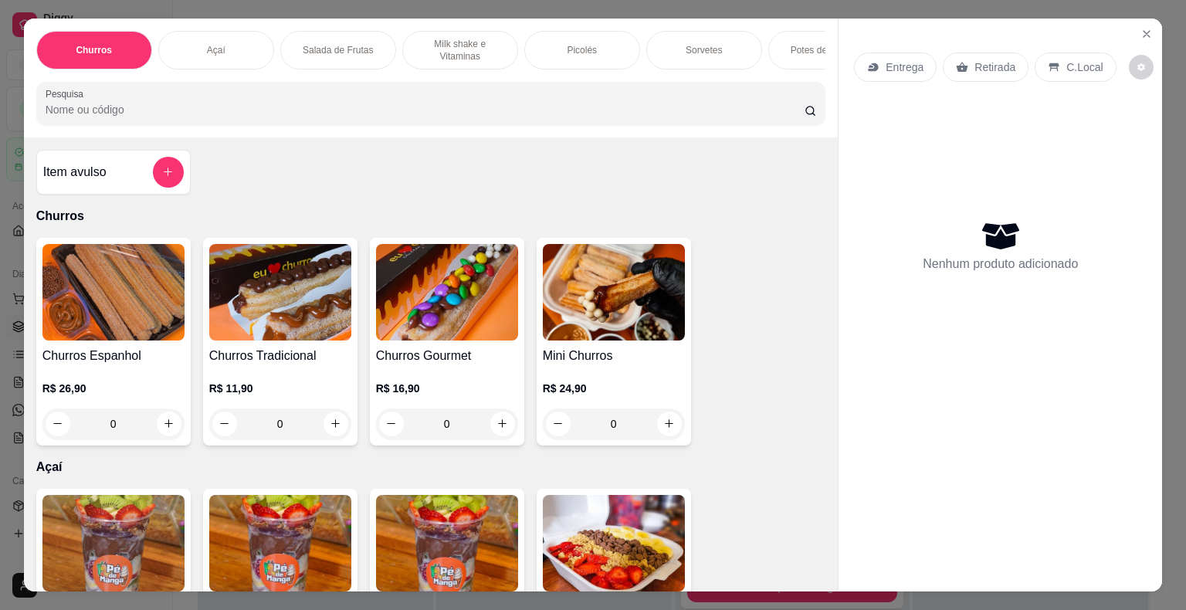
drag, startPoint x: 223, startPoint y: 51, endPoint x: 245, endPoint y: 151, distance: 102.0
click at [223, 54] on div "Açaí" at bounding box center [216, 50] width 116 height 39
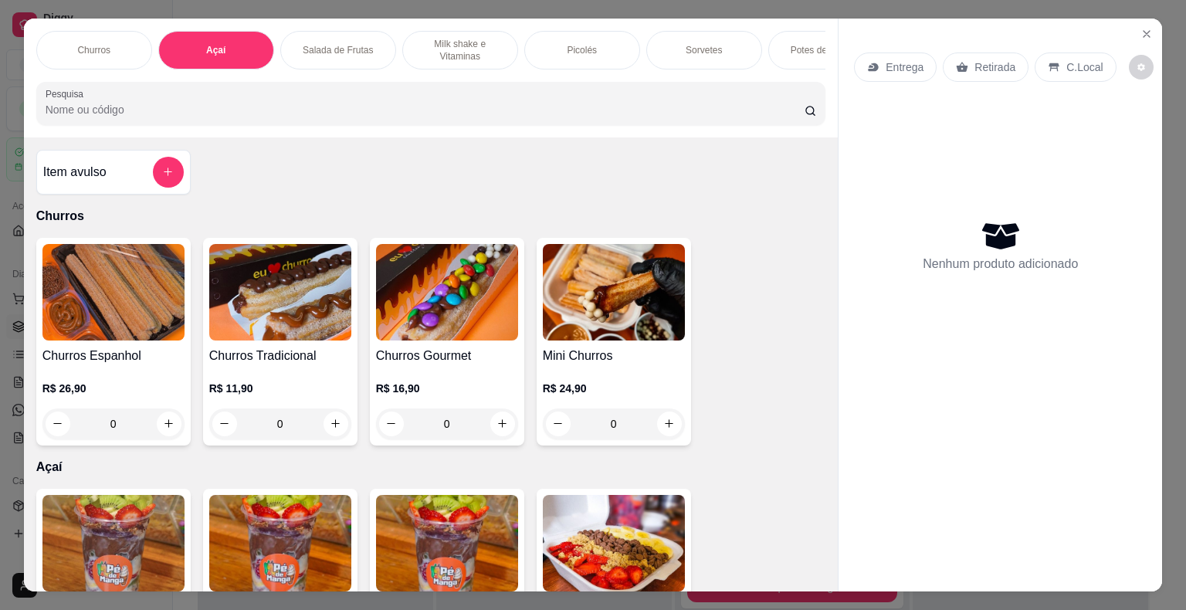
scroll to position [37, 0]
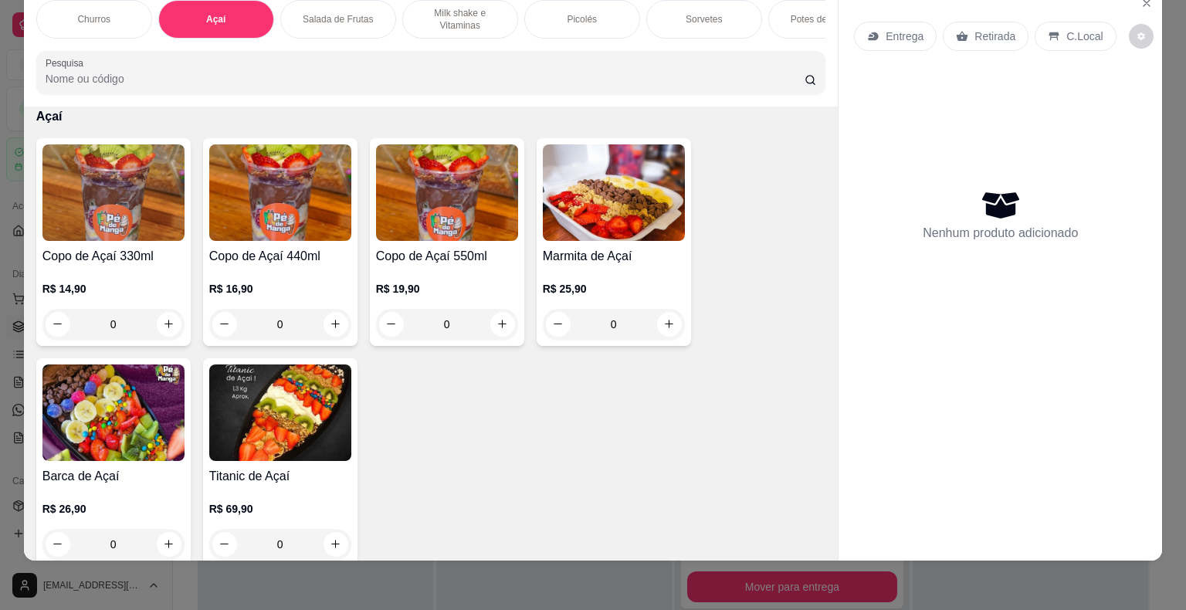
click at [321, 324] on div "0" at bounding box center [280, 324] width 142 height 31
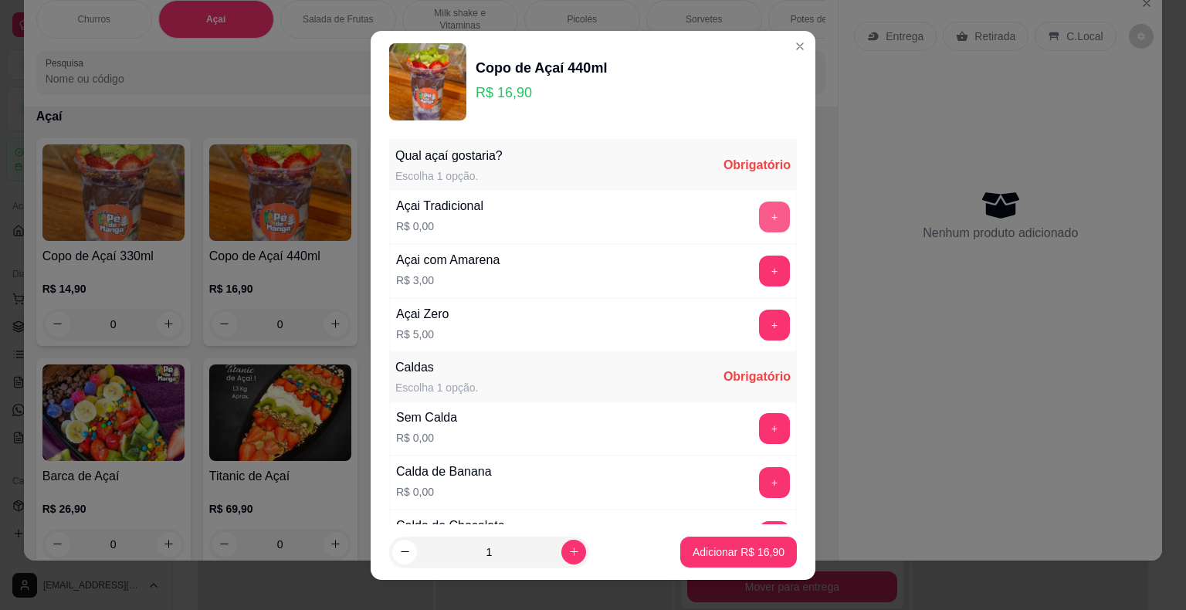
click at [759, 214] on button "+" at bounding box center [774, 217] width 31 height 31
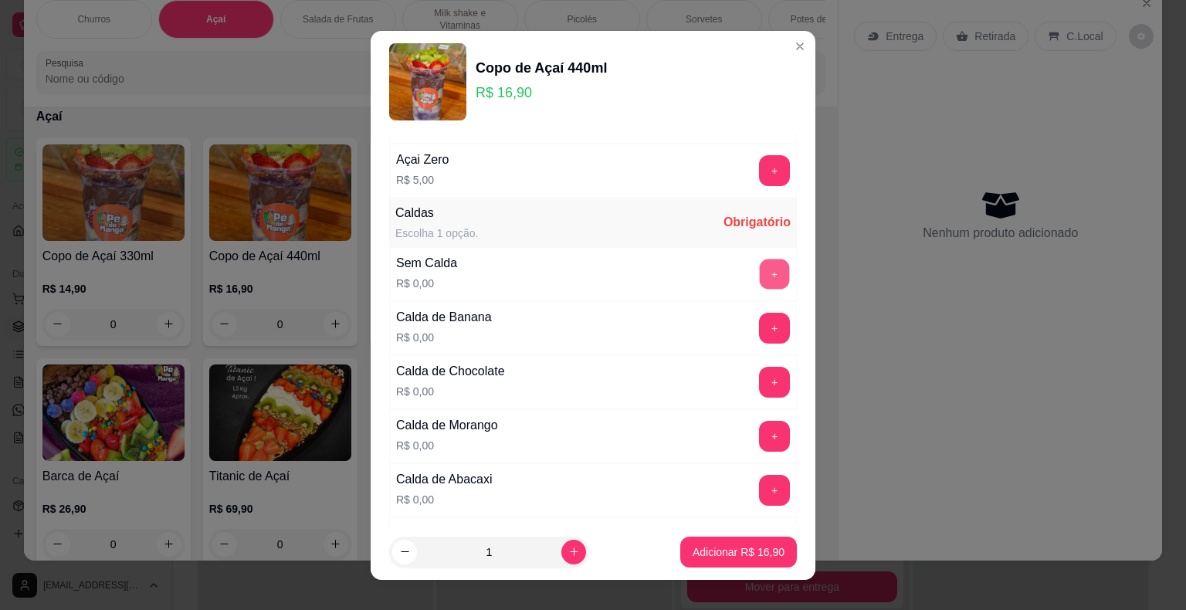
click at [760, 270] on button "+" at bounding box center [775, 274] width 30 height 30
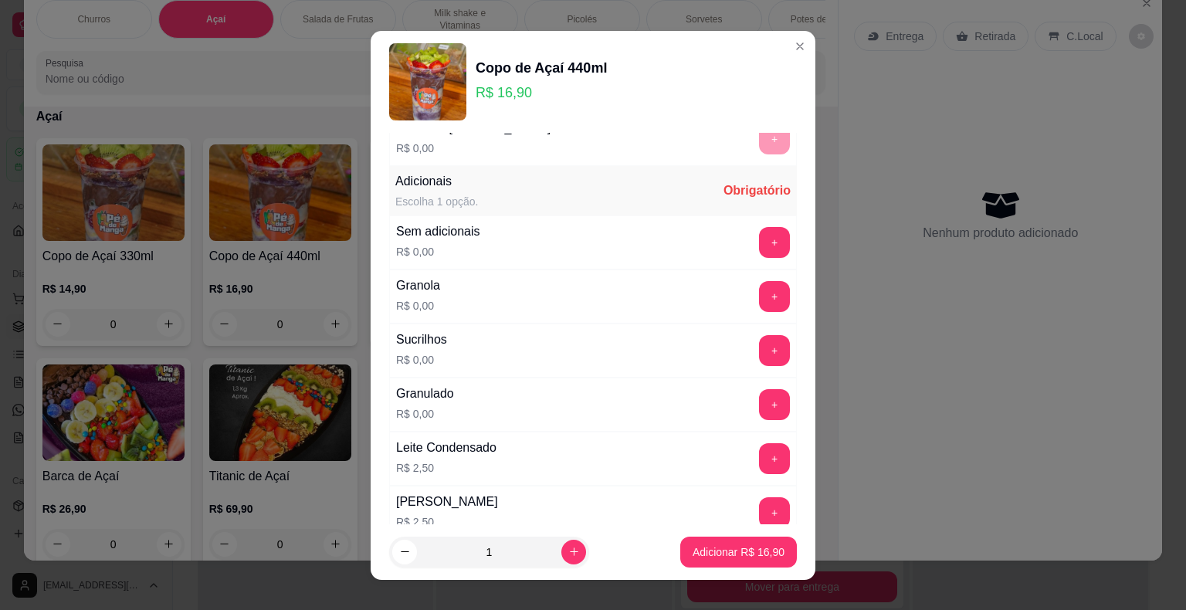
scroll to position [927, 0]
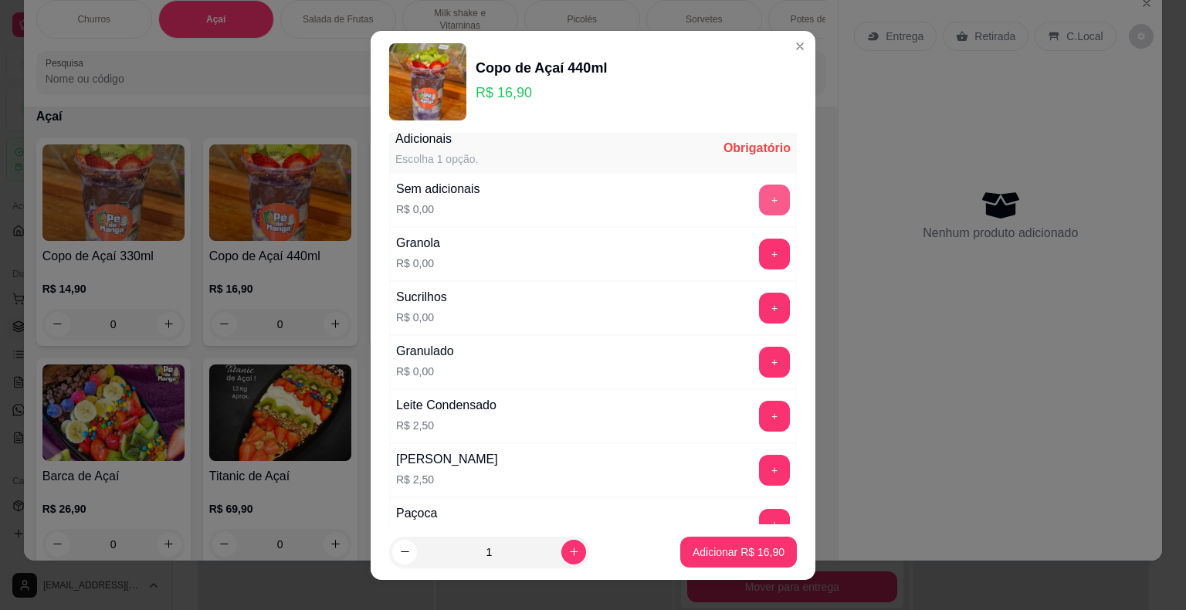
click at [759, 196] on button "+" at bounding box center [774, 200] width 31 height 31
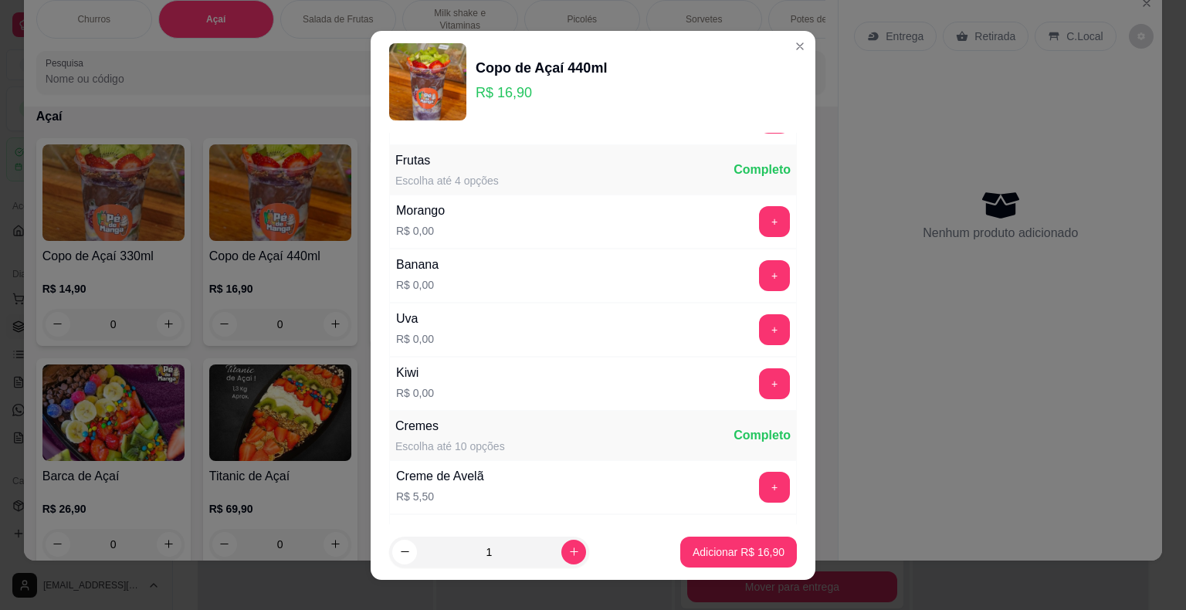
scroll to position [1931, 0]
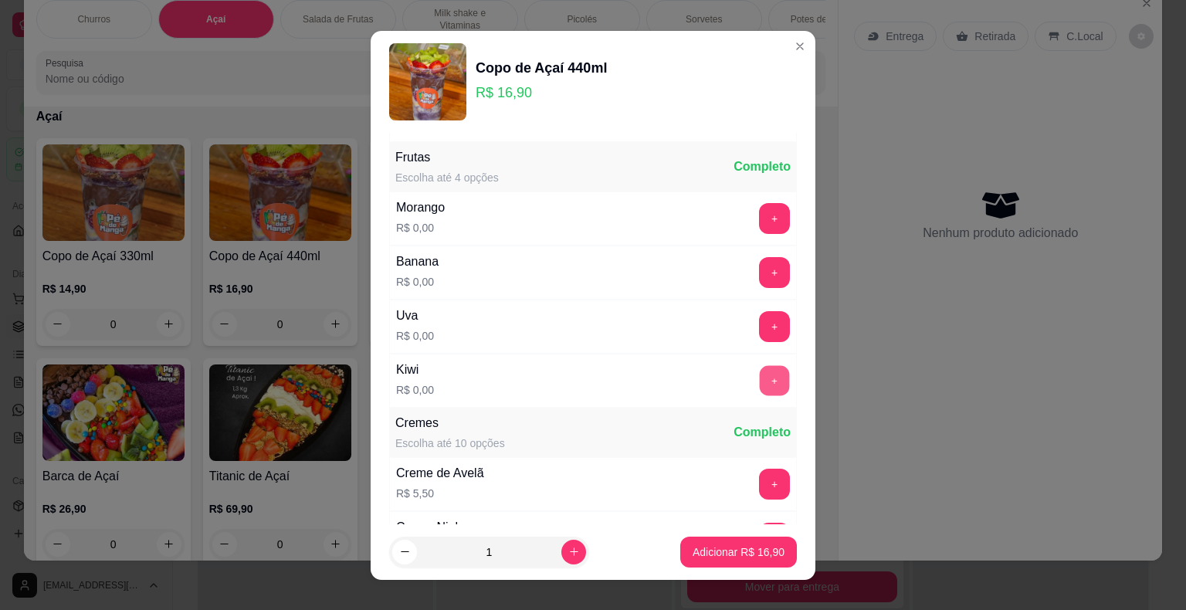
click at [760, 365] on button "+" at bounding box center [775, 380] width 30 height 30
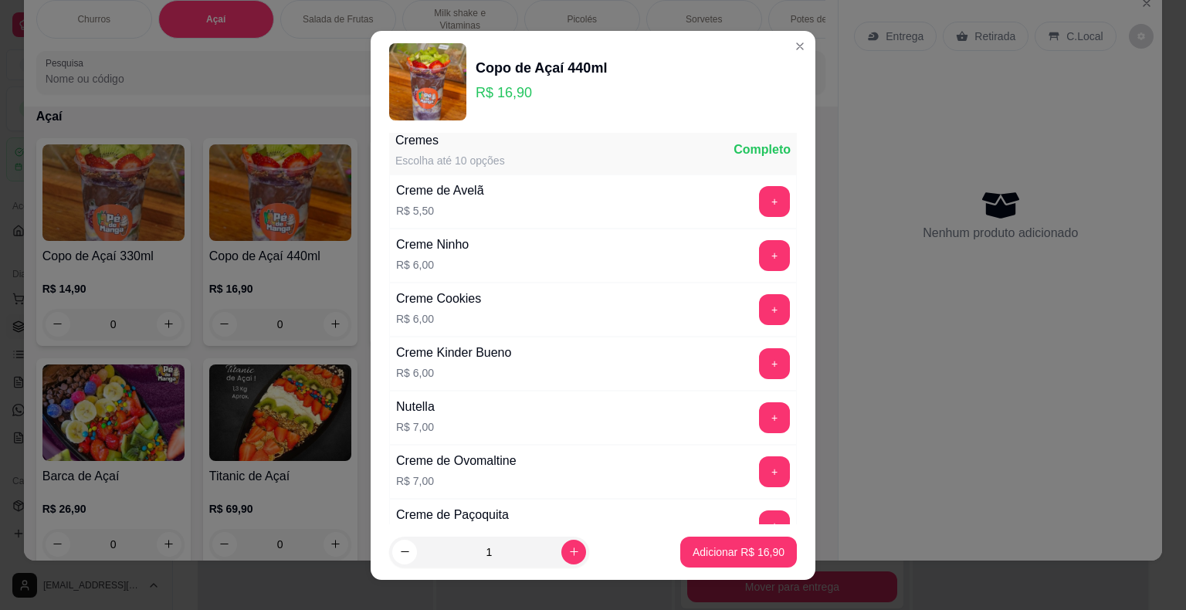
scroll to position [2240, 0]
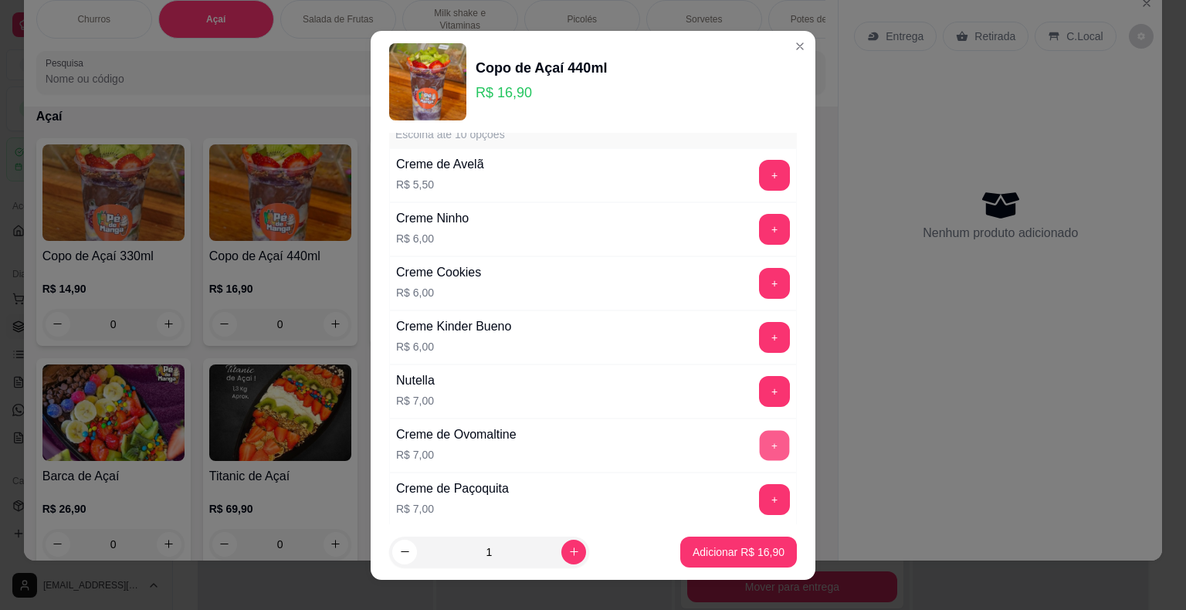
click at [760, 430] on button "+" at bounding box center [775, 445] width 30 height 30
click at [722, 554] on p "Adicionar R$ 23,90" at bounding box center [739, 552] width 92 height 15
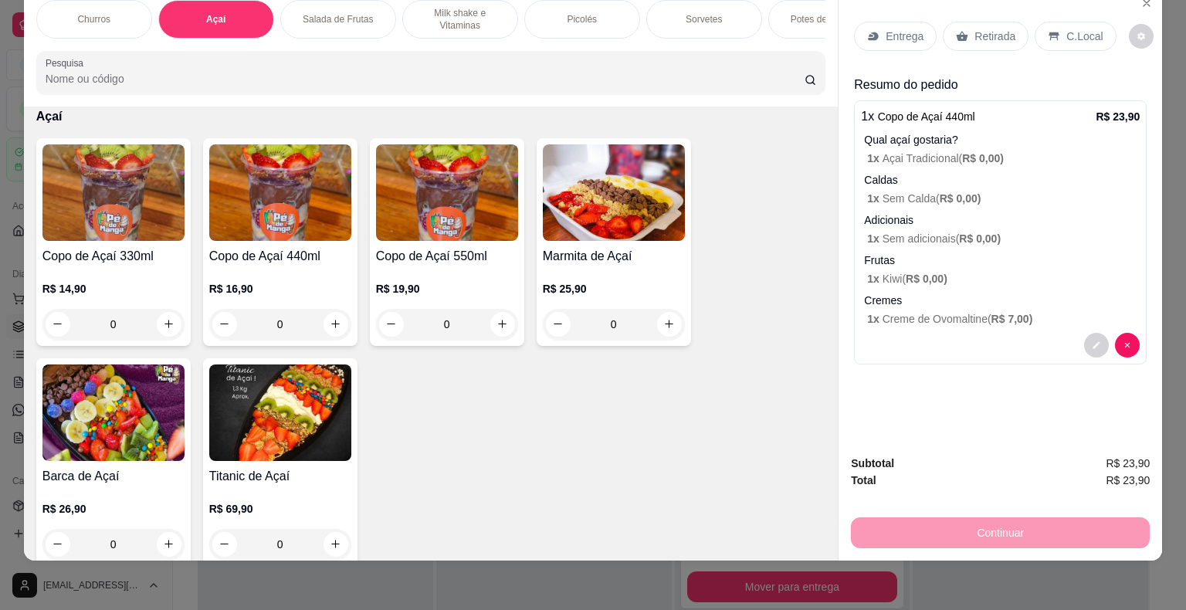
click at [898, 29] on p "Entrega" at bounding box center [905, 36] width 38 height 15
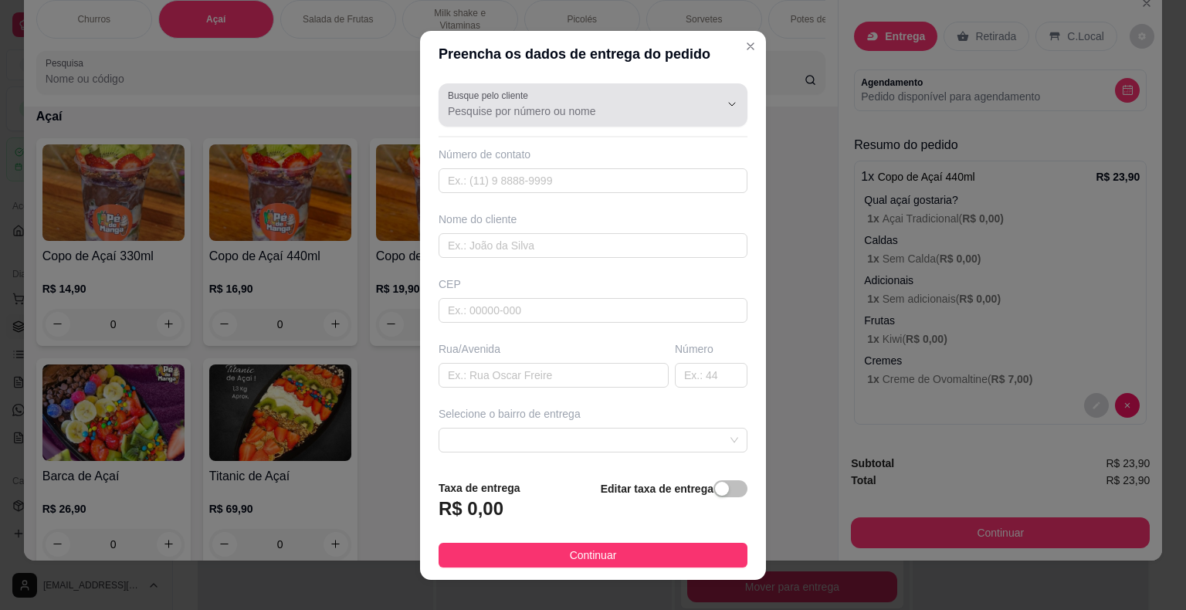
click at [639, 102] on div at bounding box center [593, 105] width 290 height 31
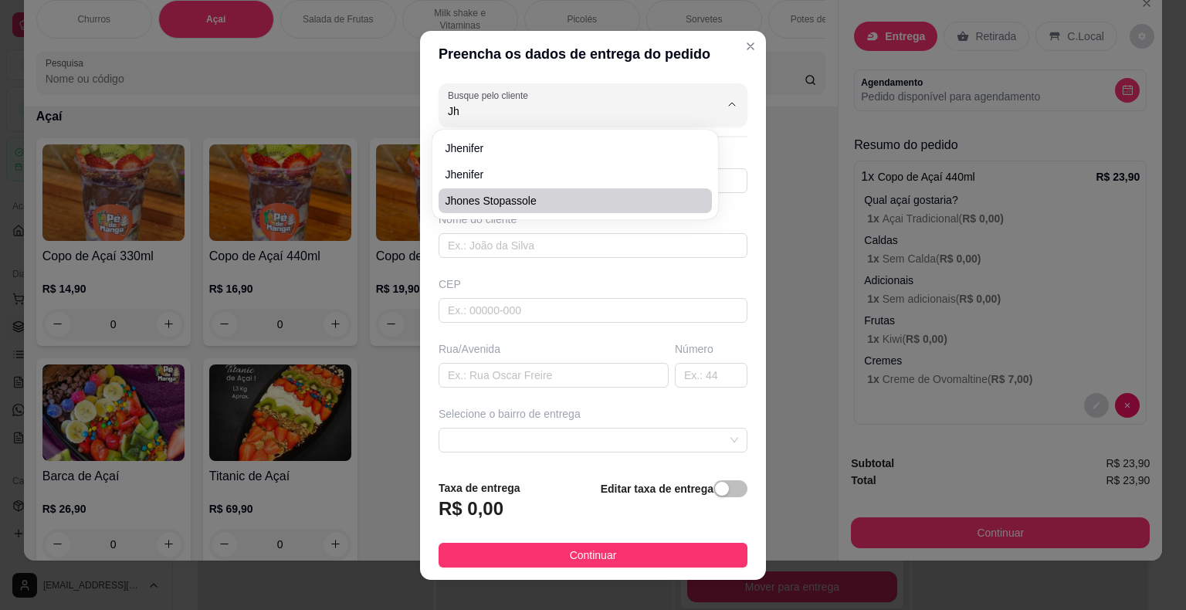
click at [580, 204] on span "Jhones Stopassole" at bounding box center [568, 200] width 246 height 15
type input "Jhones Stopassole"
type input "6793322673"
type input "Jhones Stopassole"
type input "18440-000"
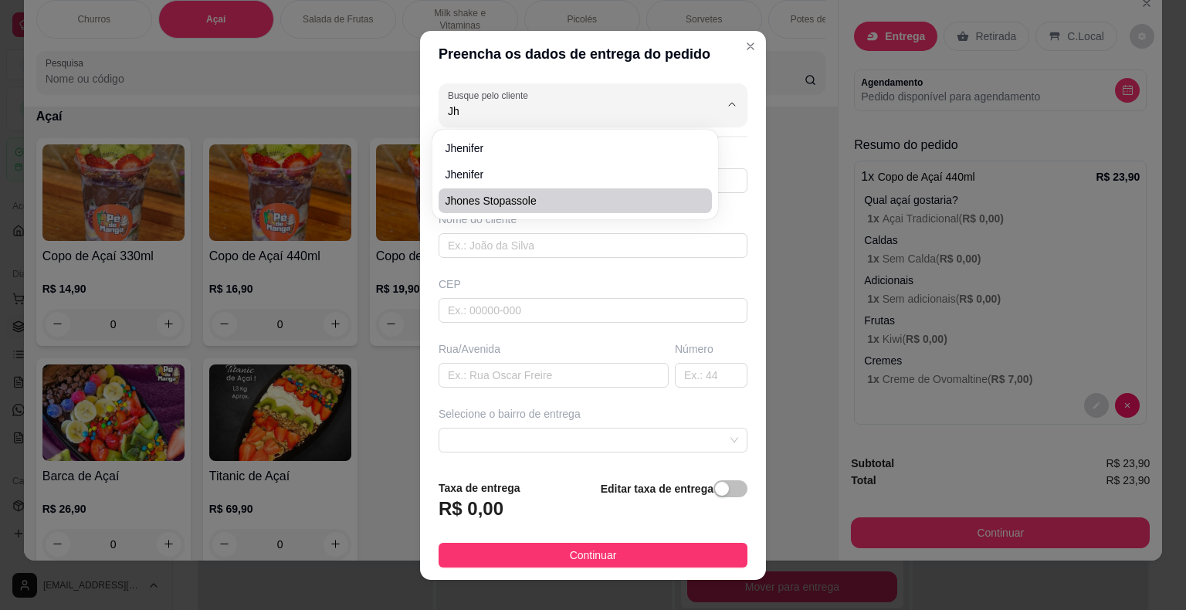
type input "[GEOGRAPHIC_DATA][PERSON_NAME]/No prédio do Everaldo"
type input "Itaberá"
type input "PAPELANDIA"
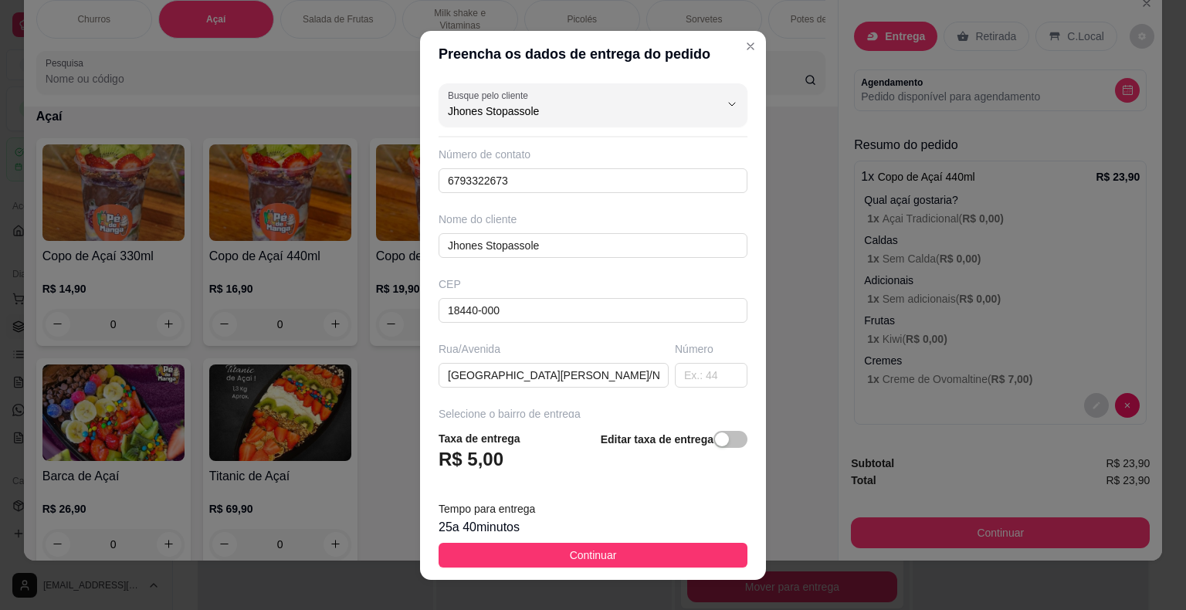
type input "Jhones Stopassole"
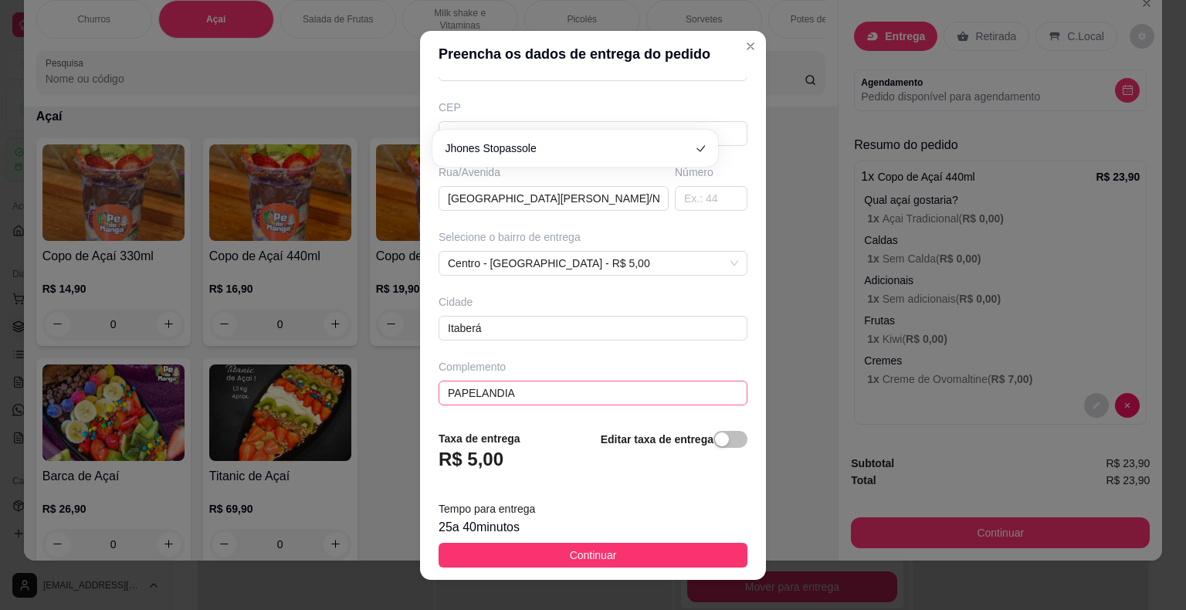
scroll to position [19, 0]
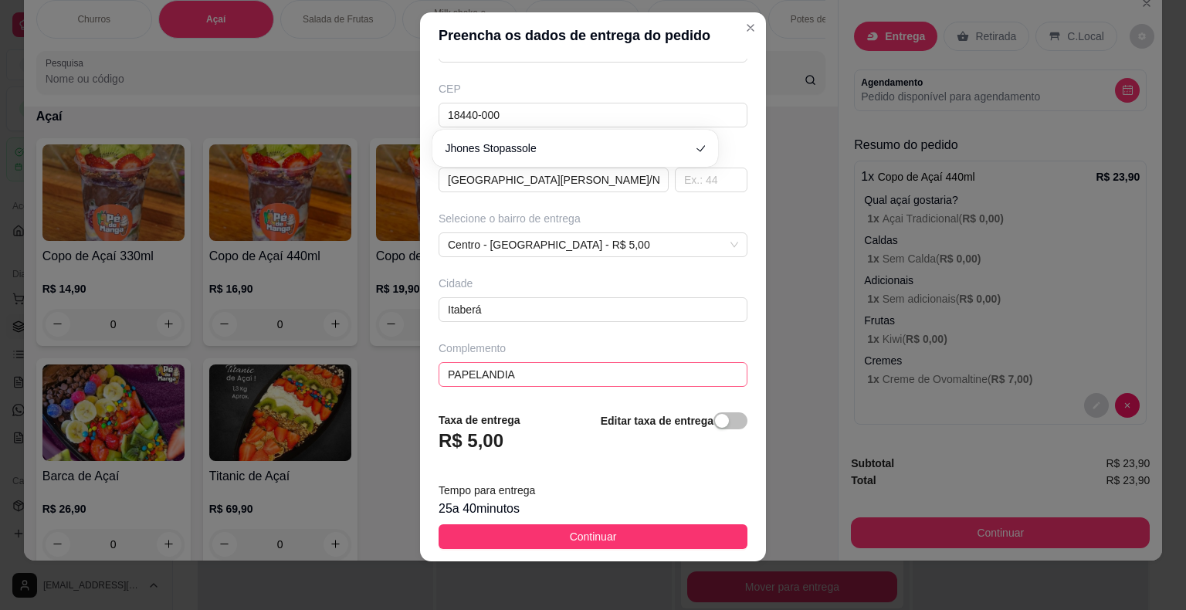
click at [270, 412] on div "Preencha os dados de entrega do pedido Busque pelo cliente Jhones Stopassole Nú…" at bounding box center [593, 305] width 1186 height 610
drag, startPoint x: 525, startPoint y: 539, endPoint x: 556, endPoint y: 546, distance: 31.7
click at [528, 539] on button "Continuar" at bounding box center [593, 536] width 309 height 25
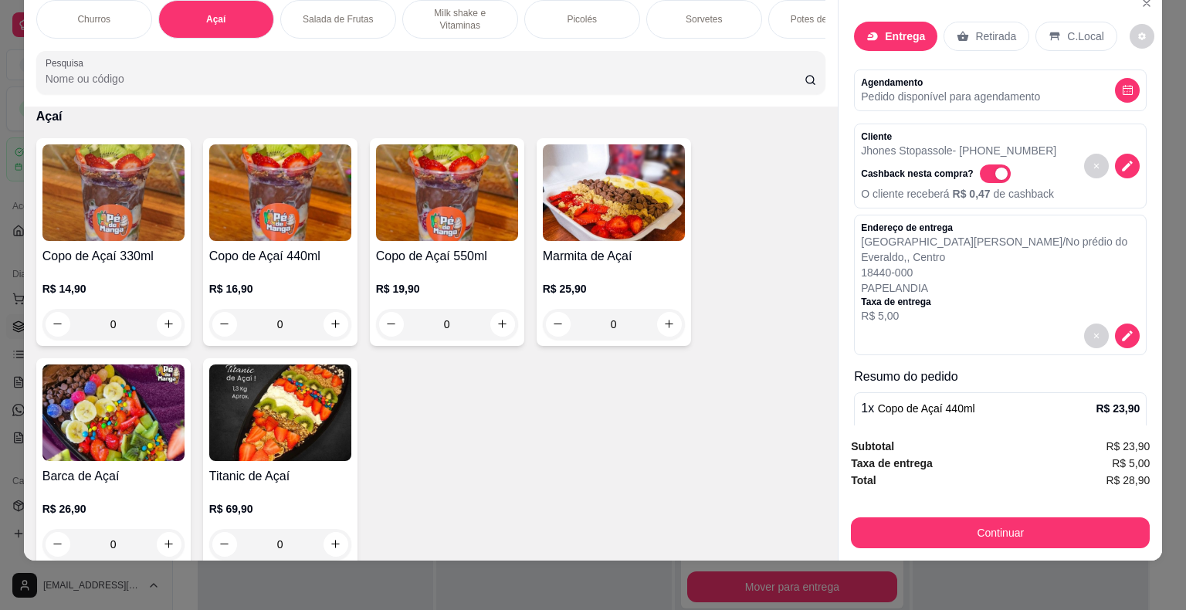
click at [1018, 308] on p "R$ 5,00" at bounding box center [1000, 315] width 279 height 15
click at [1123, 331] on icon "decrease-product-quantity" at bounding box center [1128, 336] width 11 height 11
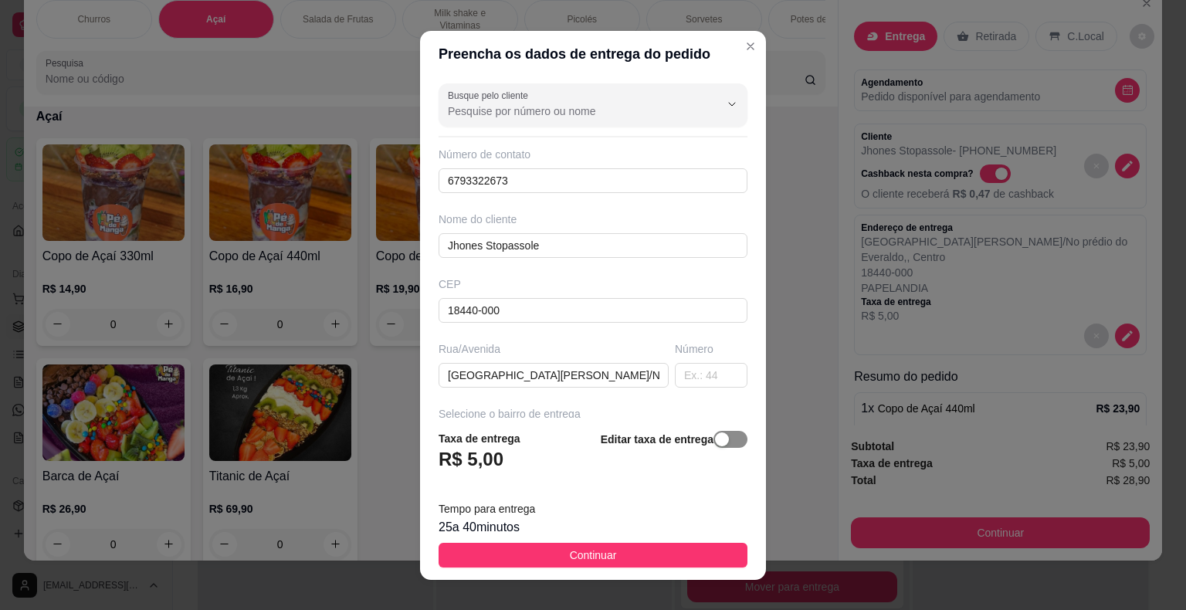
click at [714, 440] on button "button" at bounding box center [731, 439] width 34 height 17
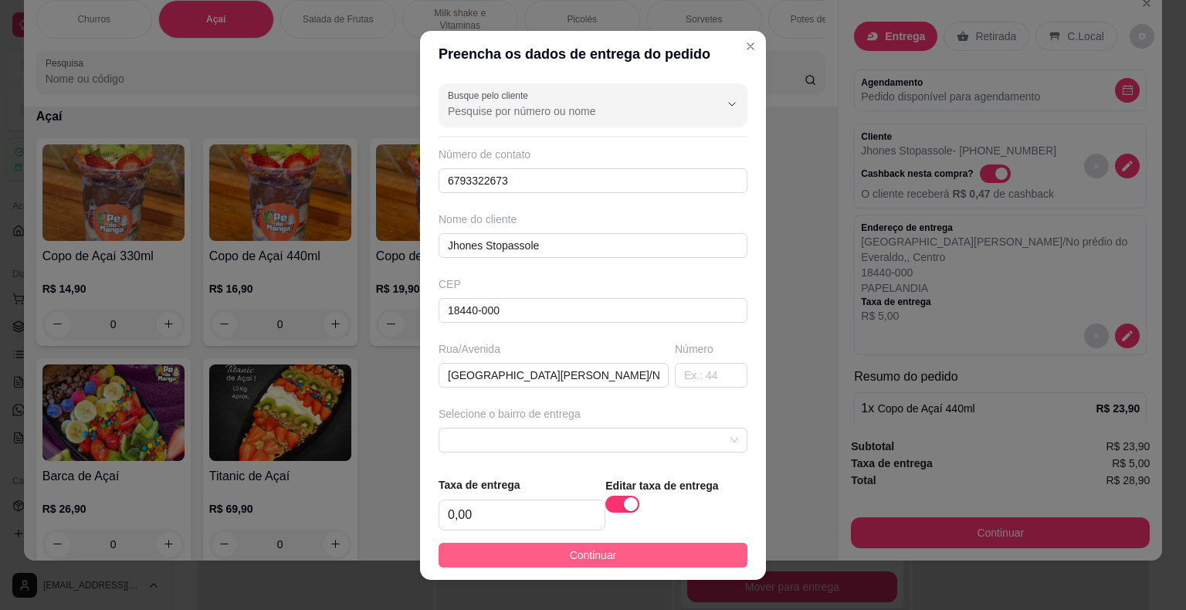
click at [671, 552] on button "Continuar" at bounding box center [593, 555] width 309 height 25
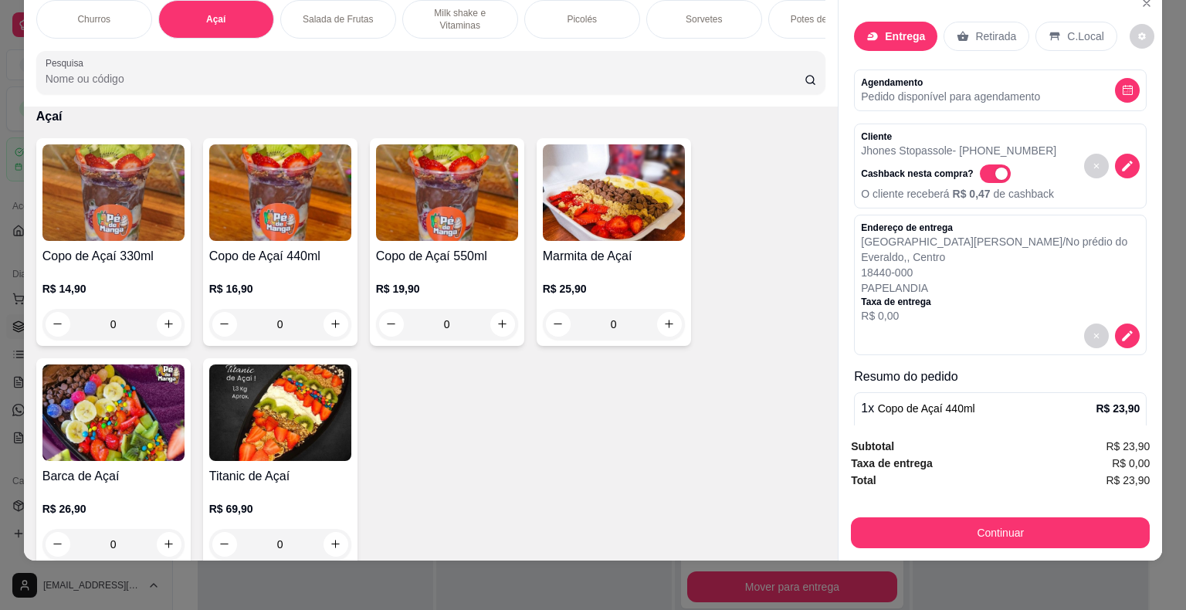
click at [908, 143] on p "Jhones Stopassole - [PHONE_NUMBER]" at bounding box center [958, 150] width 195 height 15
click at [1123, 161] on icon "decrease-product-quantity" at bounding box center [1128, 166] width 10 height 10
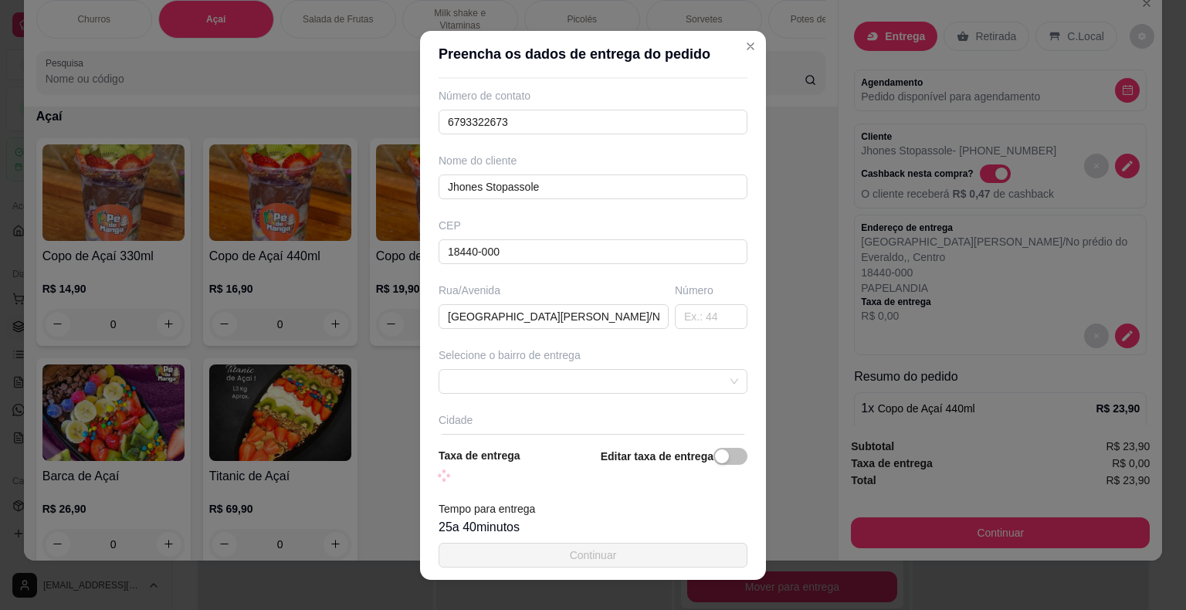
scroll to position [160, 0]
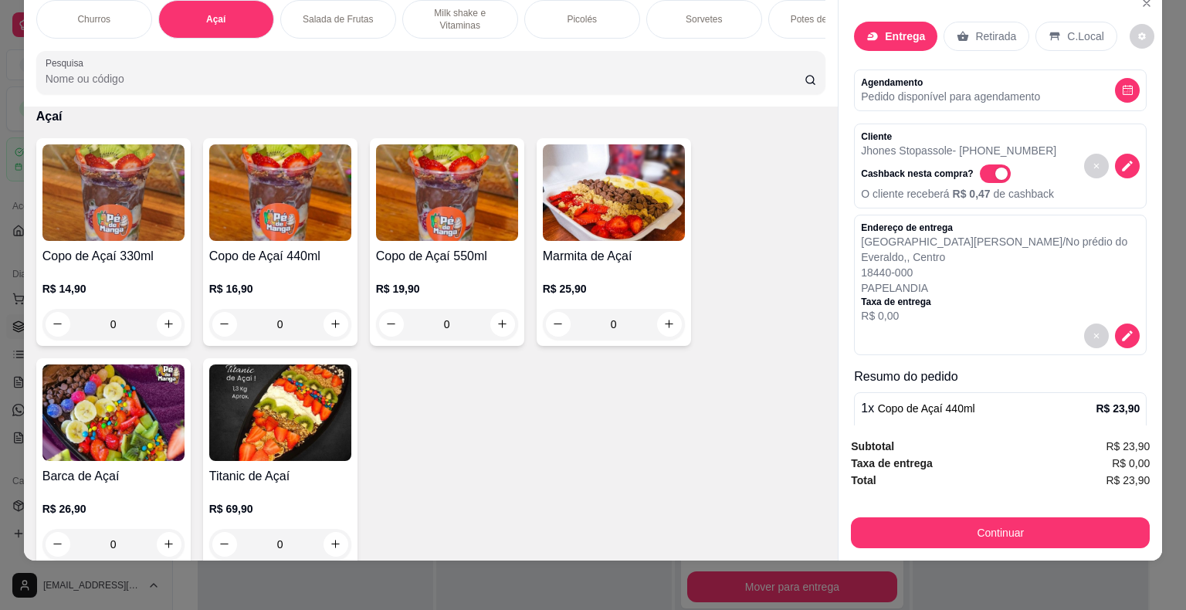
click at [896, 144] on div "Cliente [PERSON_NAME] - [PHONE_NUMBER] Cashback nesta compra? O cliente receber…" at bounding box center [958, 166] width 195 height 71
click at [1121, 159] on icon "decrease-product-quantity" at bounding box center [1128, 166] width 14 height 14
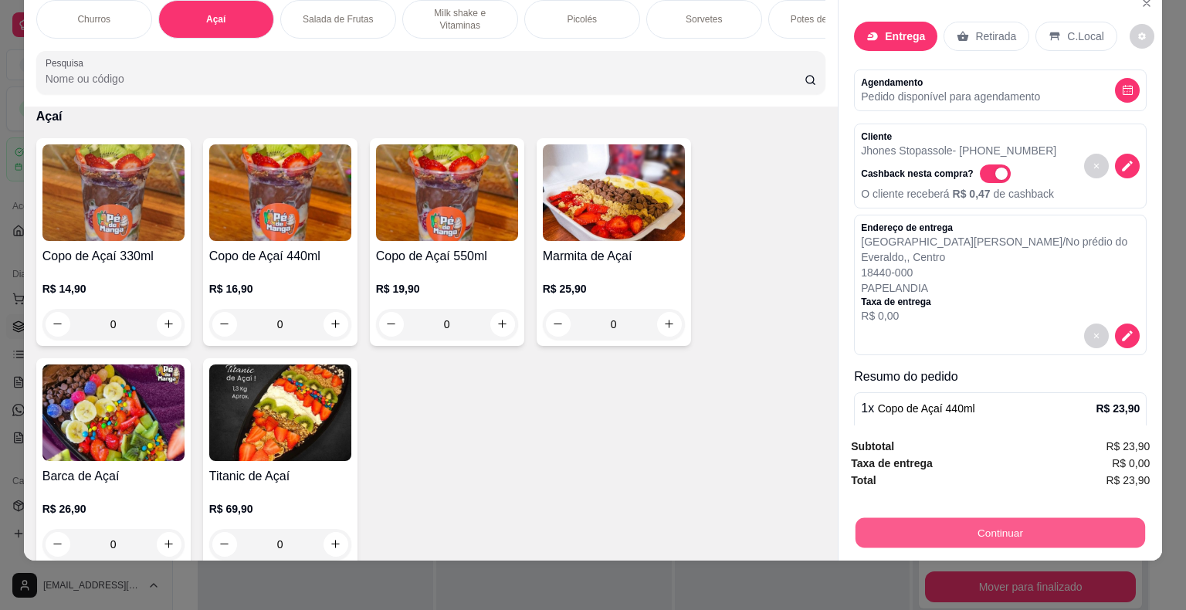
click at [982, 518] on button "Continuar" at bounding box center [1001, 533] width 290 height 30
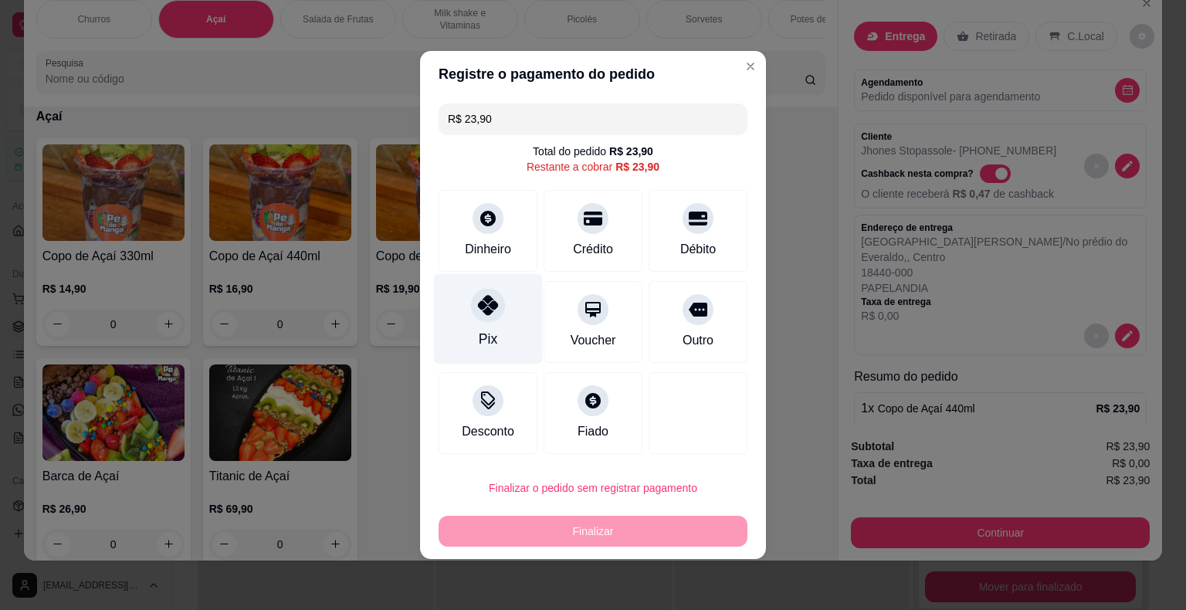
drag, startPoint x: 485, startPoint y: 307, endPoint x: 481, endPoint y: 322, distance: 15.2
click at [485, 312] on icon at bounding box center [488, 305] width 20 height 20
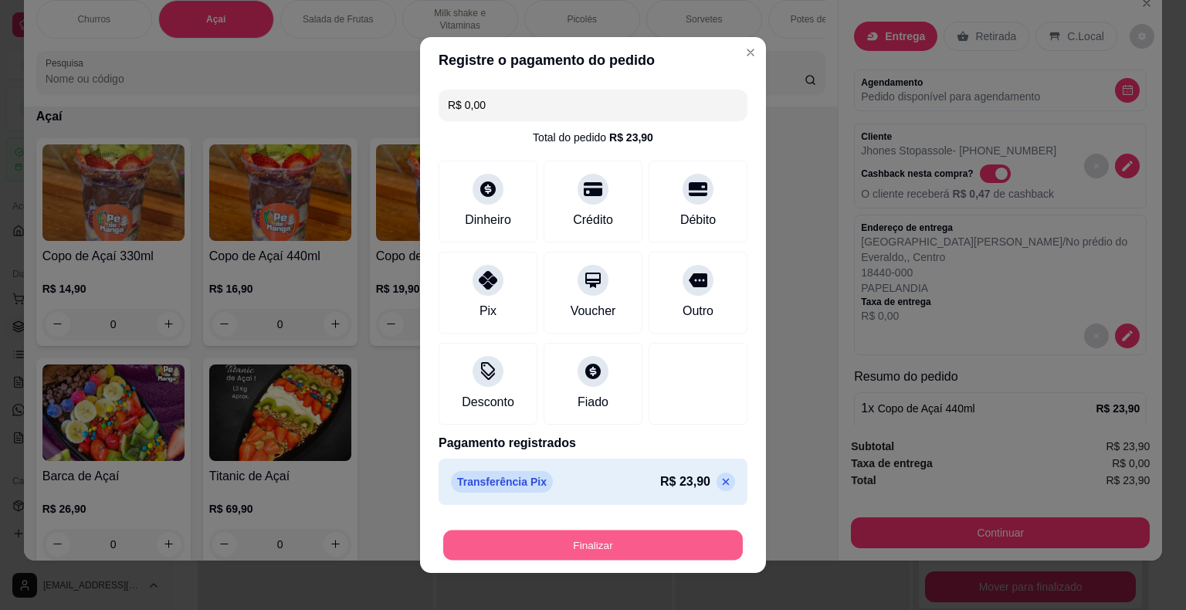
click at [556, 541] on button "Finalizar" at bounding box center [593, 546] width 300 height 30
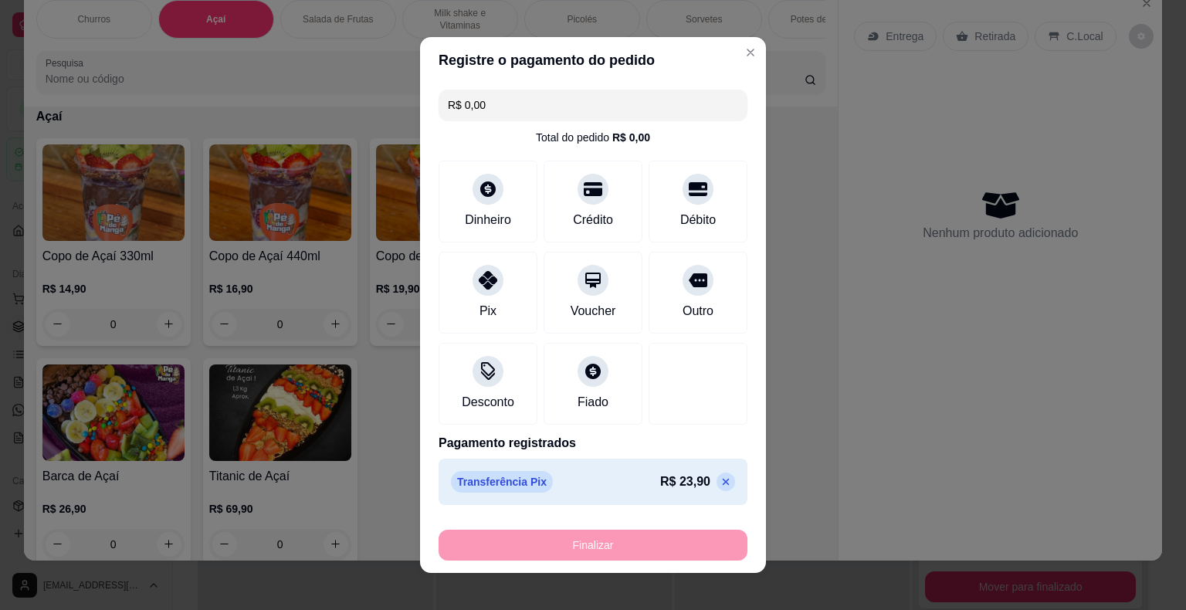
type input "-R$ 23,90"
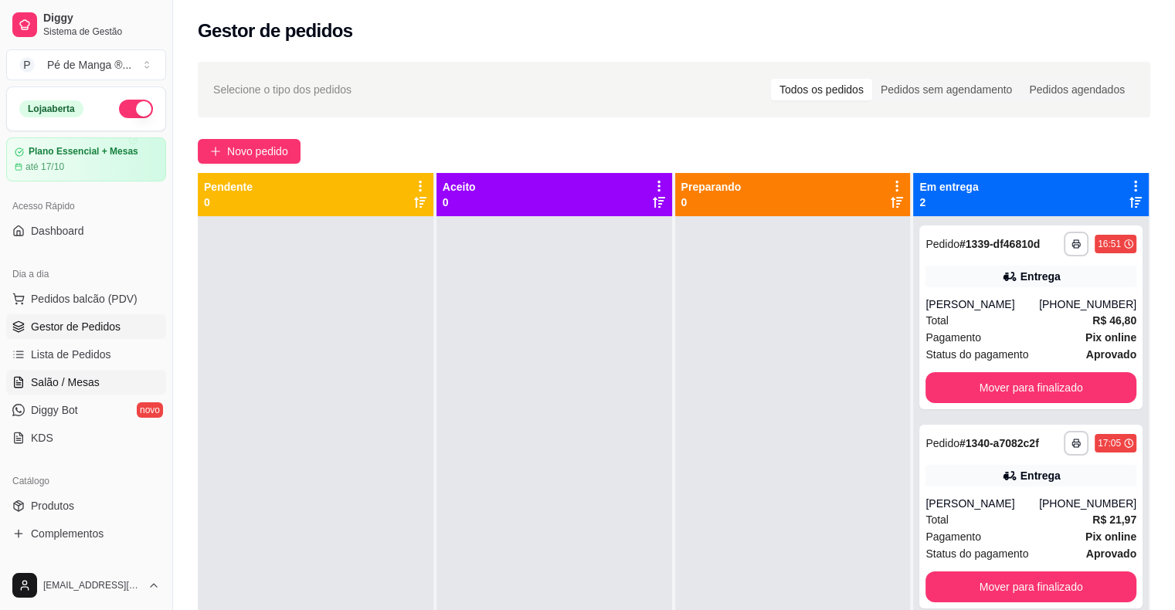
click at [67, 372] on link "Salão / Mesas" at bounding box center [86, 382] width 160 height 25
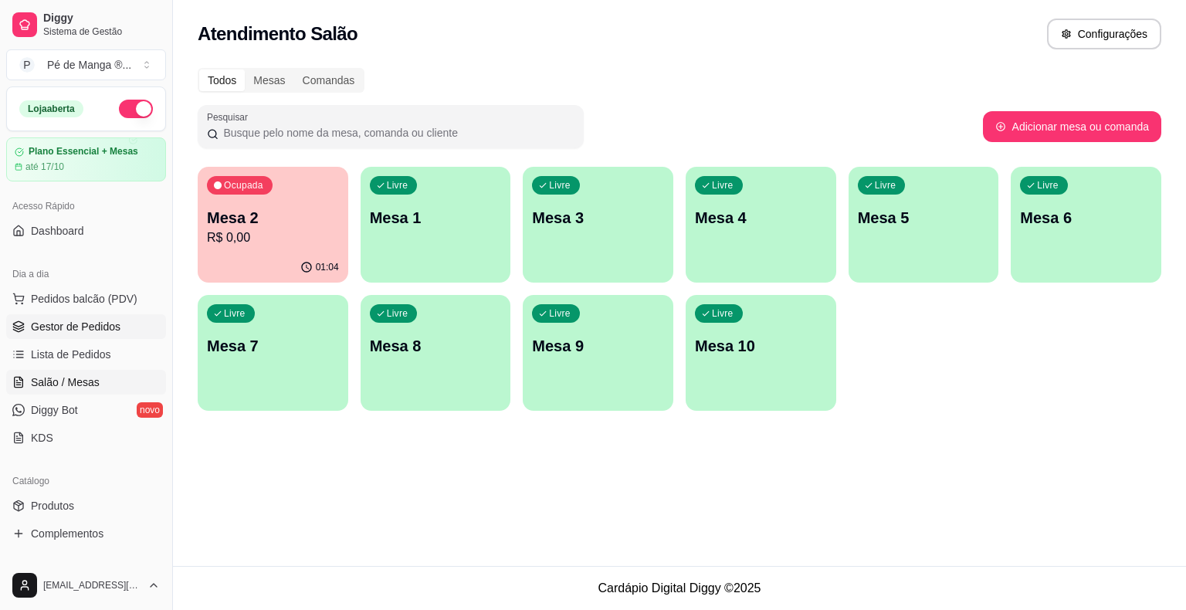
click at [95, 329] on span "Gestor de Pedidos" at bounding box center [76, 326] width 90 height 15
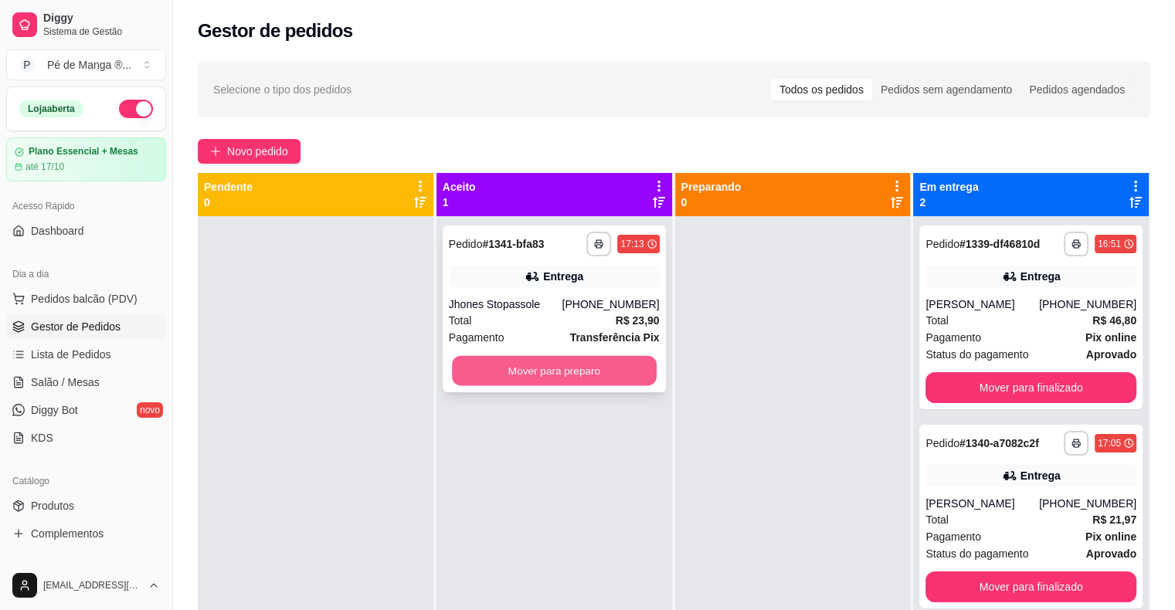
click at [572, 366] on button "Mover para preparo" at bounding box center [554, 371] width 205 height 30
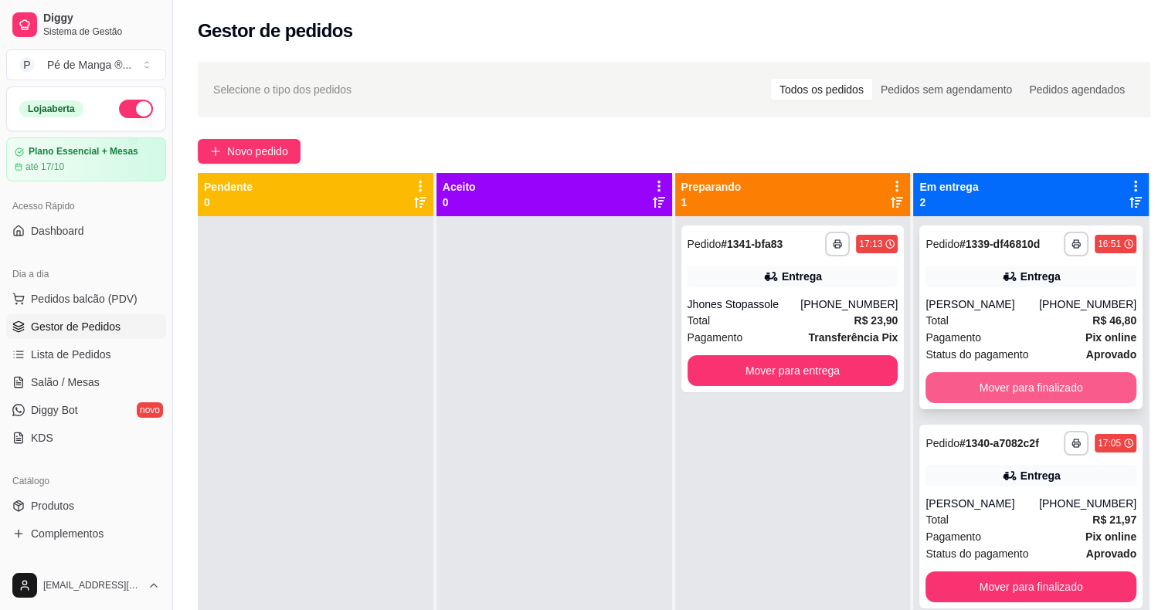
click at [992, 383] on button "Mover para finalizado" at bounding box center [1030, 387] width 211 height 31
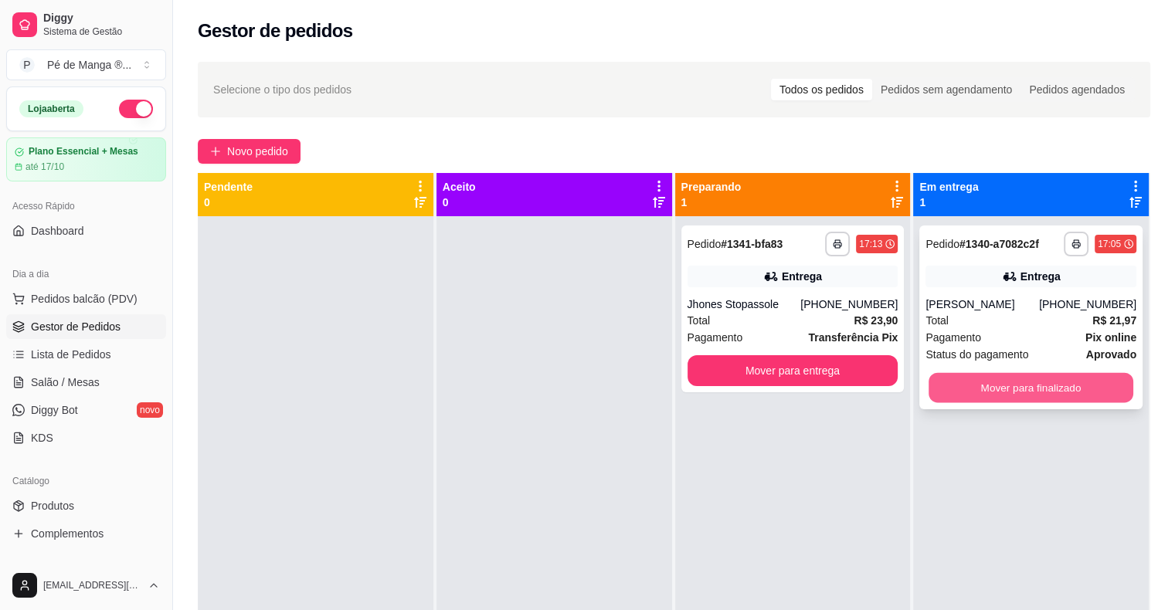
click at [1015, 383] on button "Mover para finalizado" at bounding box center [1030, 388] width 205 height 30
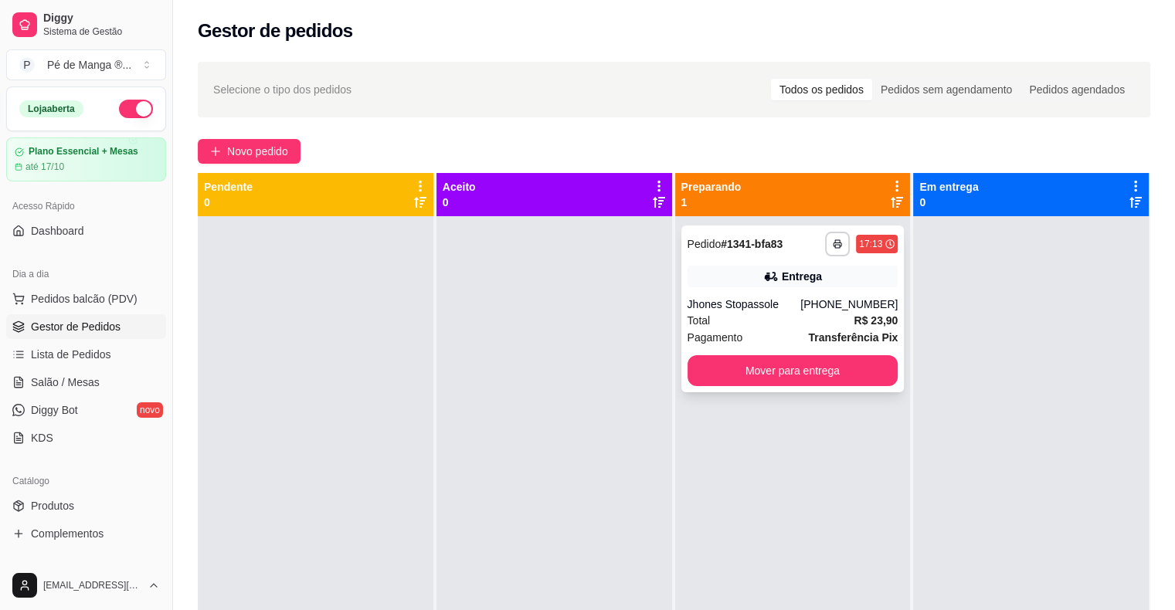
click at [822, 299] on div "[PHONE_NUMBER]" at bounding box center [848, 304] width 97 height 15
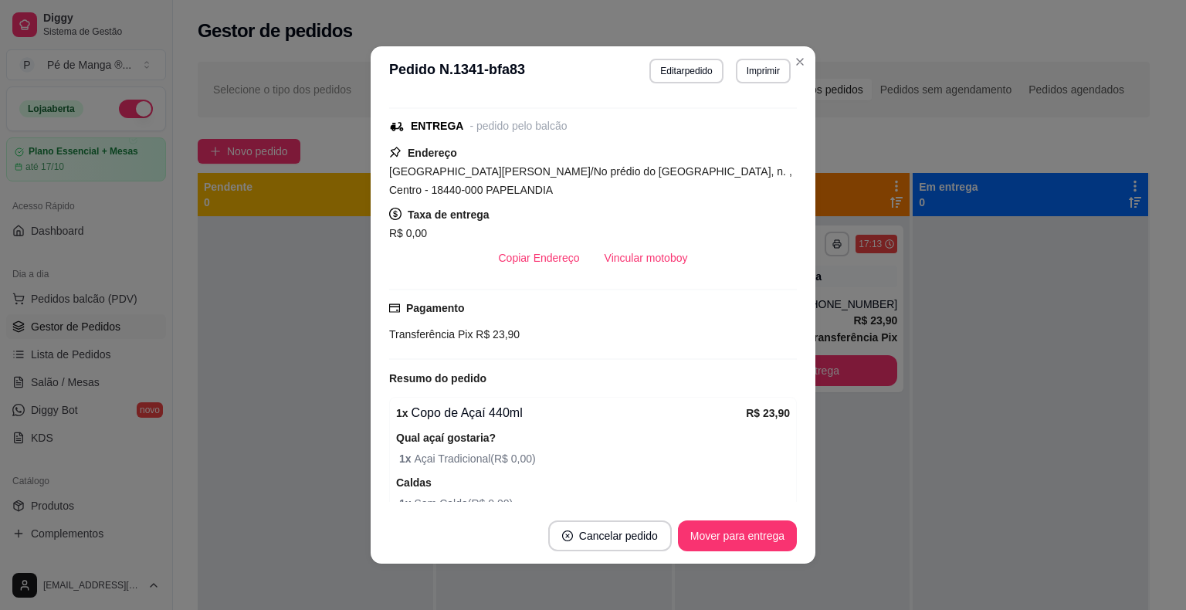
scroll to position [25, 0]
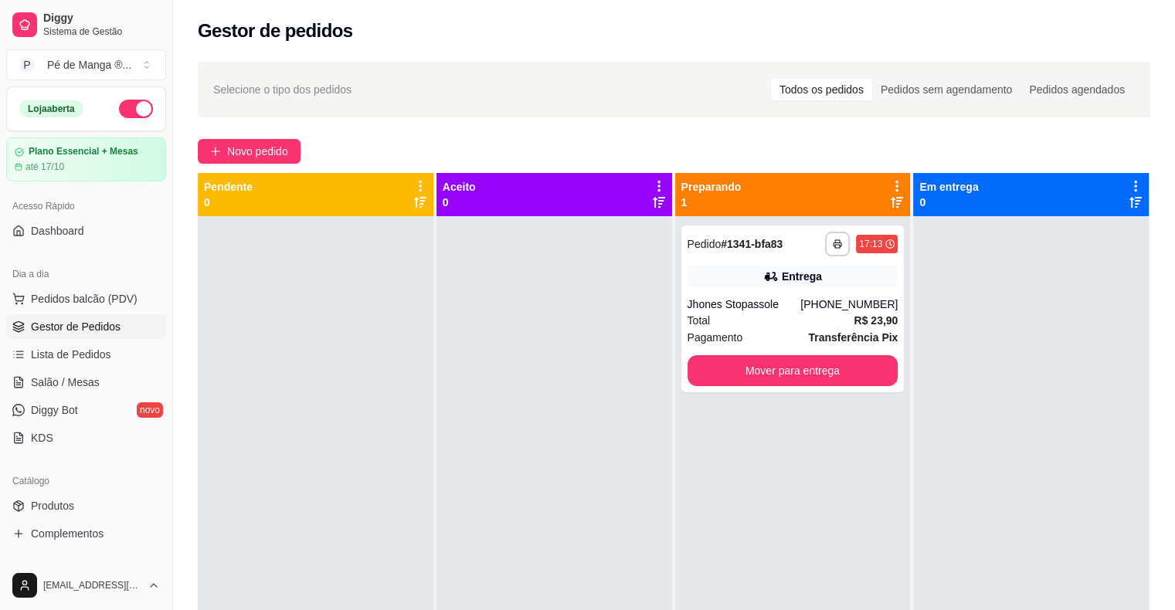
drag, startPoint x: 735, startPoint y: 448, endPoint x: 742, endPoint y: 453, distance: 9.0
click at [742, 453] on div "**********" at bounding box center [793, 521] width 236 height 610
click at [795, 372] on button "Mover para entrega" at bounding box center [793, 371] width 205 height 30
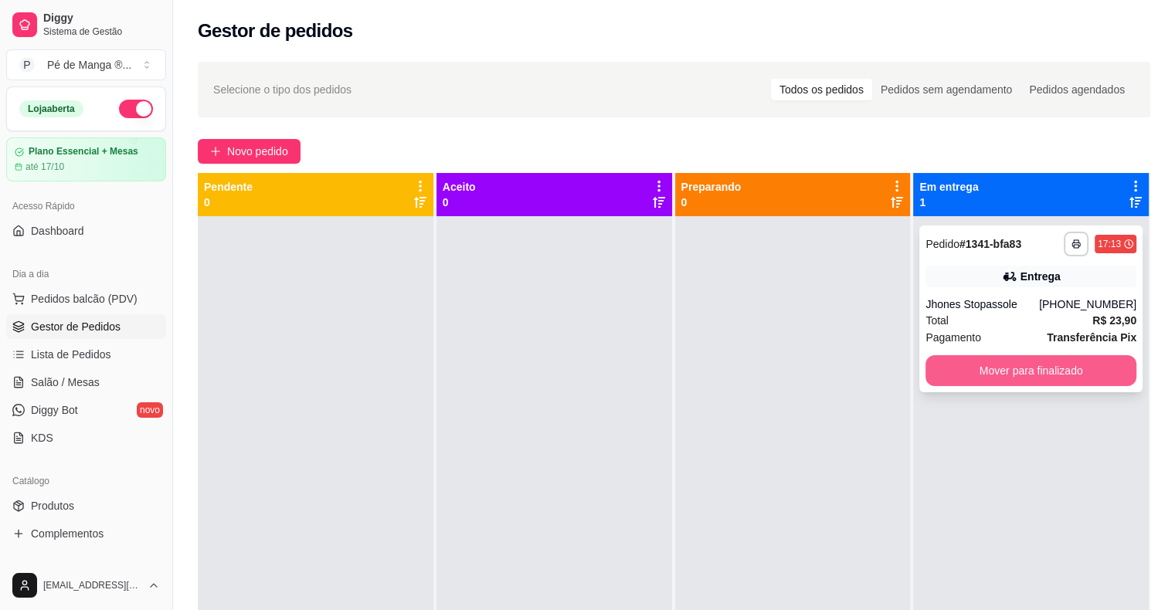
click at [1035, 365] on button "Mover para finalizado" at bounding box center [1030, 370] width 211 height 31
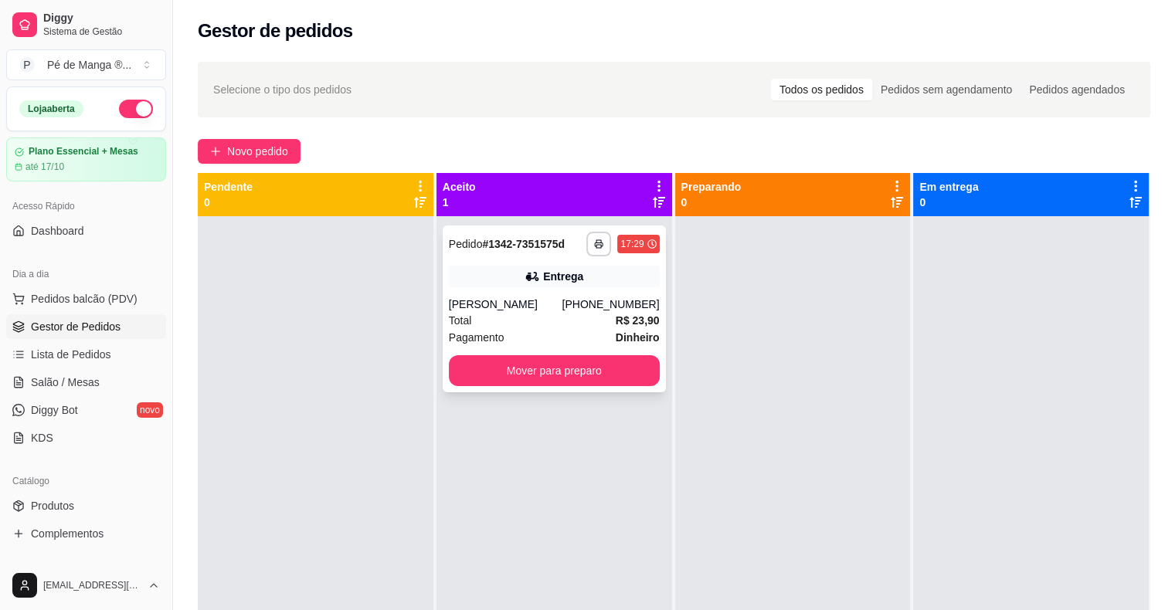
click at [548, 324] on div "Total R$ 23,90" at bounding box center [554, 320] width 211 height 17
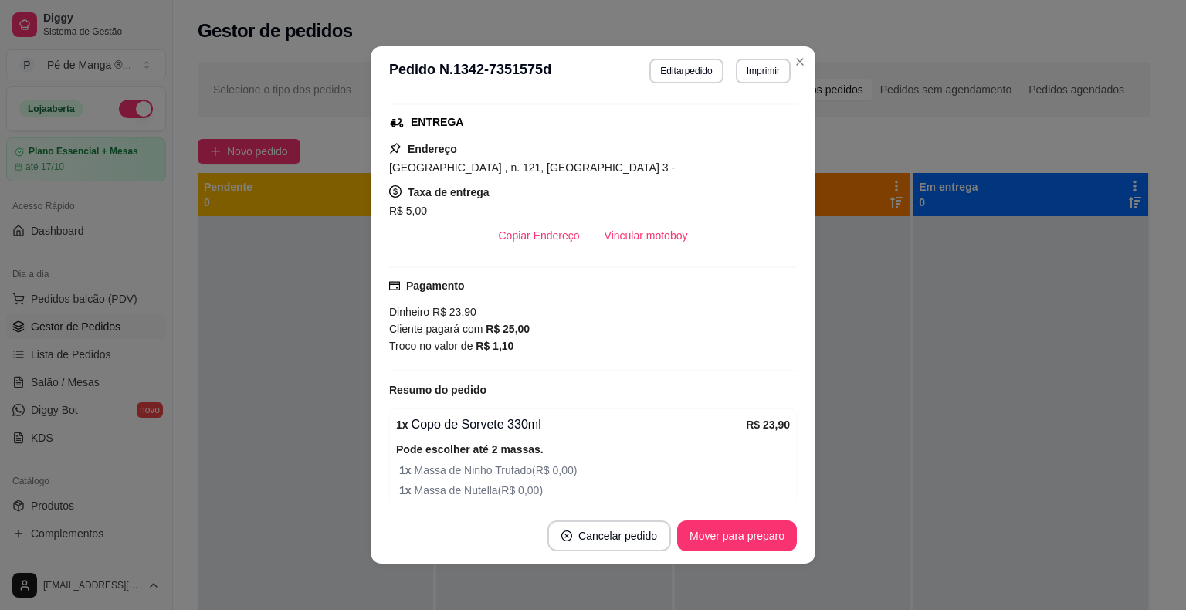
scroll to position [261, 0]
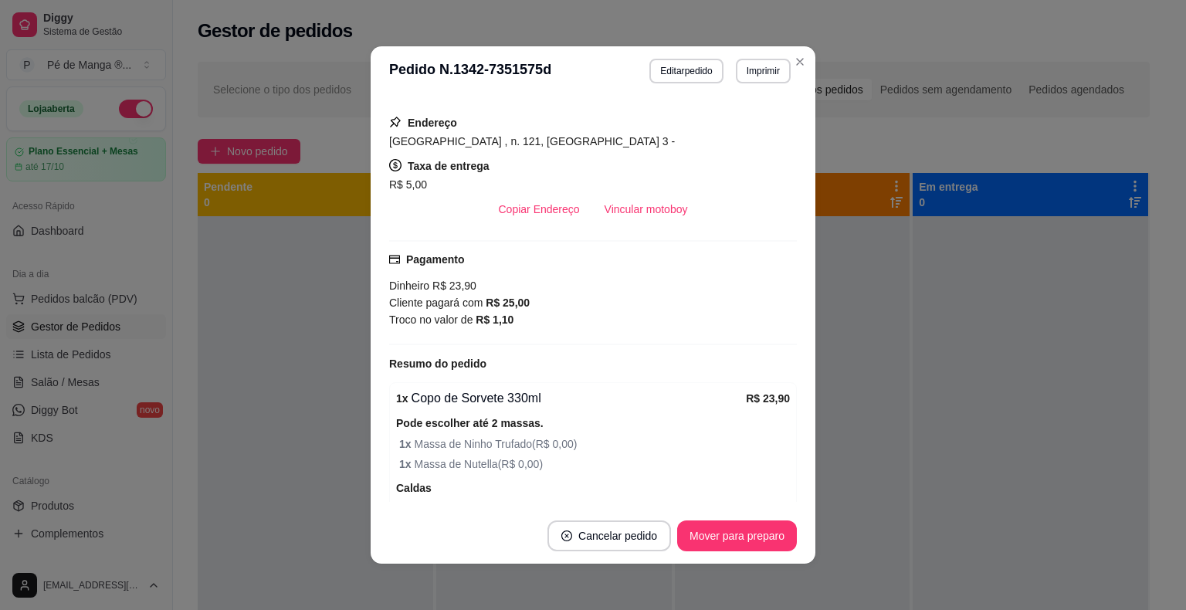
click at [716, 533] on button "Mover para preparo" at bounding box center [737, 536] width 120 height 31
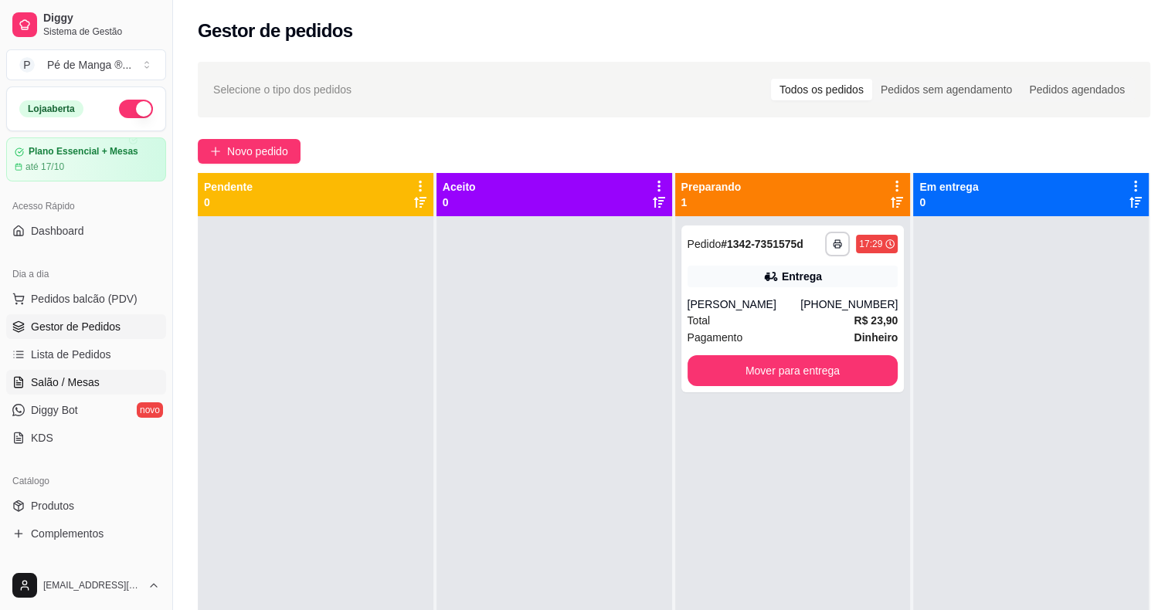
click at [49, 382] on span "Salão / Mesas" at bounding box center [65, 382] width 69 height 15
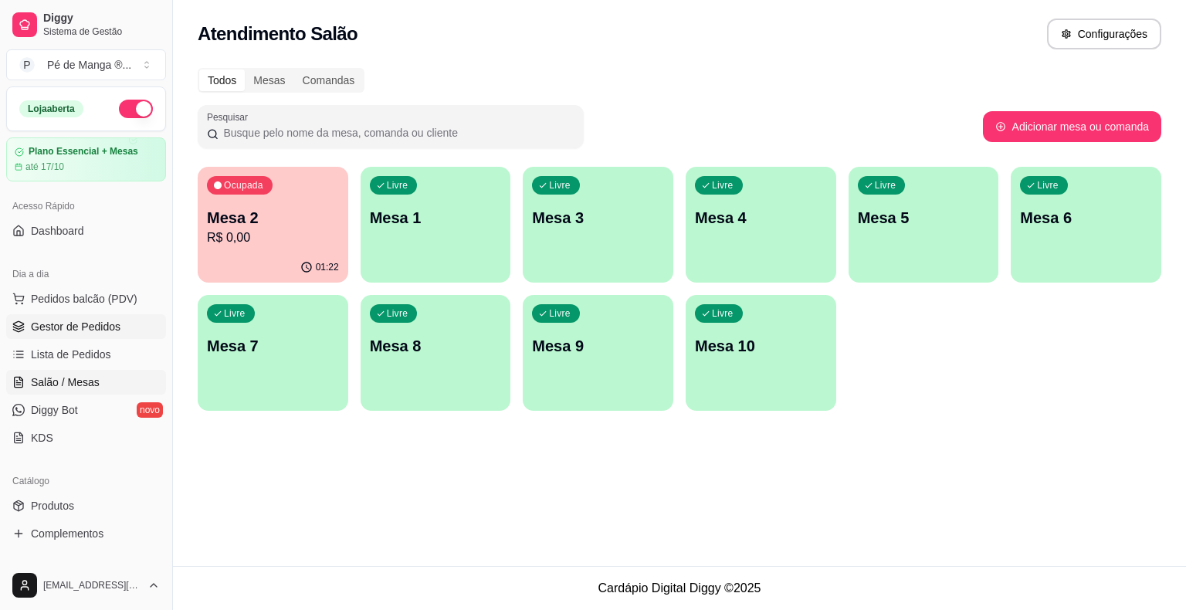
click at [83, 322] on span "Gestor de Pedidos" at bounding box center [76, 326] width 90 height 15
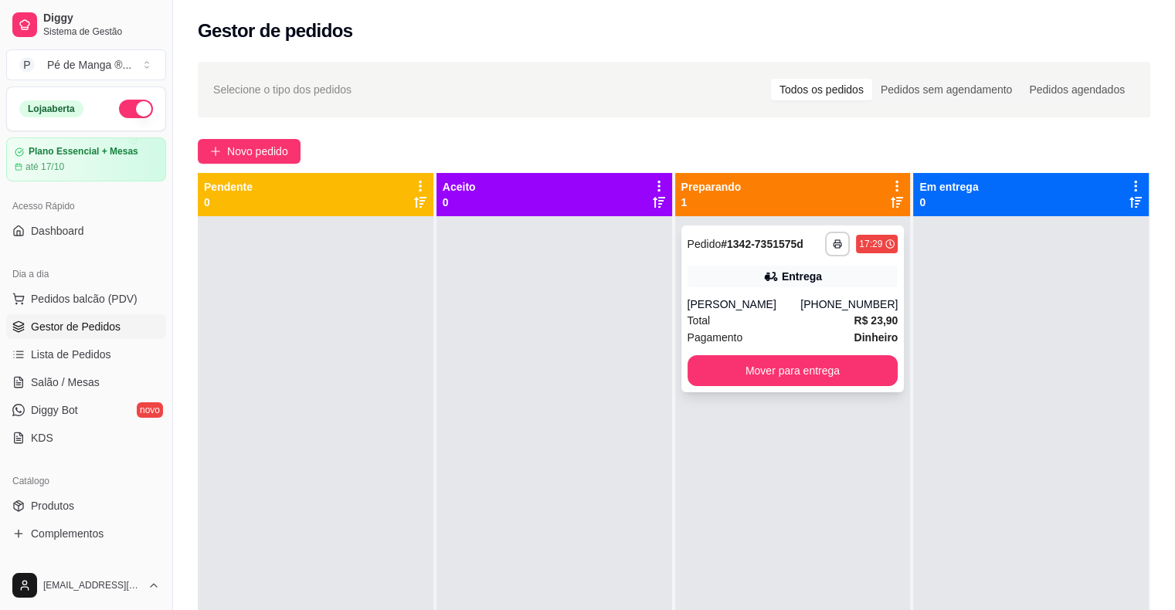
click at [782, 344] on div "Pagamento Dinheiro" at bounding box center [792, 337] width 211 height 17
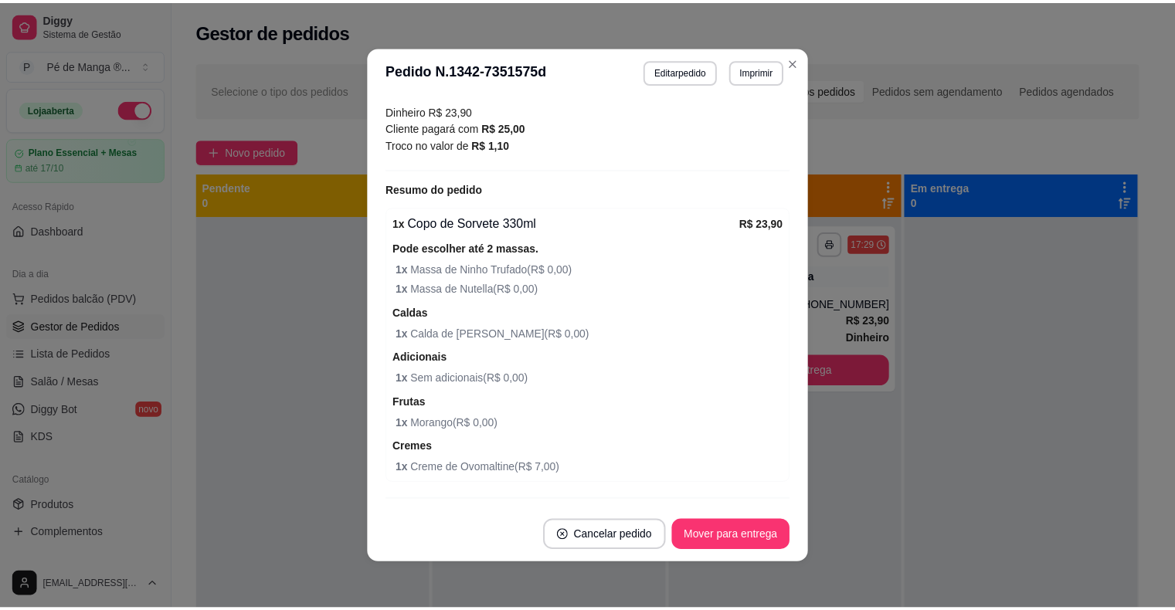
scroll to position [463, 0]
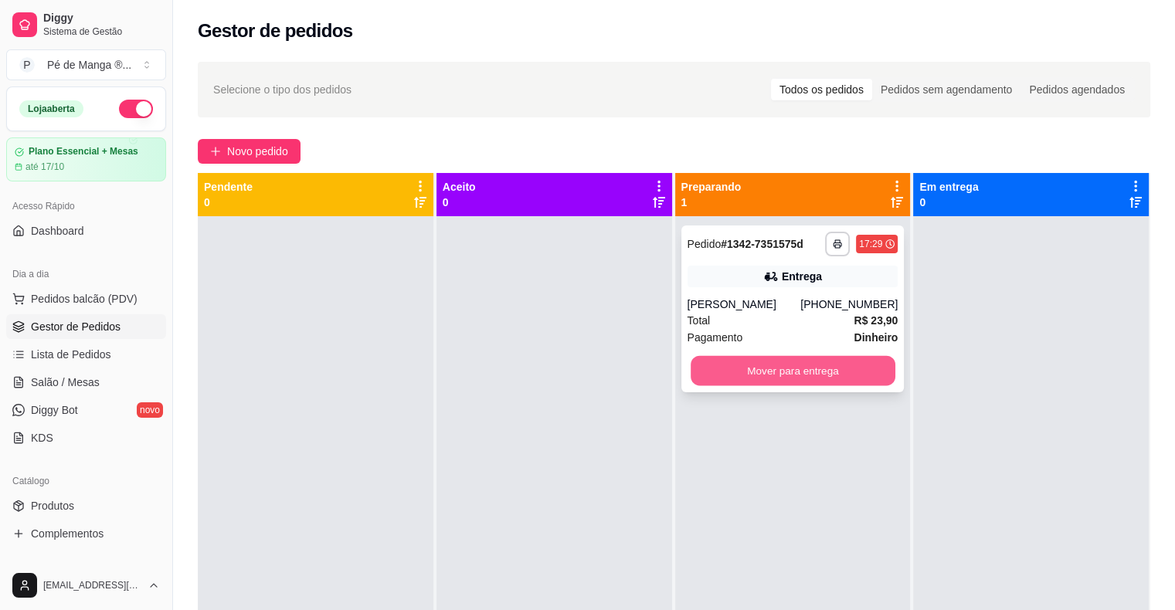
click at [786, 368] on button "Mover para entrega" at bounding box center [793, 371] width 205 height 30
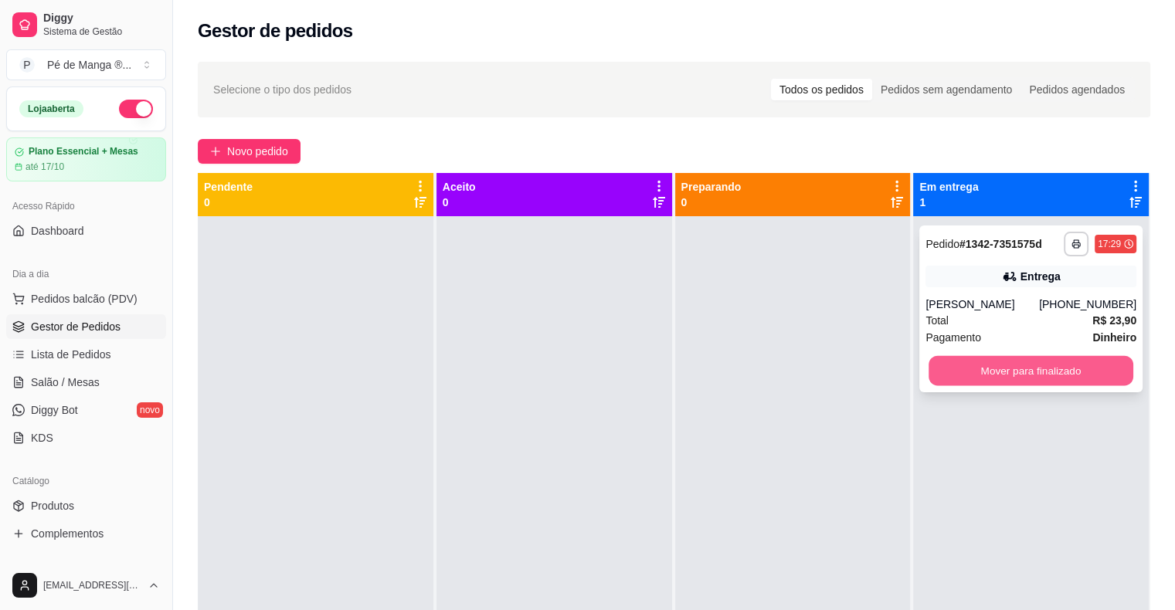
click at [991, 373] on button "Mover para finalizado" at bounding box center [1030, 371] width 205 height 30
